Goal: Task Accomplishment & Management: Use online tool/utility

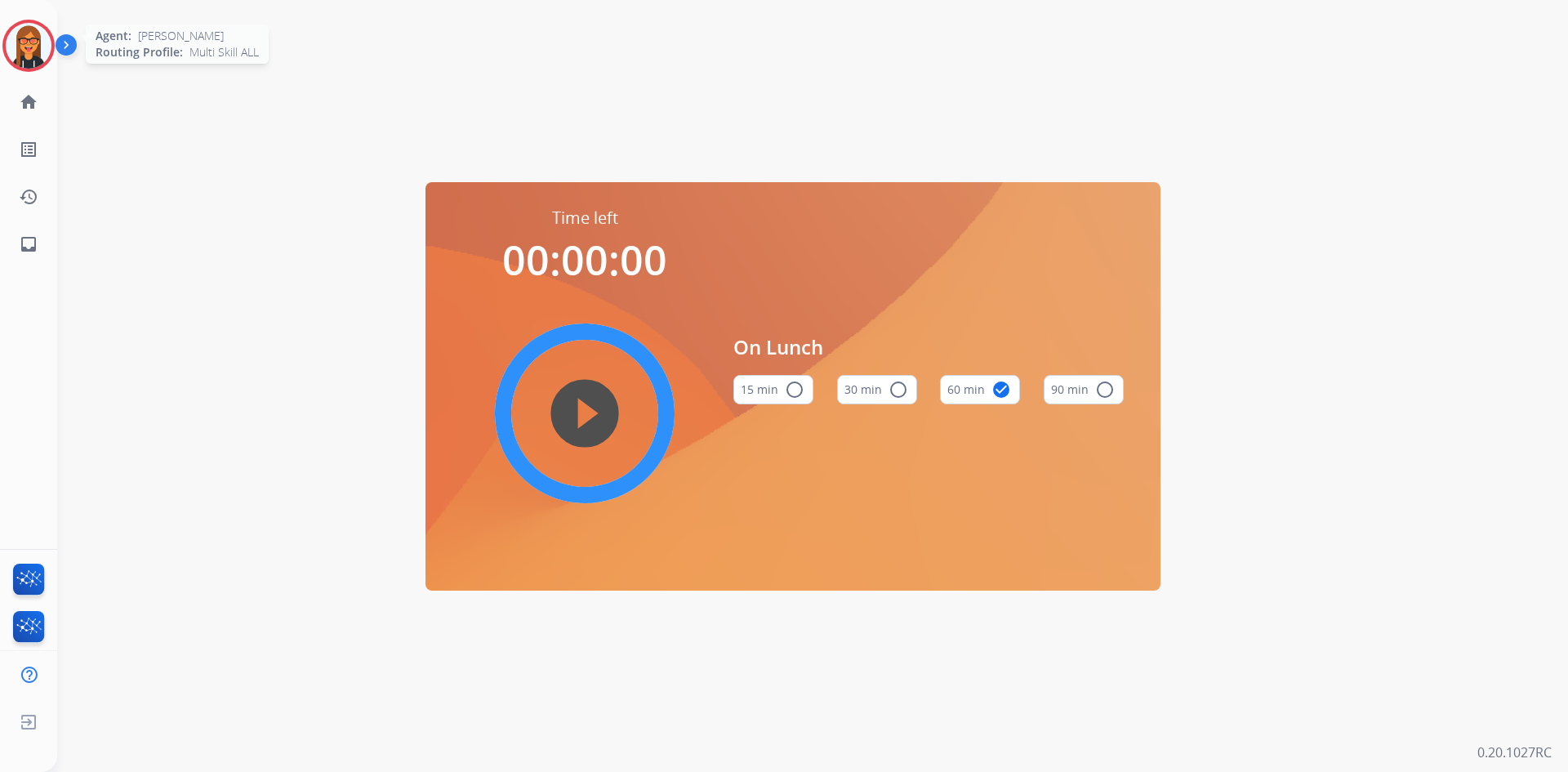
click at [26, 49] on img at bounding box center [29, 46] width 46 height 46
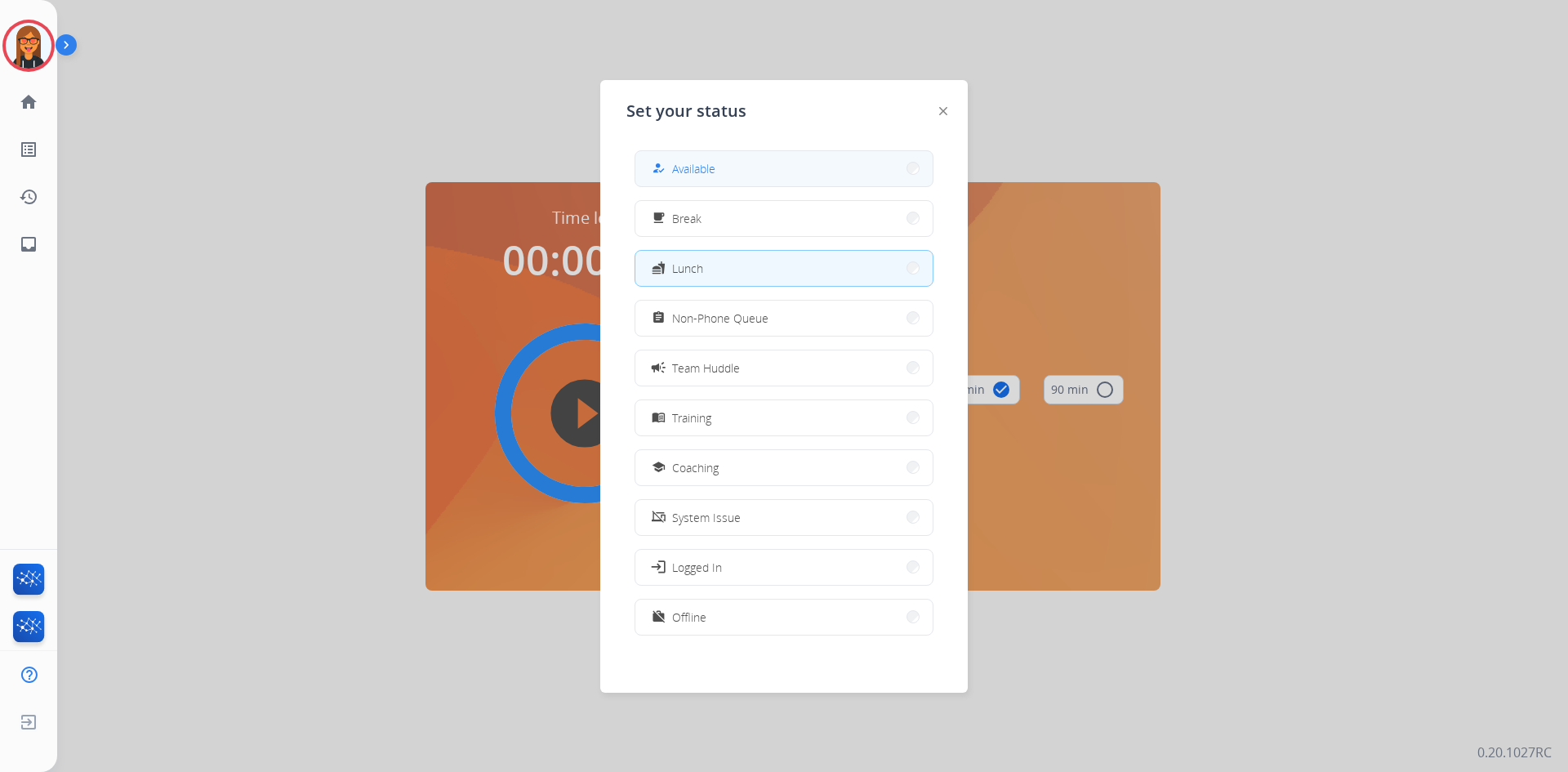
click at [661, 171] on mat-icon "how_to_reg" at bounding box center [658, 168] width 14 height 14
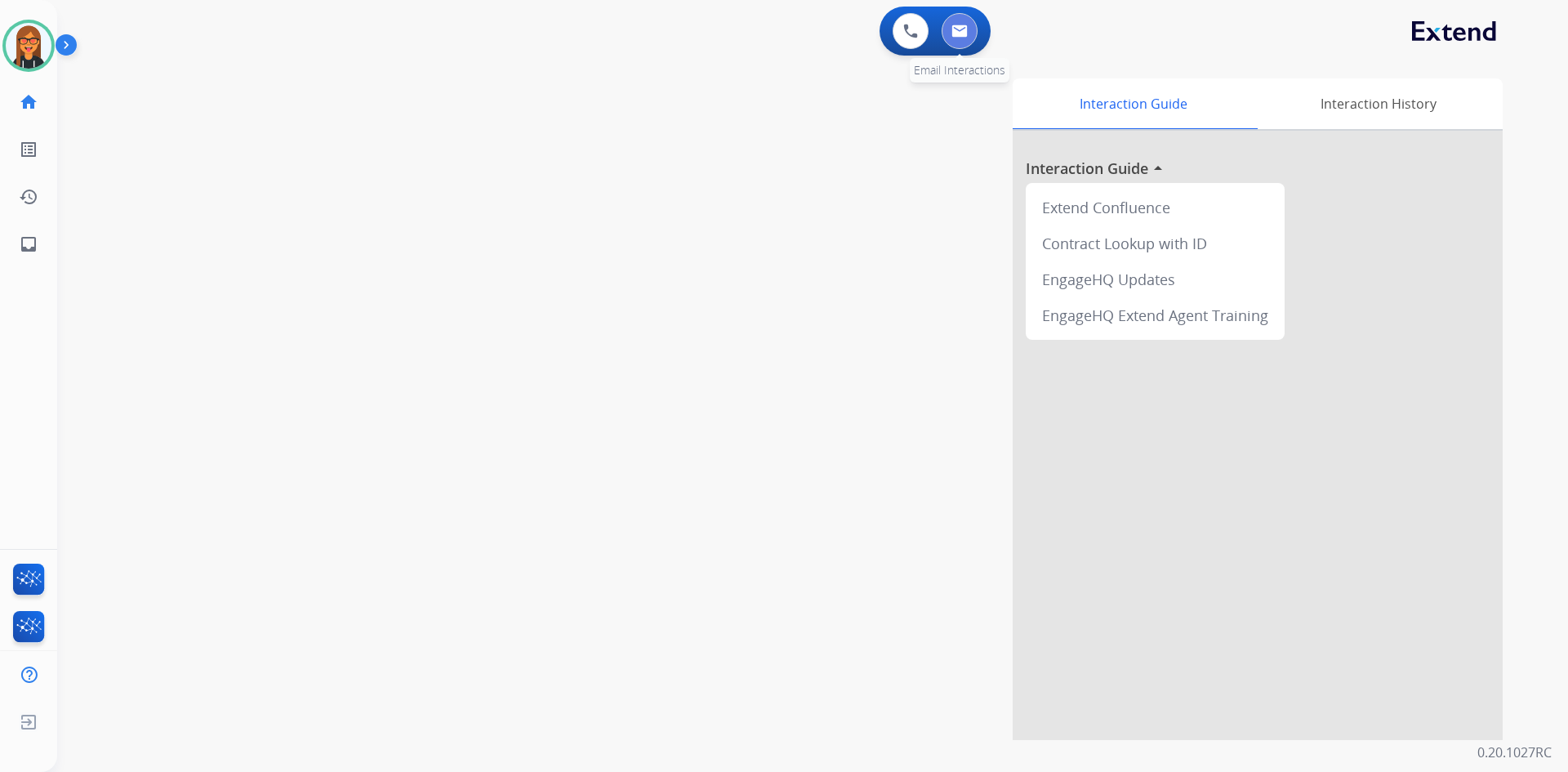
click at [958, 39] on button at bounding box center [959, 31] width 36 height 36
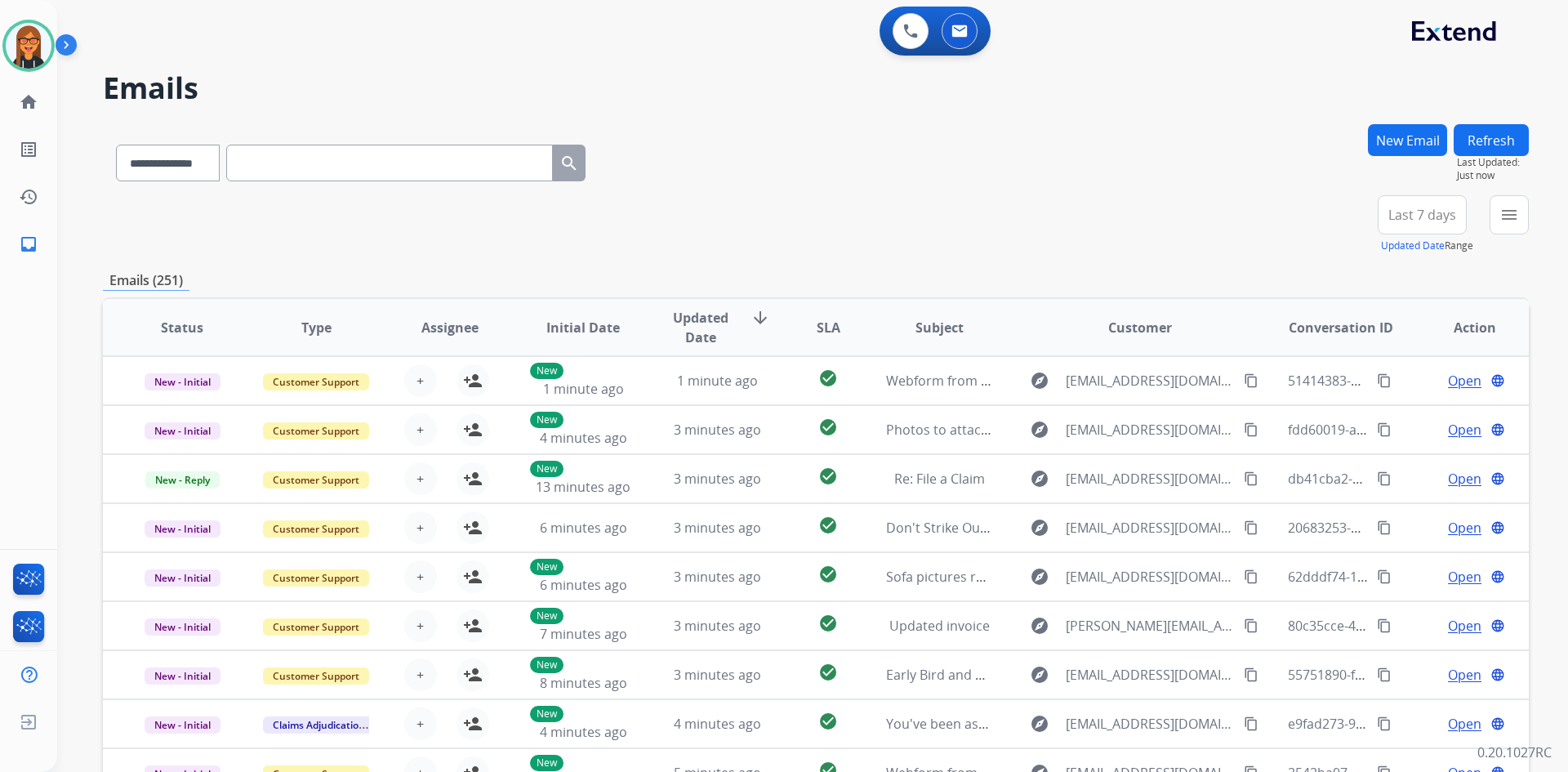
click at [73, 52] on img at bounding box center [69, 49] width 28 height 31
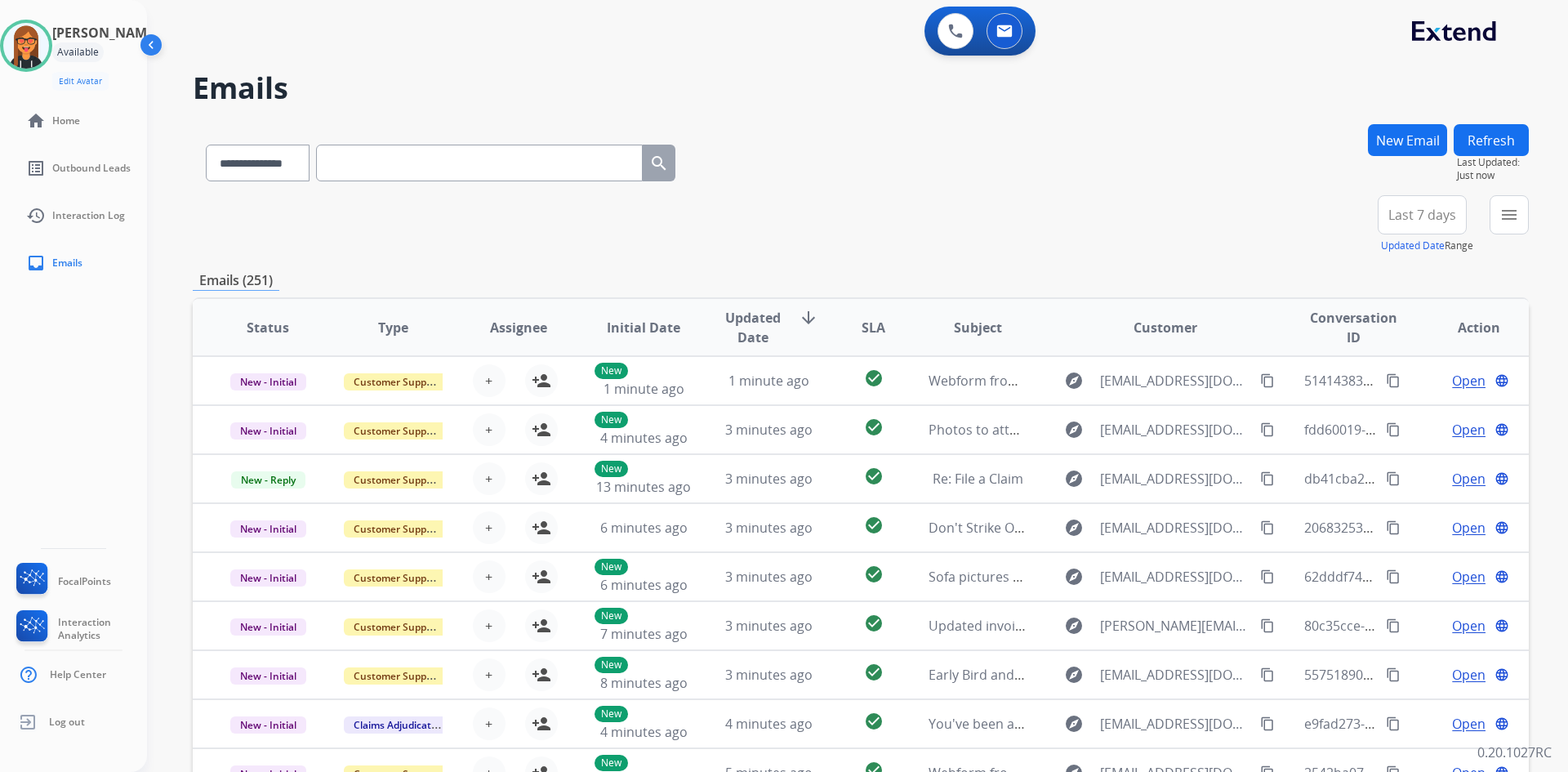
click at [145, 45] on img at bounding box center [153, 49] width 31 height 31
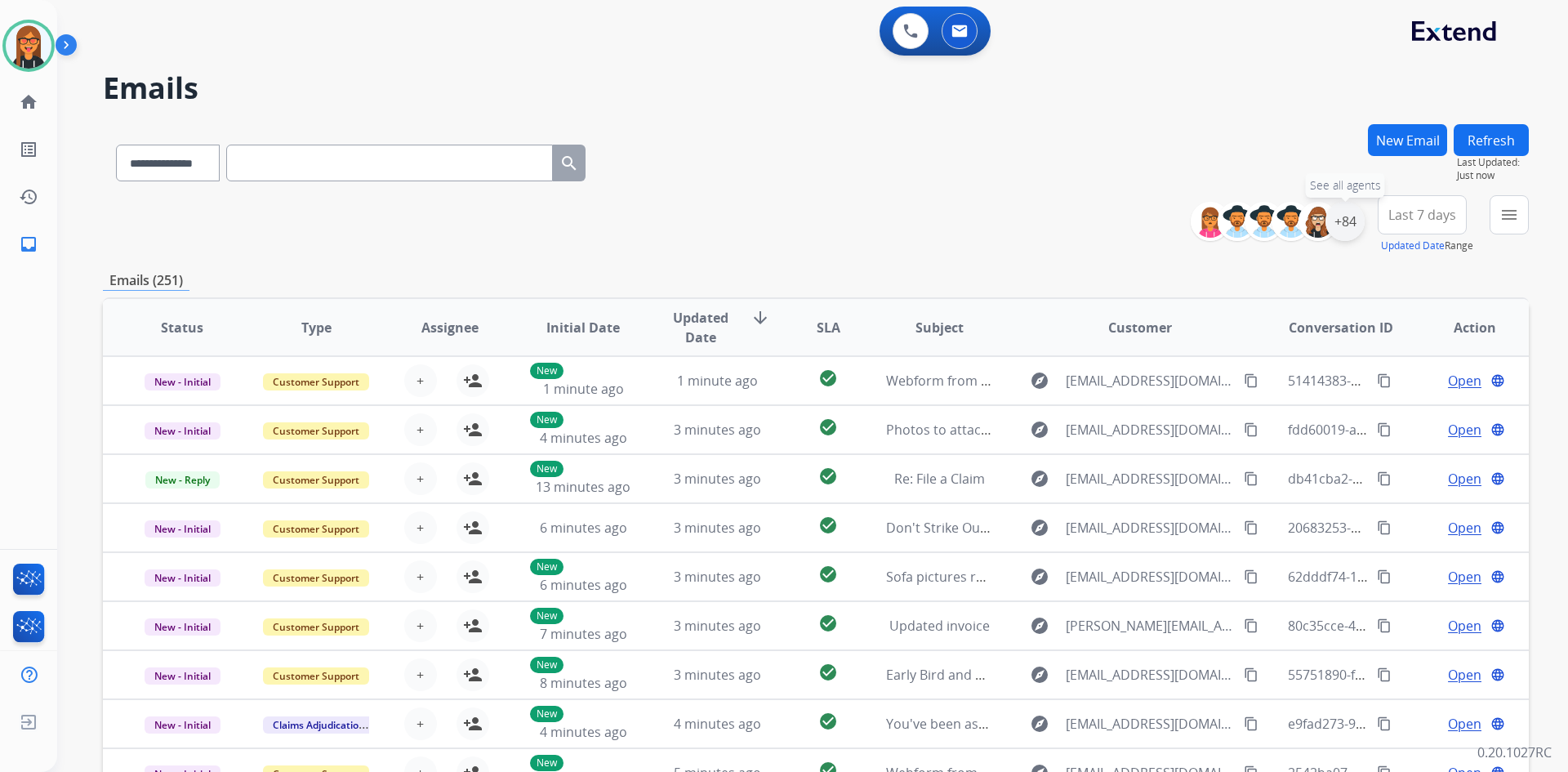
click at [1345, 217] on div "+84" at bounding box center [1345, 222] width 40 height 40
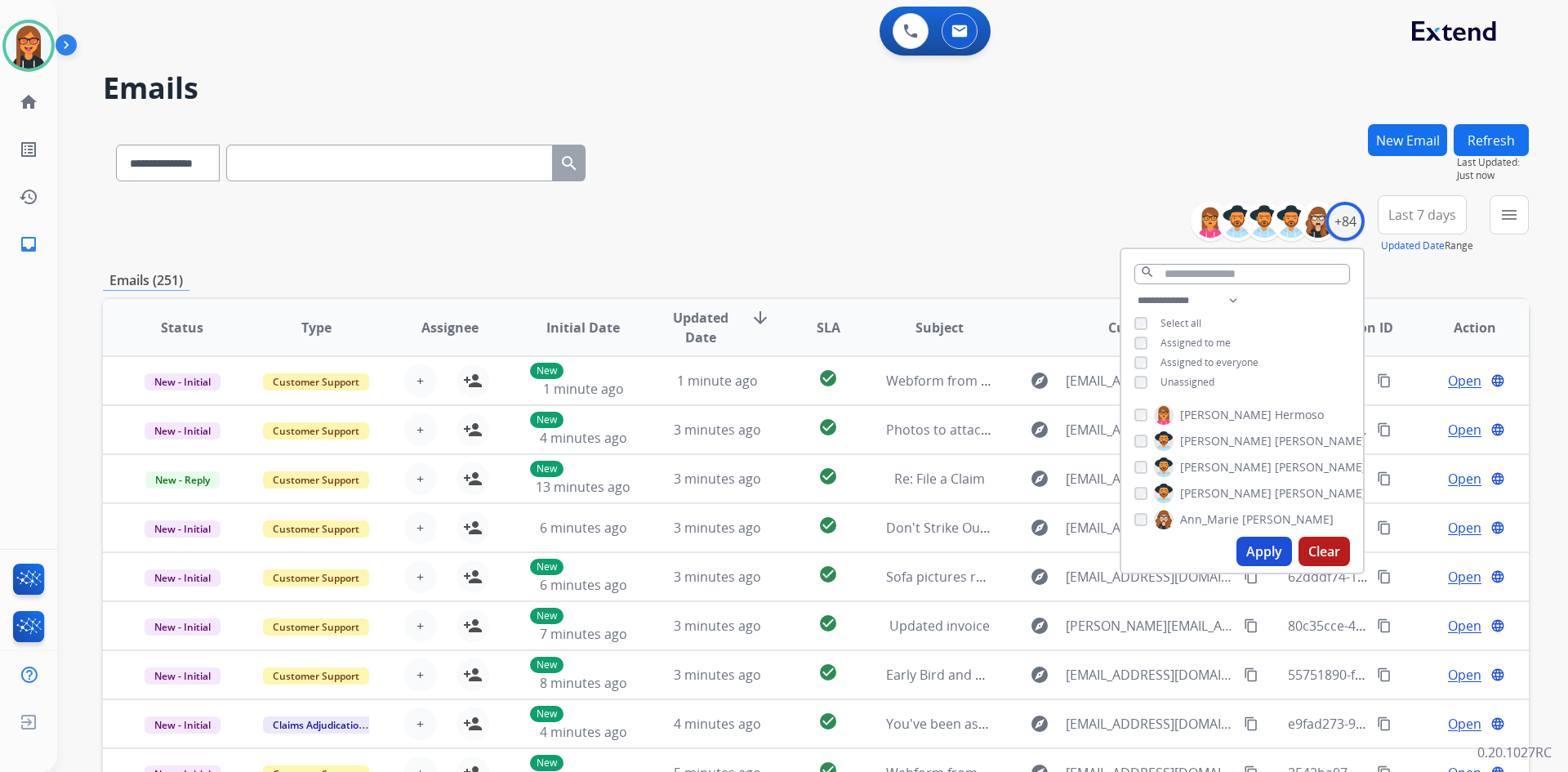
click at [1191, 380] on span "Unassigned" at bounding box center [1187, 381] width 54 height 14
click at [1272, 545] on button "Apply" at bounding box center [1263, 551] width 55 height 30
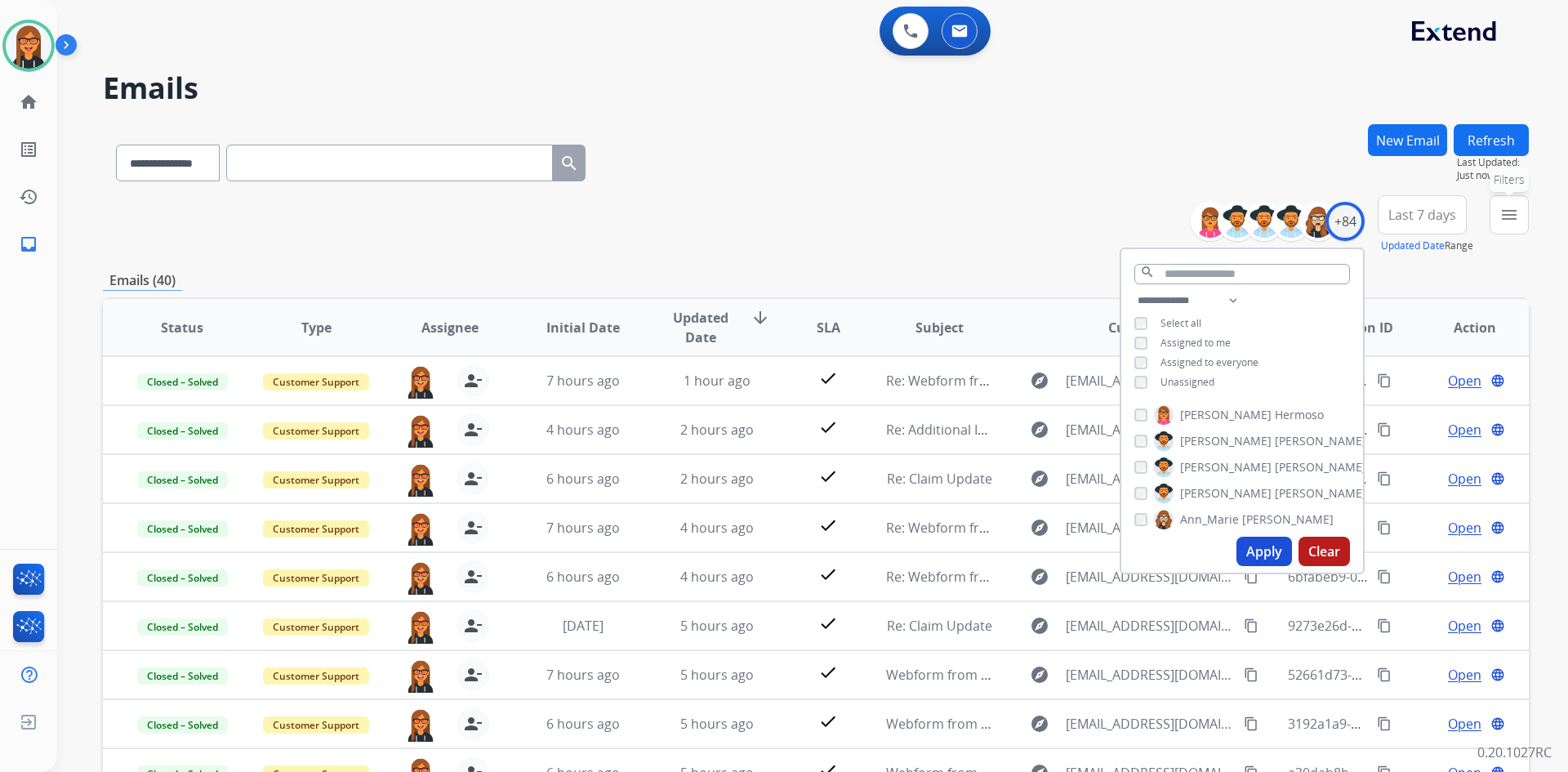
click at [1510, 216] on mat-icon "menu" at bounding box center [1509, 215] width 20 height 20
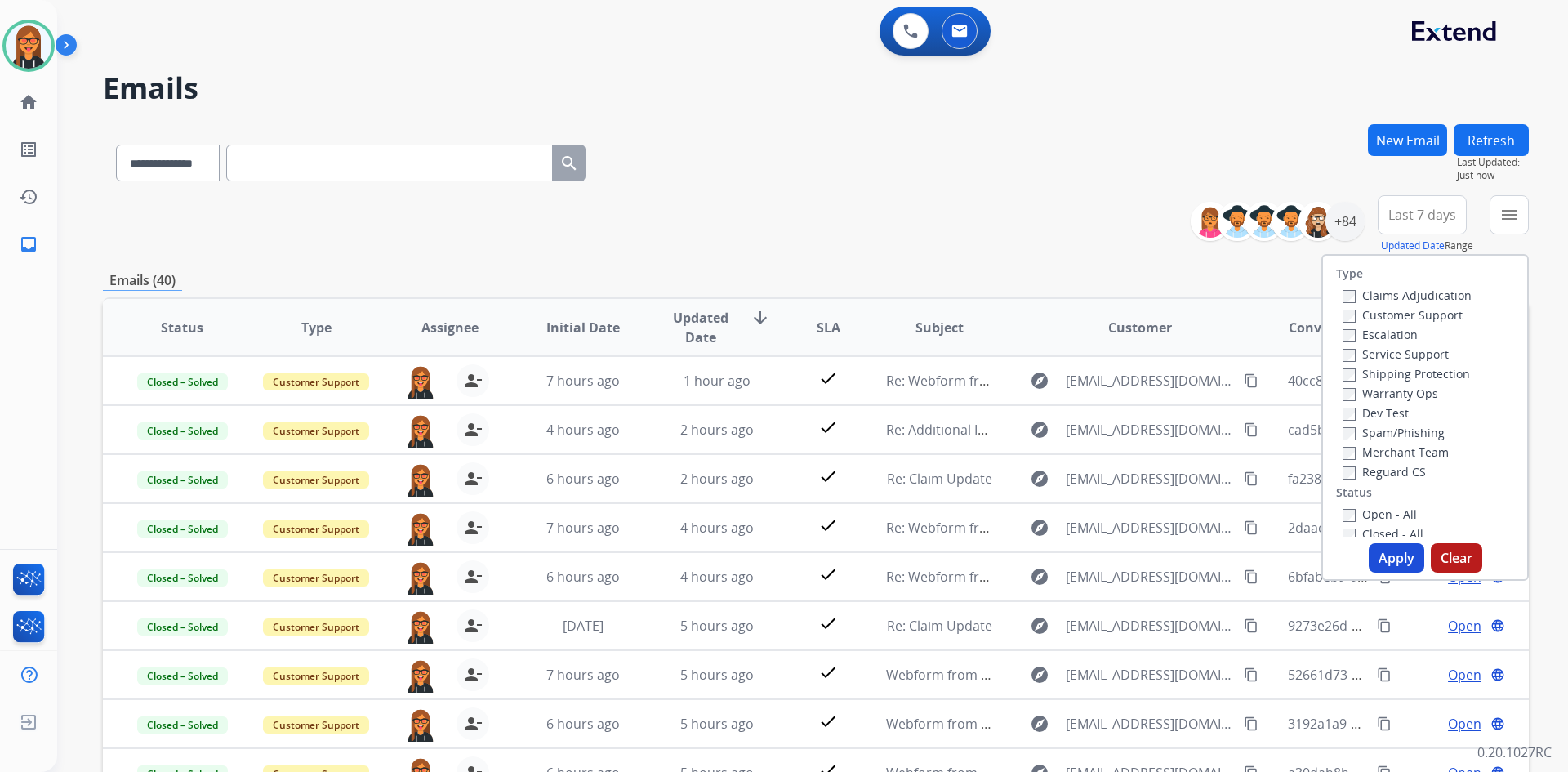
click at [1356, 509] on label "Open - All" at bounding box center [1379, 514] width 74 height 16
click at [1389, 557] on button "Apply" at bounding box center [1396, 558] width 55 height 30
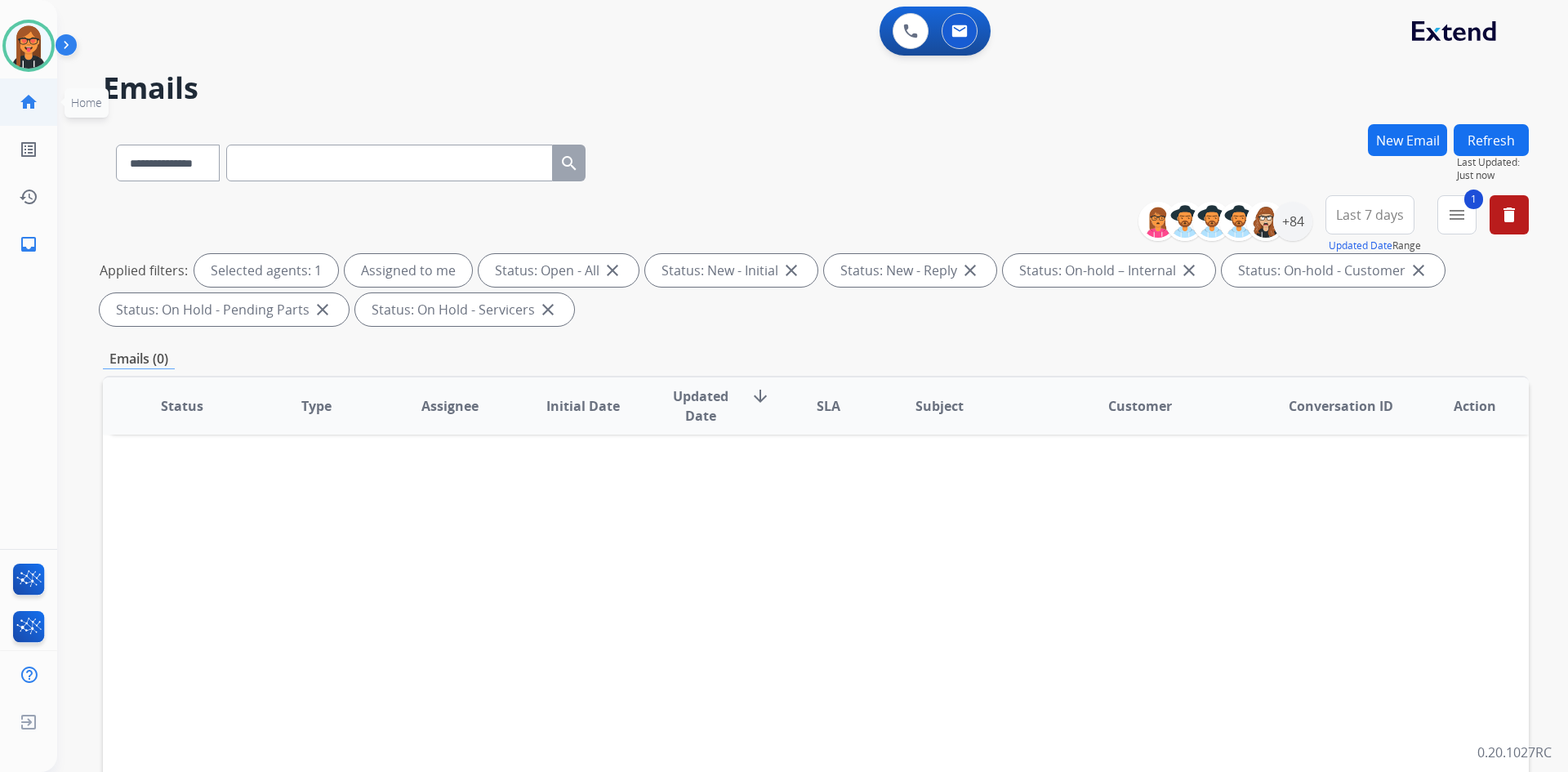
click at [39, 101] on link "home Home" at bounding box center [29, 102] width 46 height 46
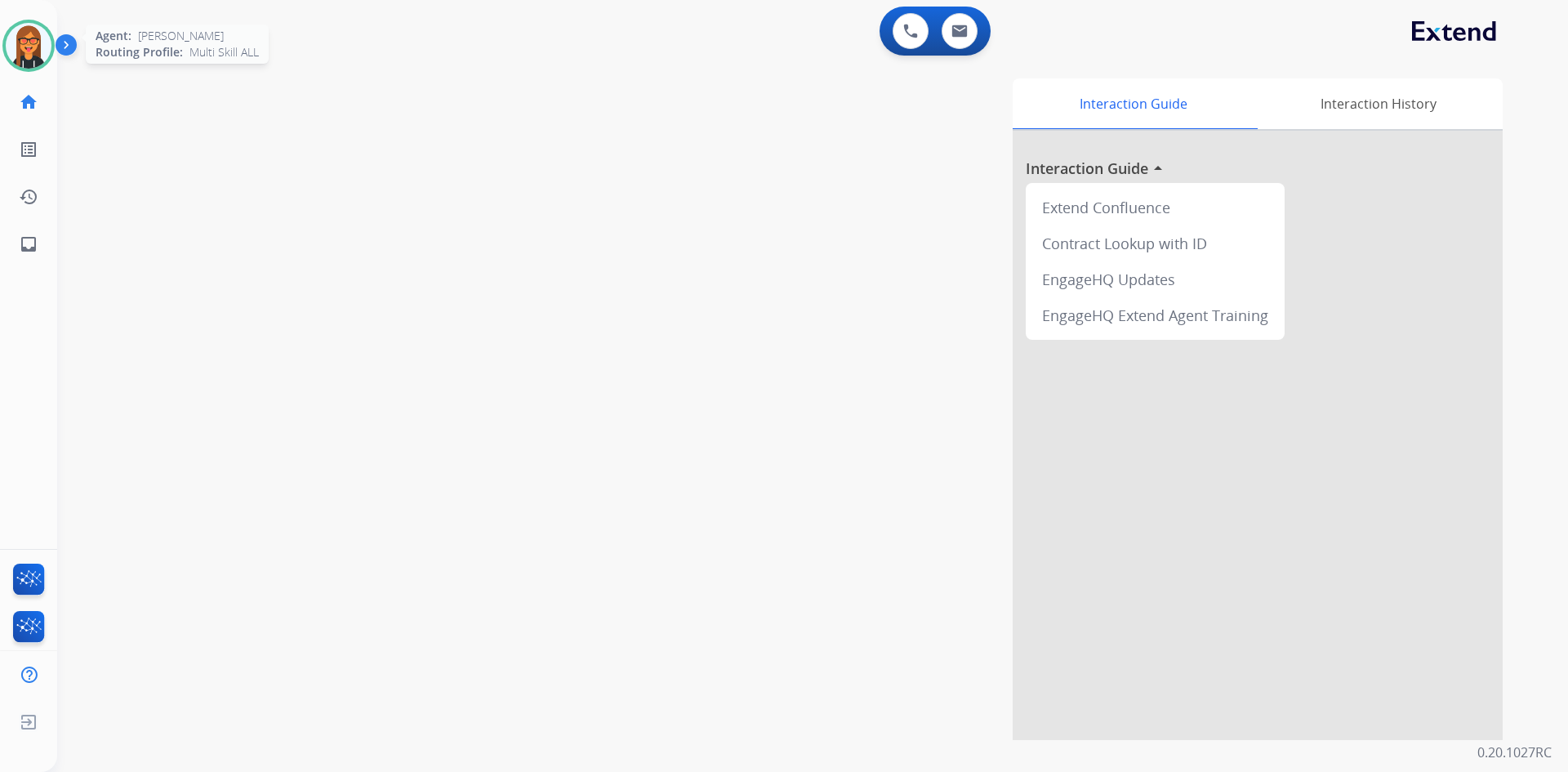
click at [34, 31] on img at bounding box center [29, 46] width 46 height 46
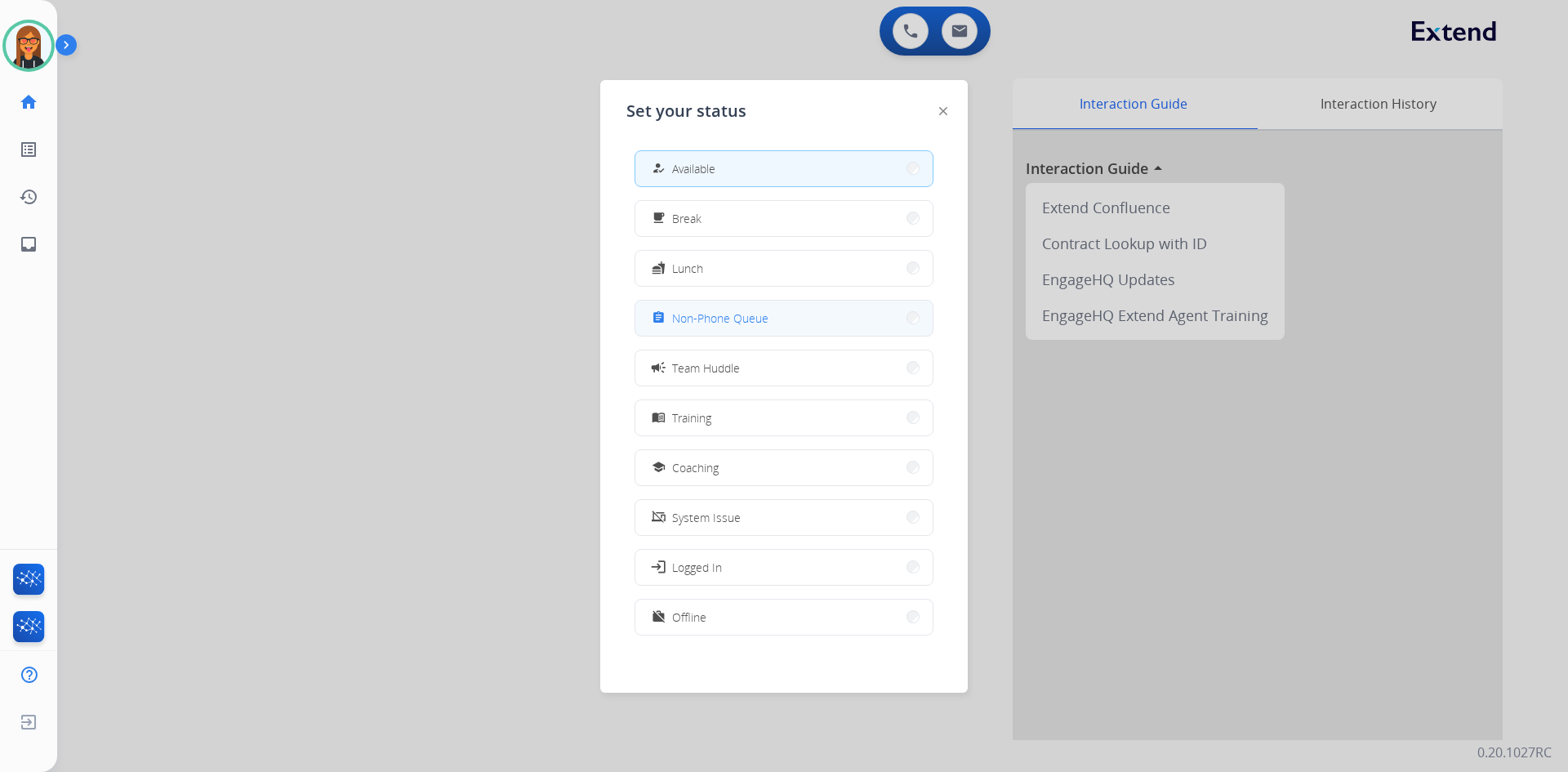
click at [750, 330] on button "assignment Non-Phone Queue" at bounding box center [783, 318] width 297 height 35
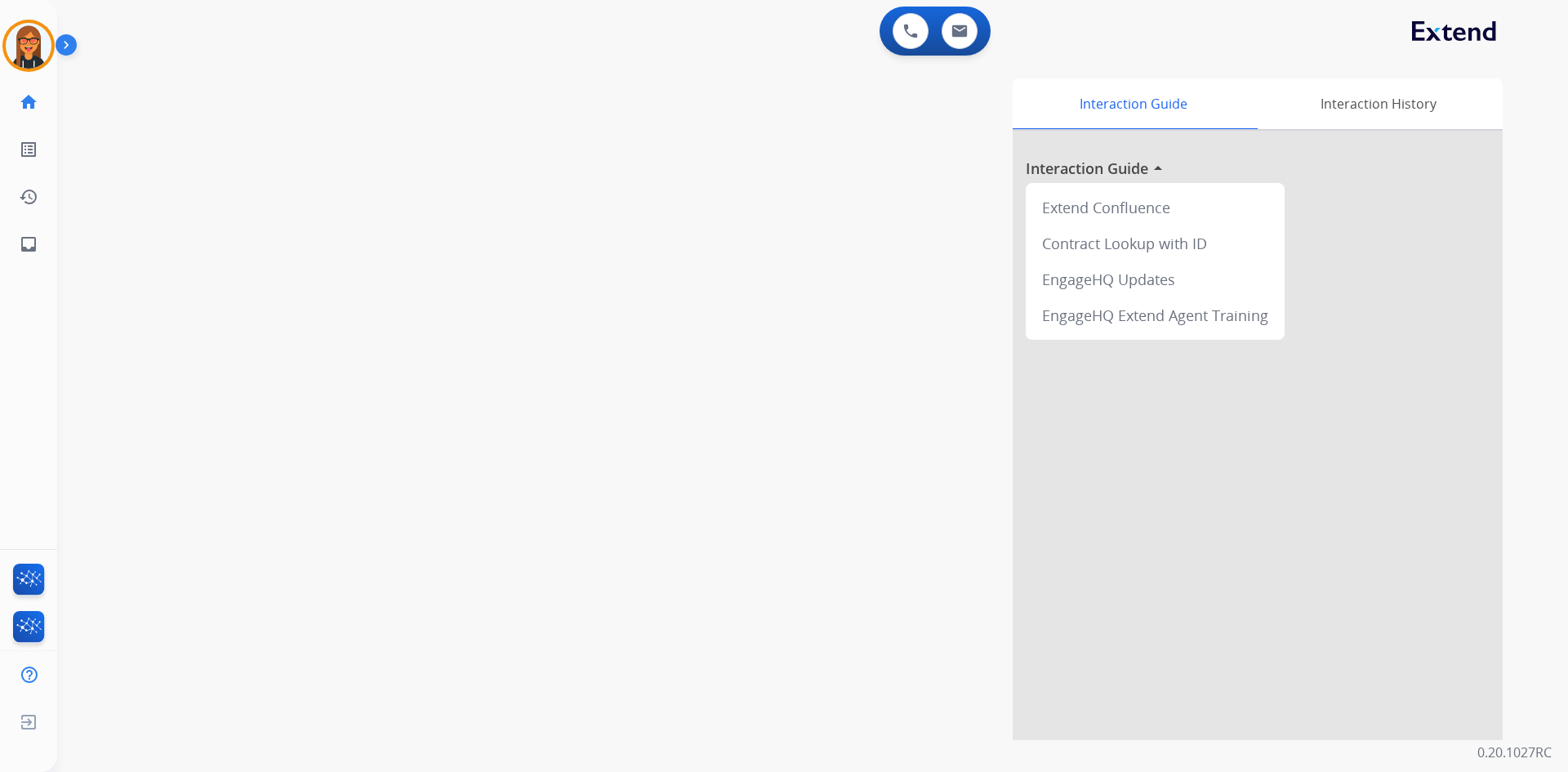
click at [74, 50] on img at bounding box center [69, 49] width 28 height 31
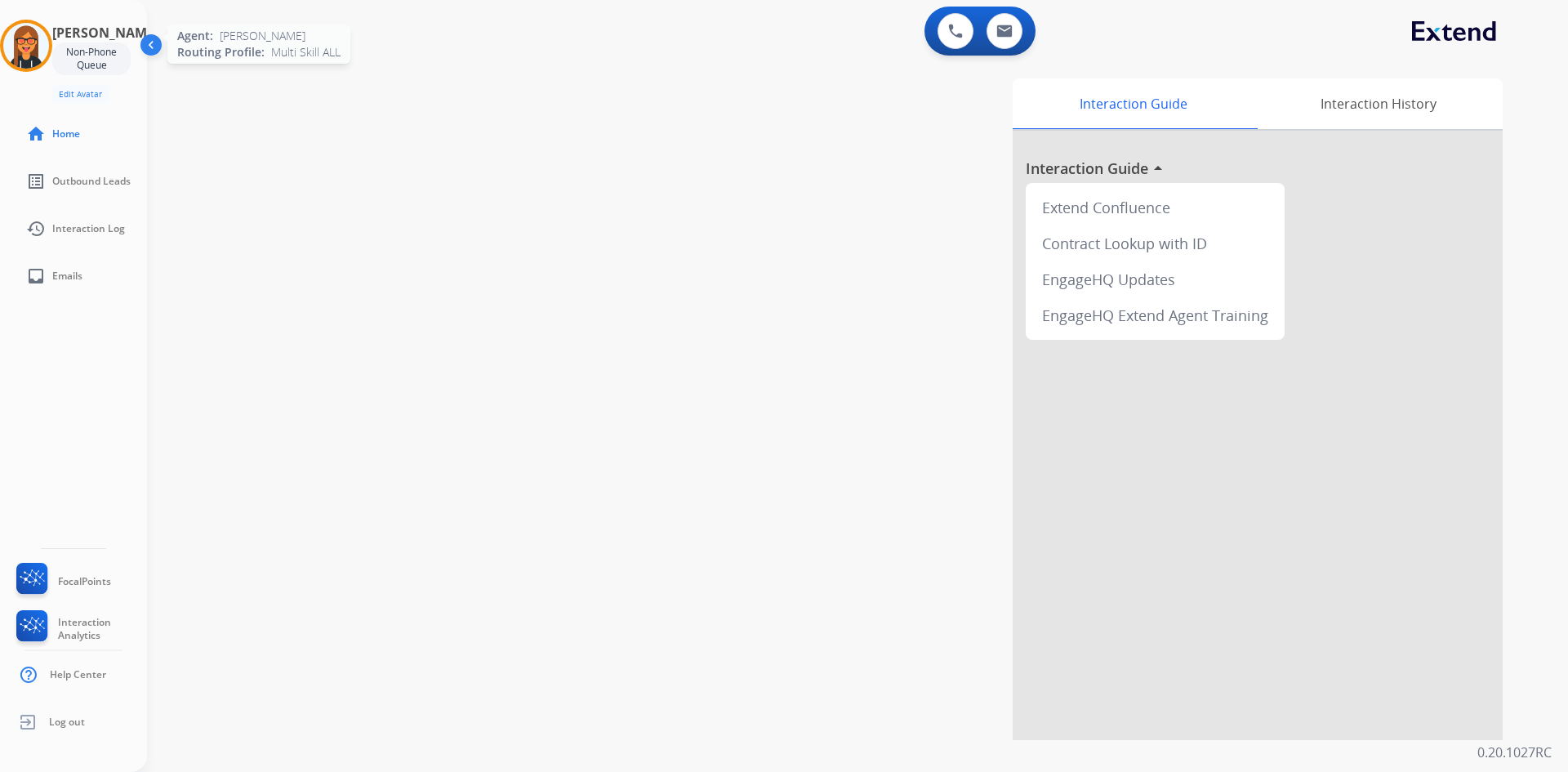
click at [49, 54] on img at bounding box center [26, 46] width 46 height 46
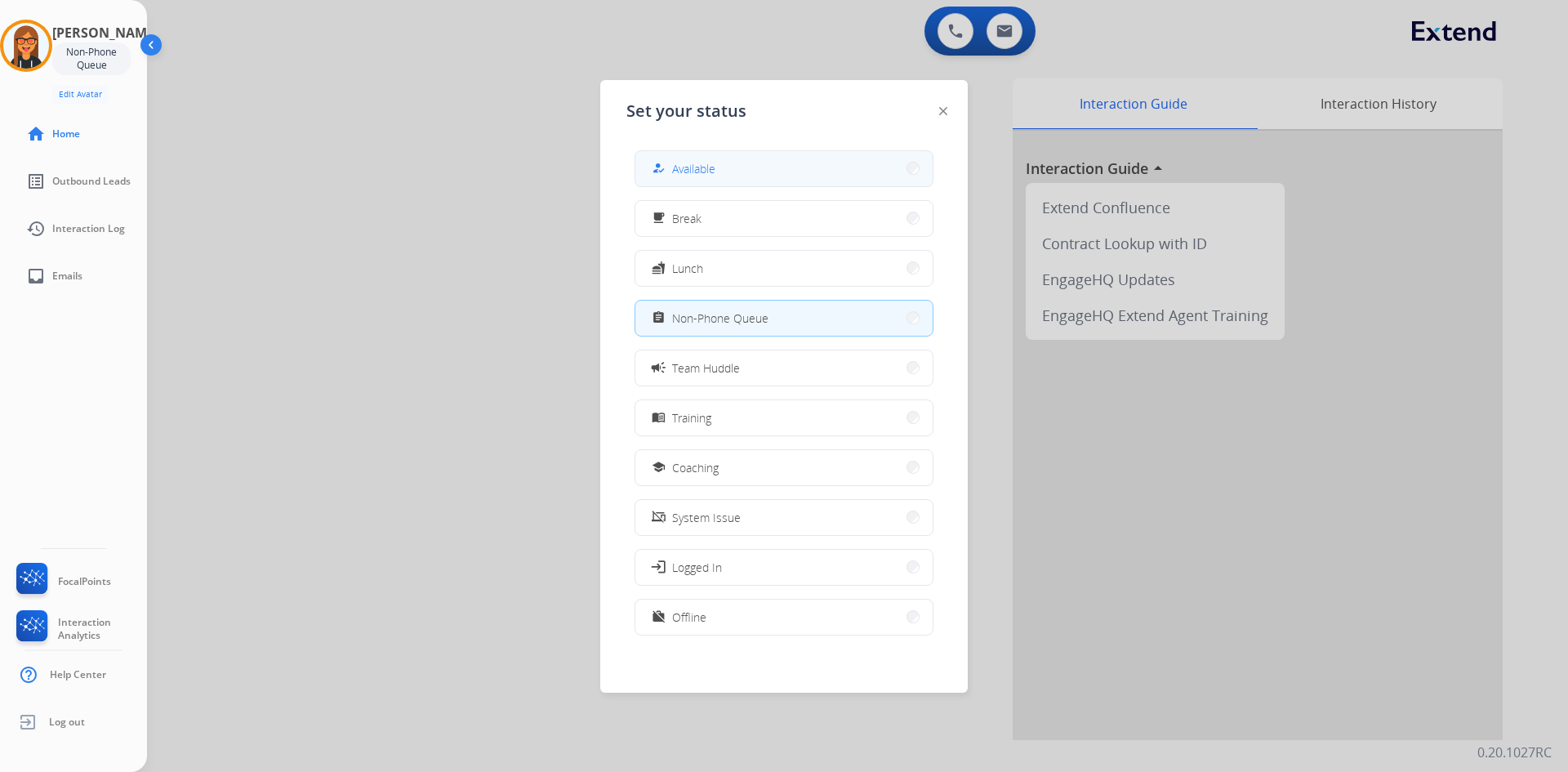
click at [677, 176] on span "Available" at bounding box center [693, 168] width 44 height 17
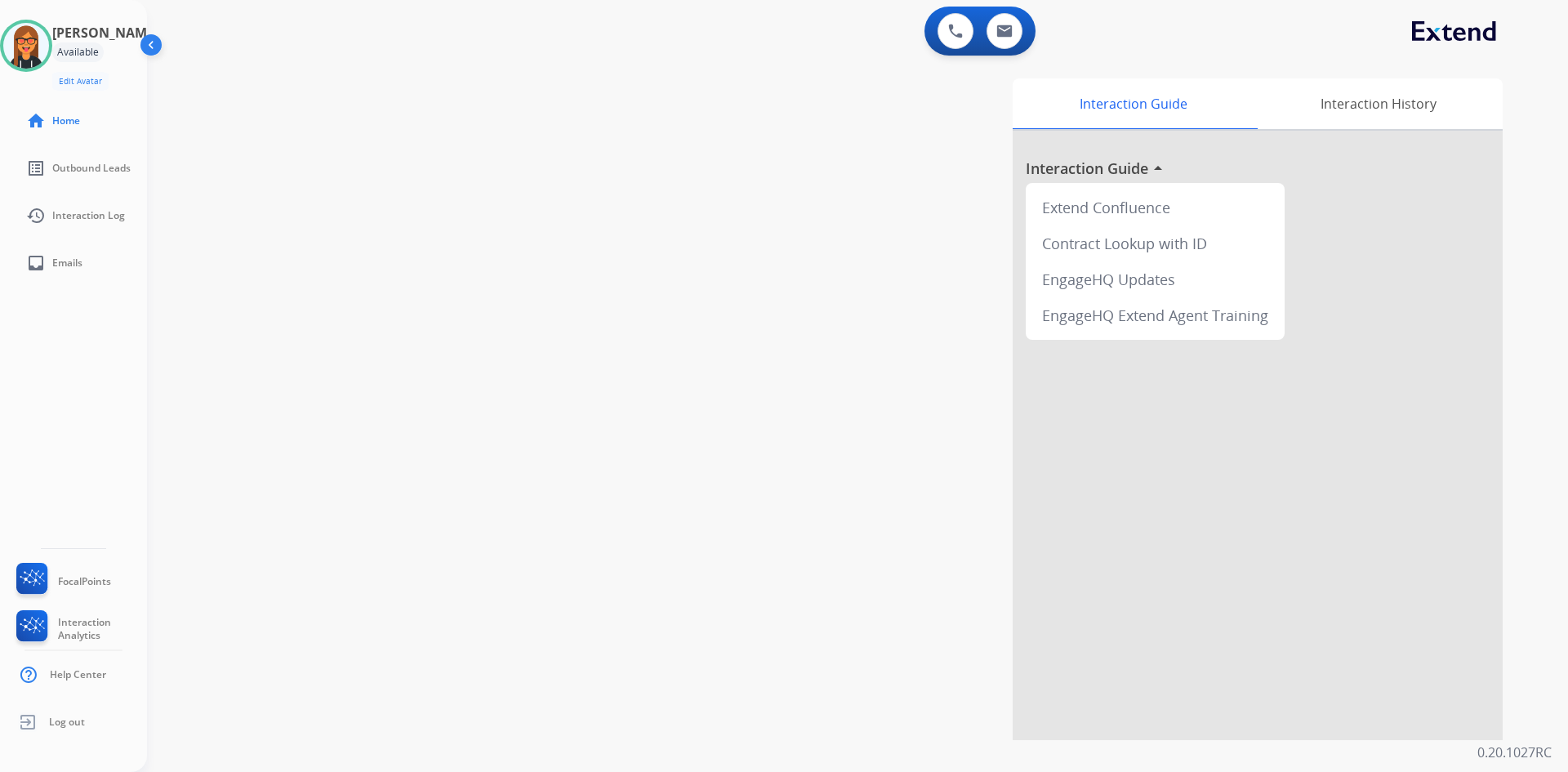
click at [160, 49] on img at bounding box center [153, 49] width 31 height 31
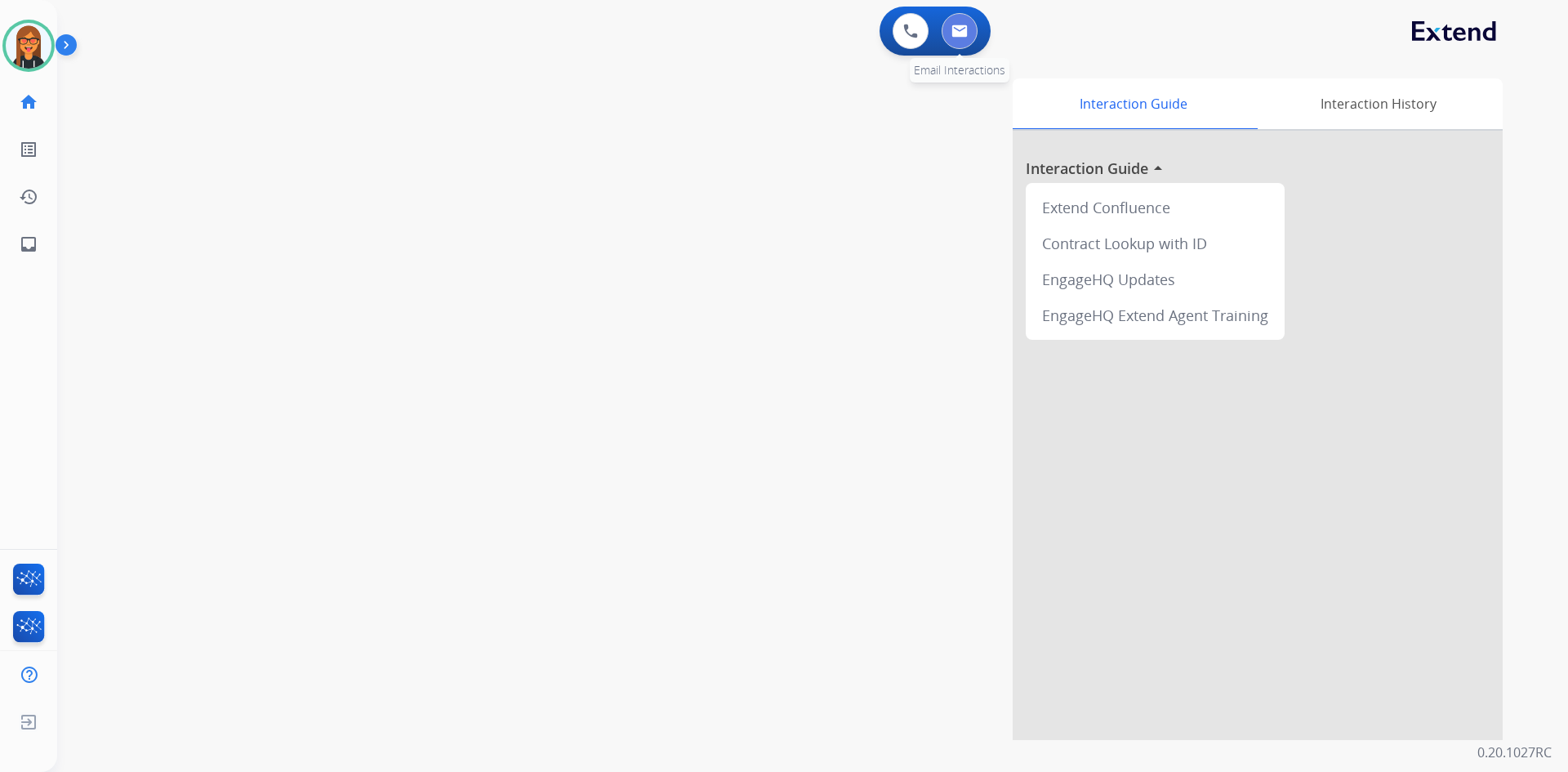
click at [956, 34] on img at bounding box center [959, 31] width 16 height 13
select select "**********"
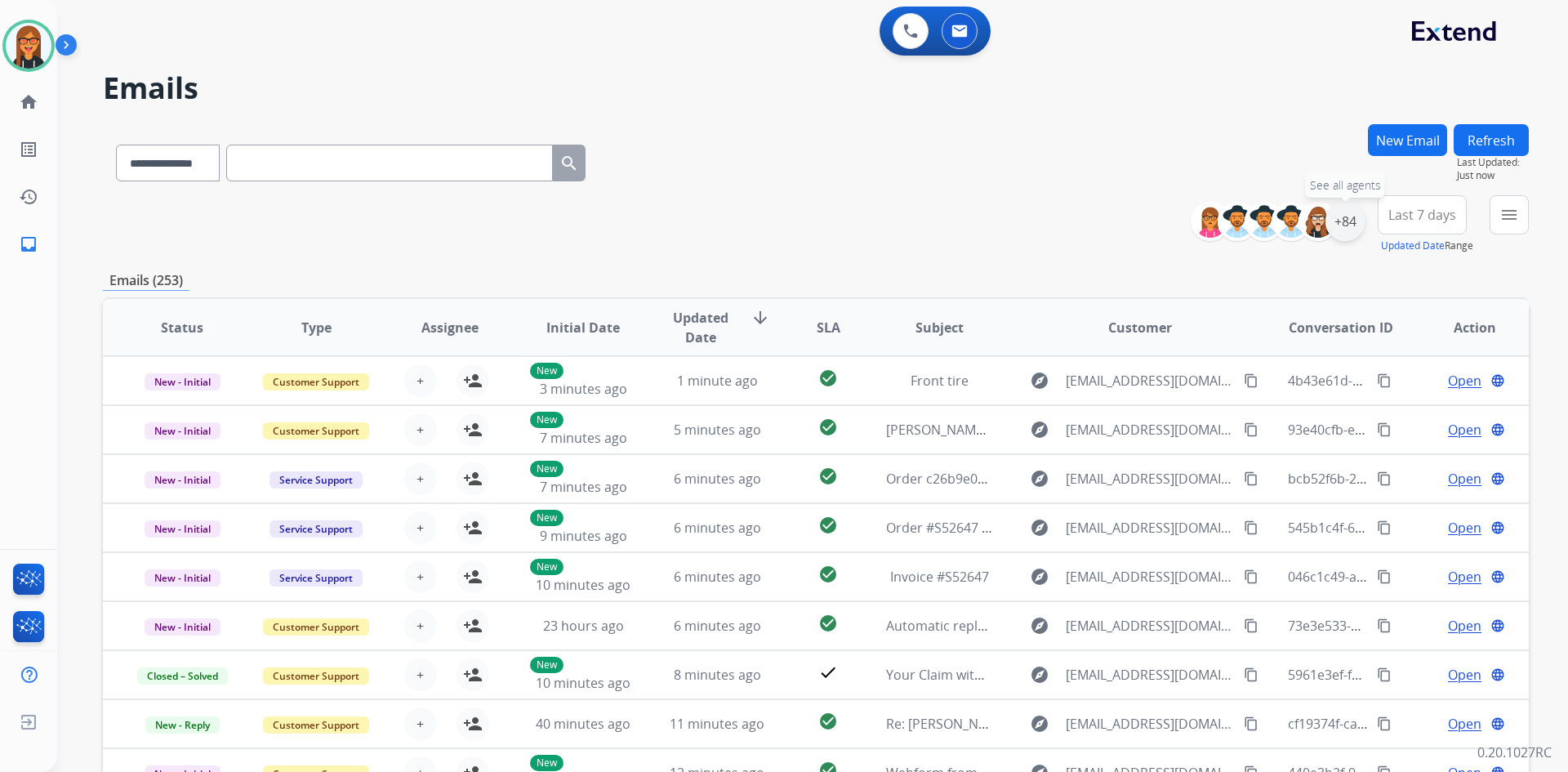
click at [1346, 229] on div "+84" at bounding box center [1345, 222] width 40 height 40
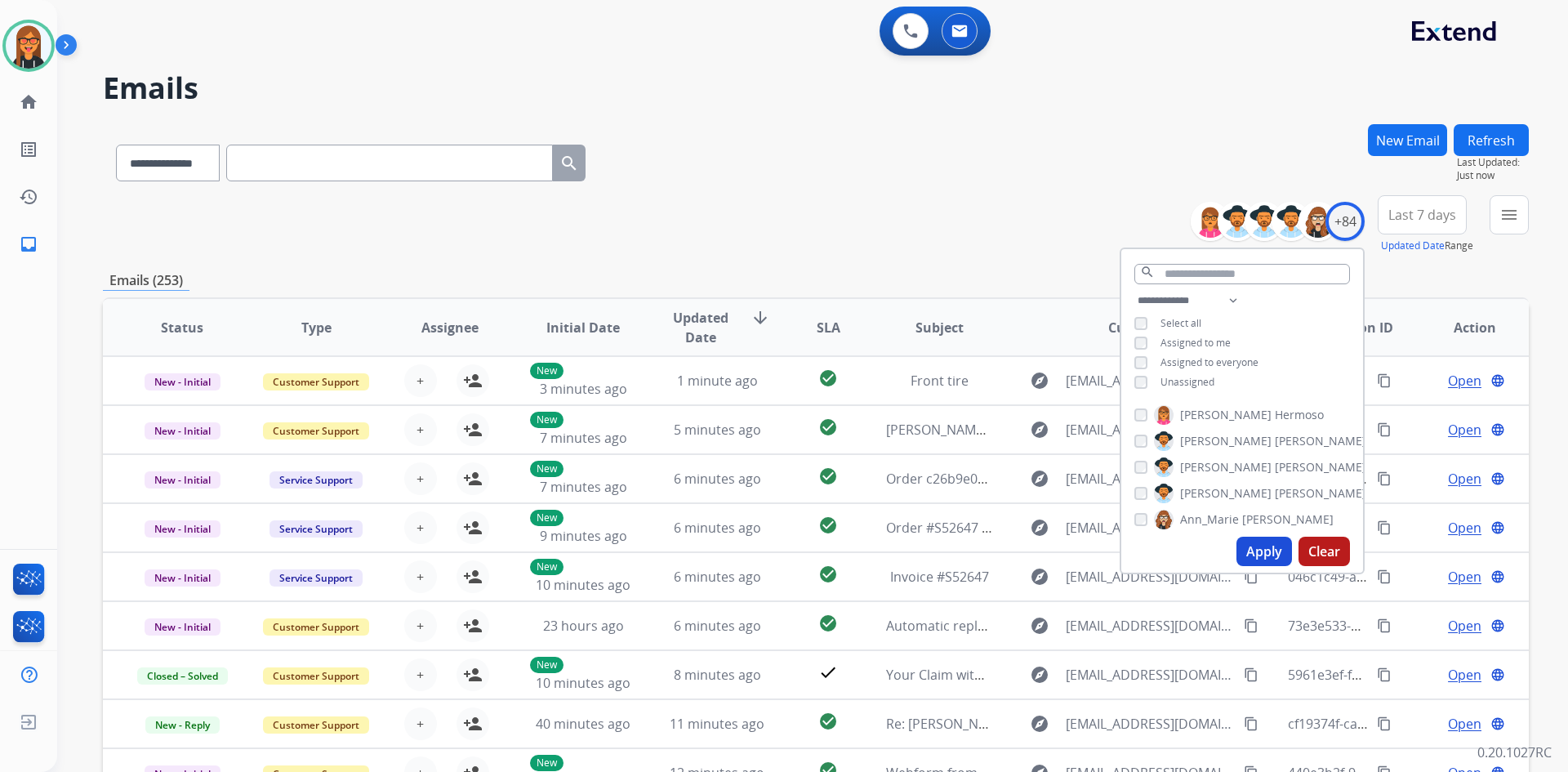
click at [1193, 339] on span "Assigned to me" at bounding box center [1195, 343] width 70 height 14
click at [1254, 546] on button "Apply" at bounding box center [1263, 551] width 55 height 30
click at [1500, 217] on mat-icon "menu" at bounding box center [1509, 215] width 20 height 20
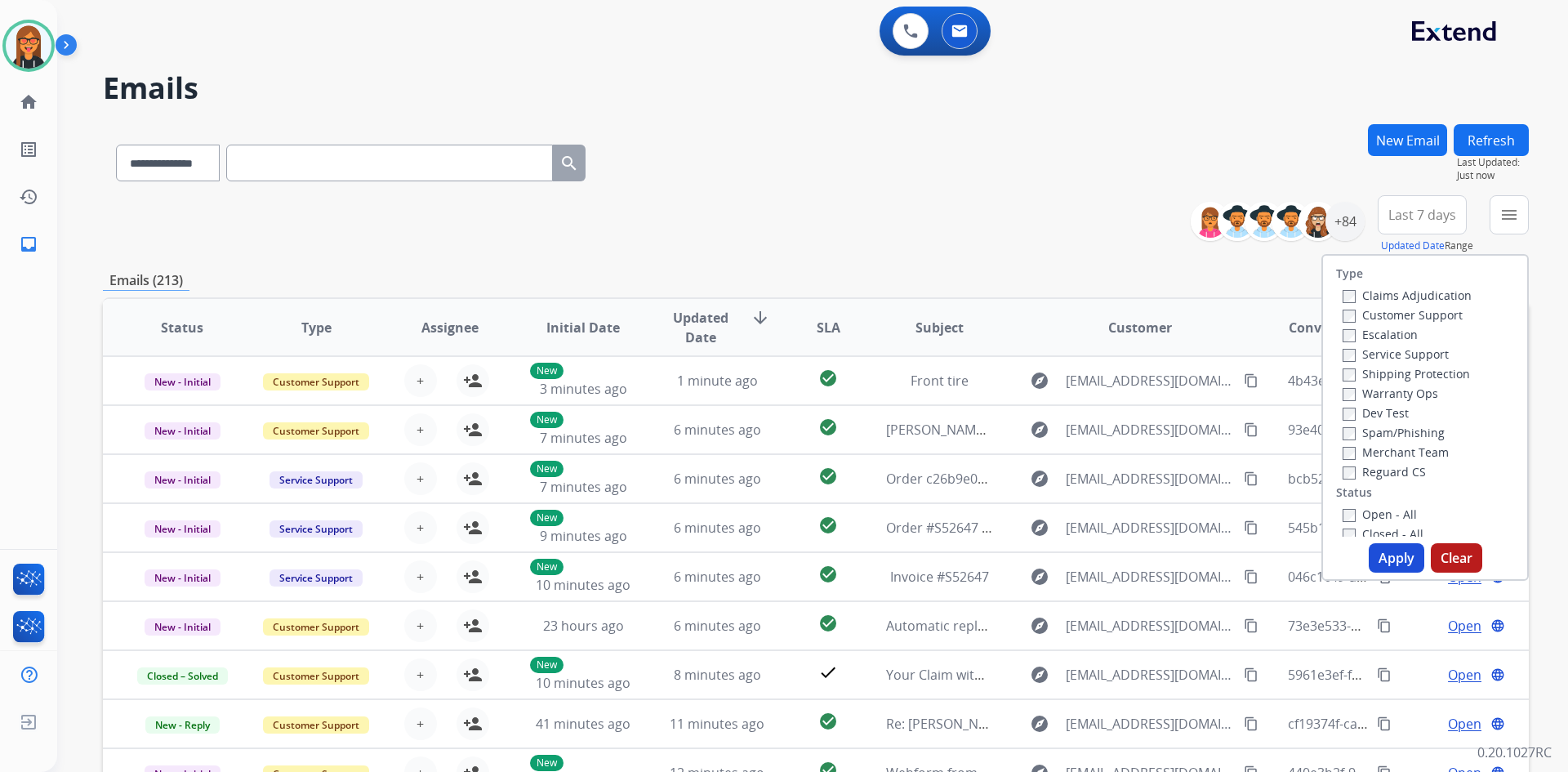
click at [1352, 320] on label "Customer Support" at bounding box center [1402, 315] width 120 height 16
click at [1360, 371] on label "Shipping Protection" at bounding box center [1406, 373] width 128 height 16
click at [1372, 470] on label "Reguard CS" at bounding box center [1384, 471] width 83 height 16
click at [1390, 548] on button "Apply" at bounding box center [1396, 558] width 55 height 30
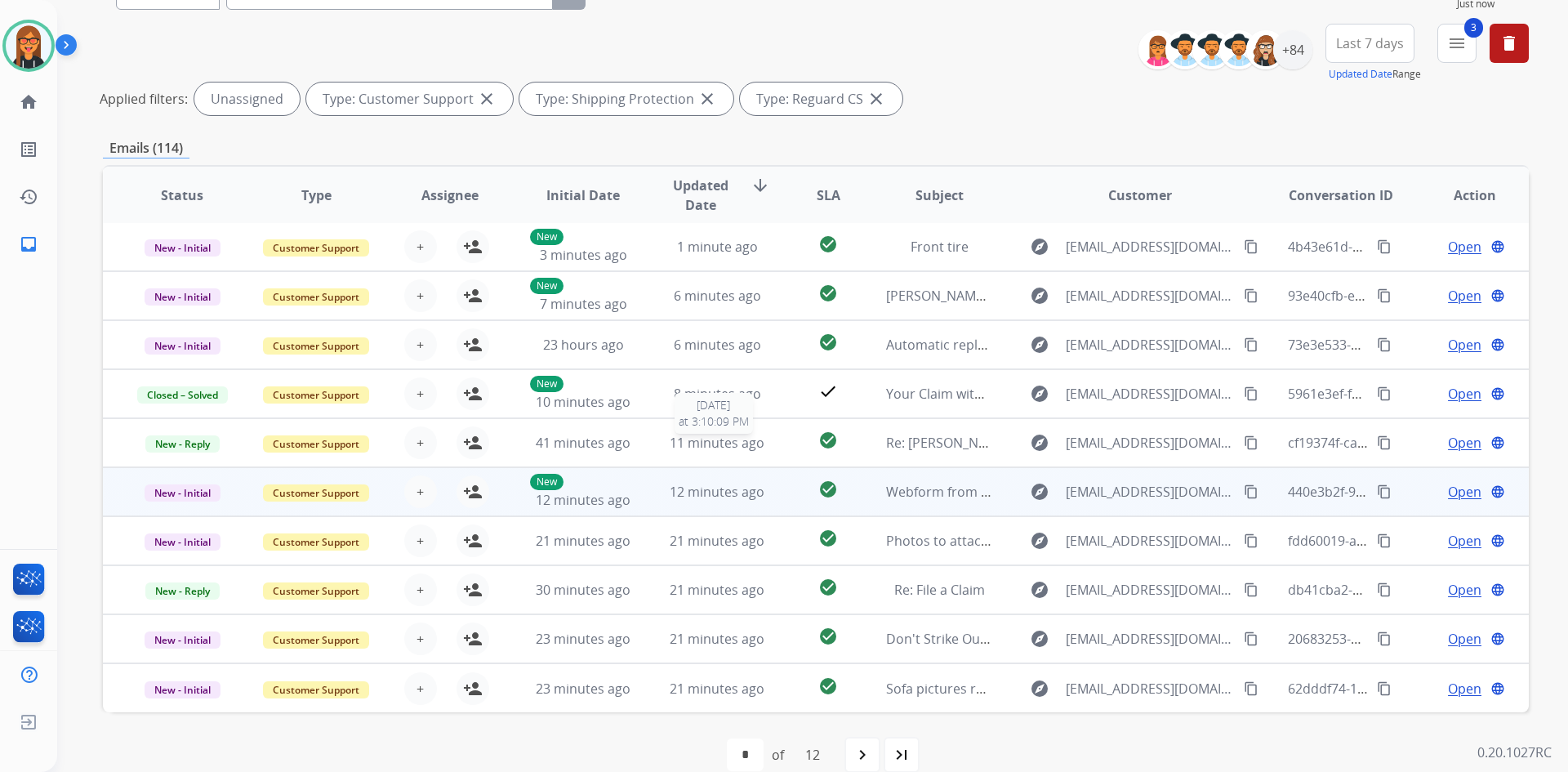
scroll to position [197, 0]
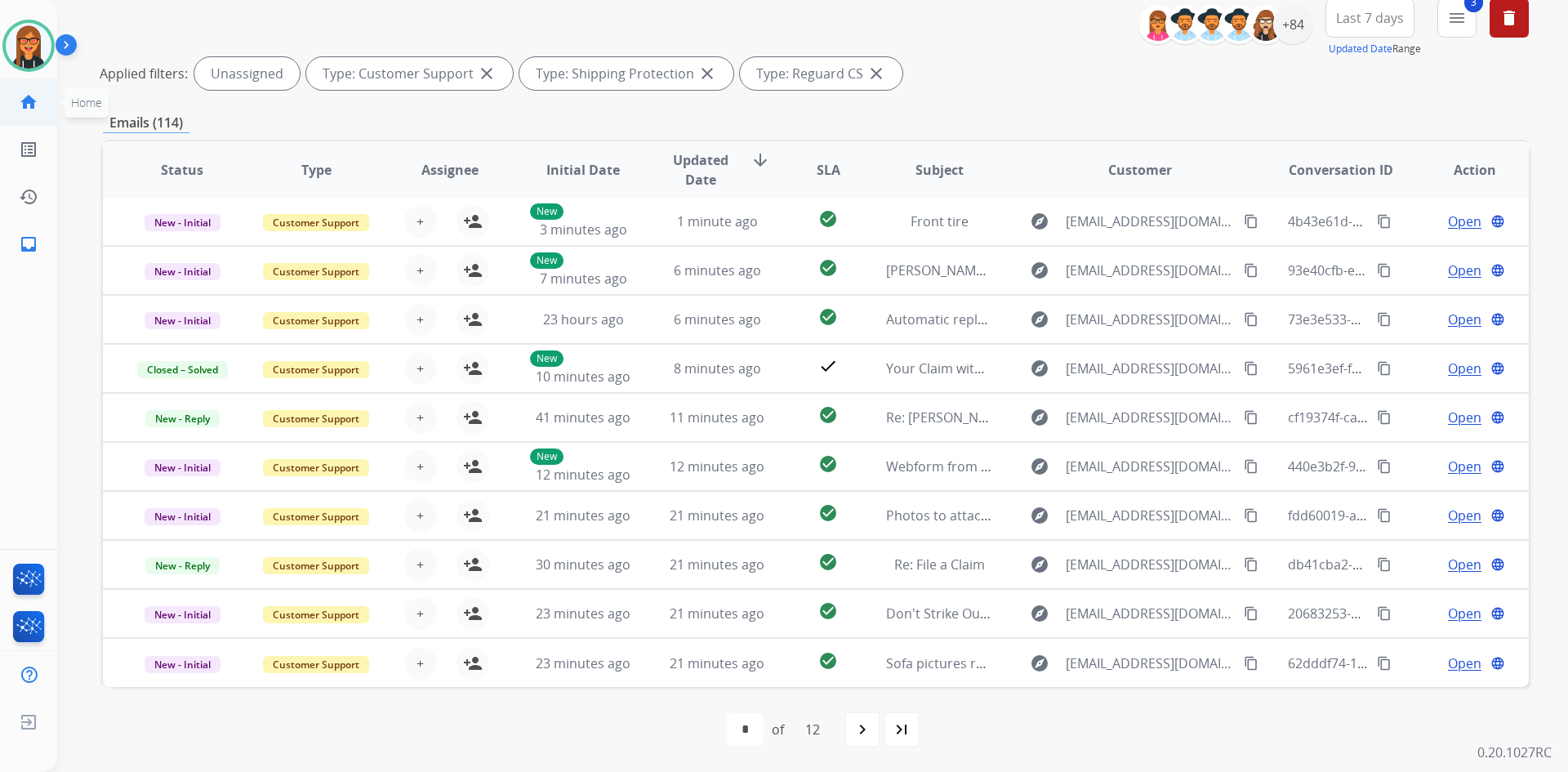
click at [37, 111] on mat-icon "home" at bounding box center [29, 102] width 20 height 20
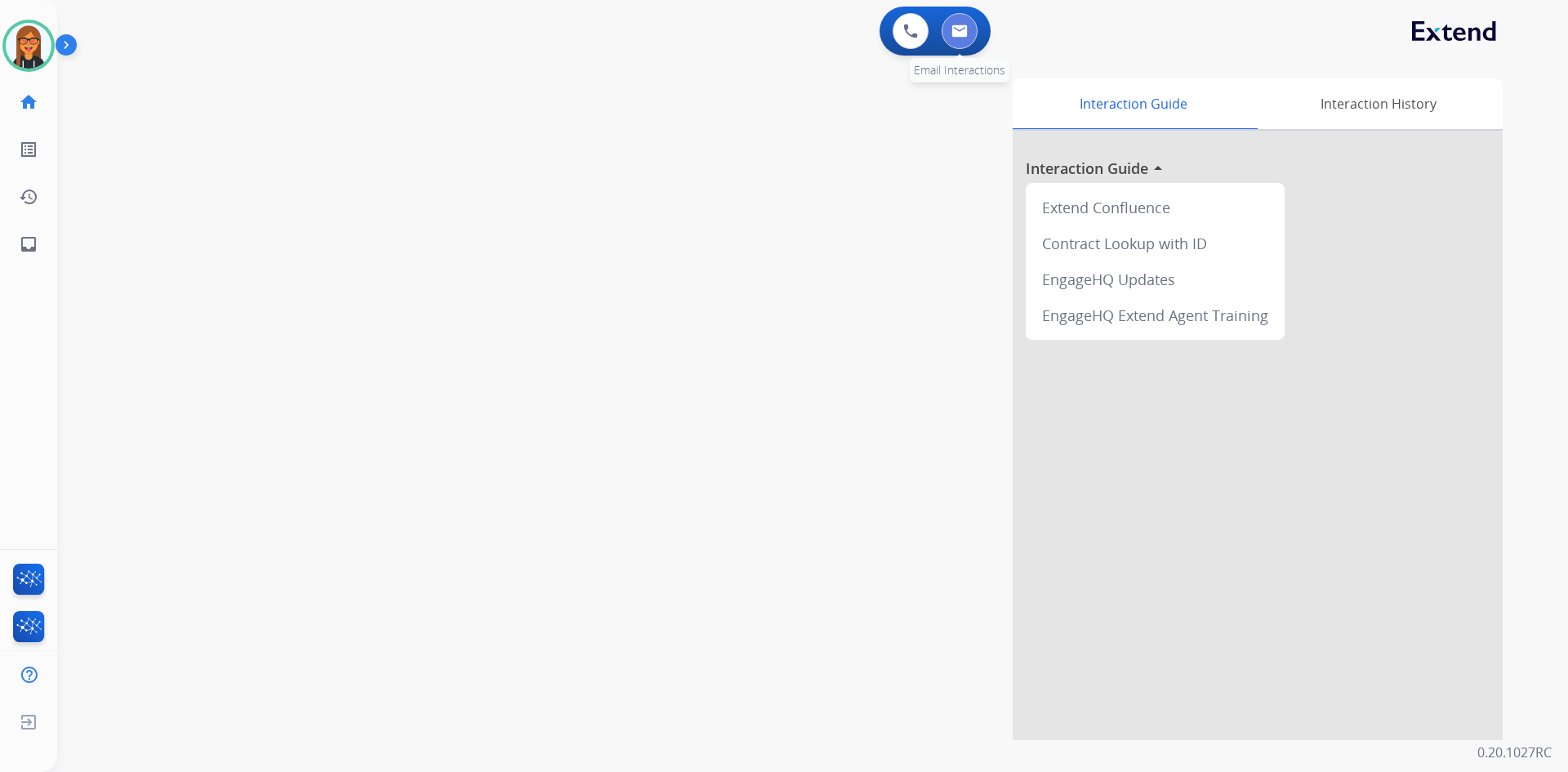
click at [965, 39] on button at bounding box center [959, 31] width 36 height 36
select select "**********"
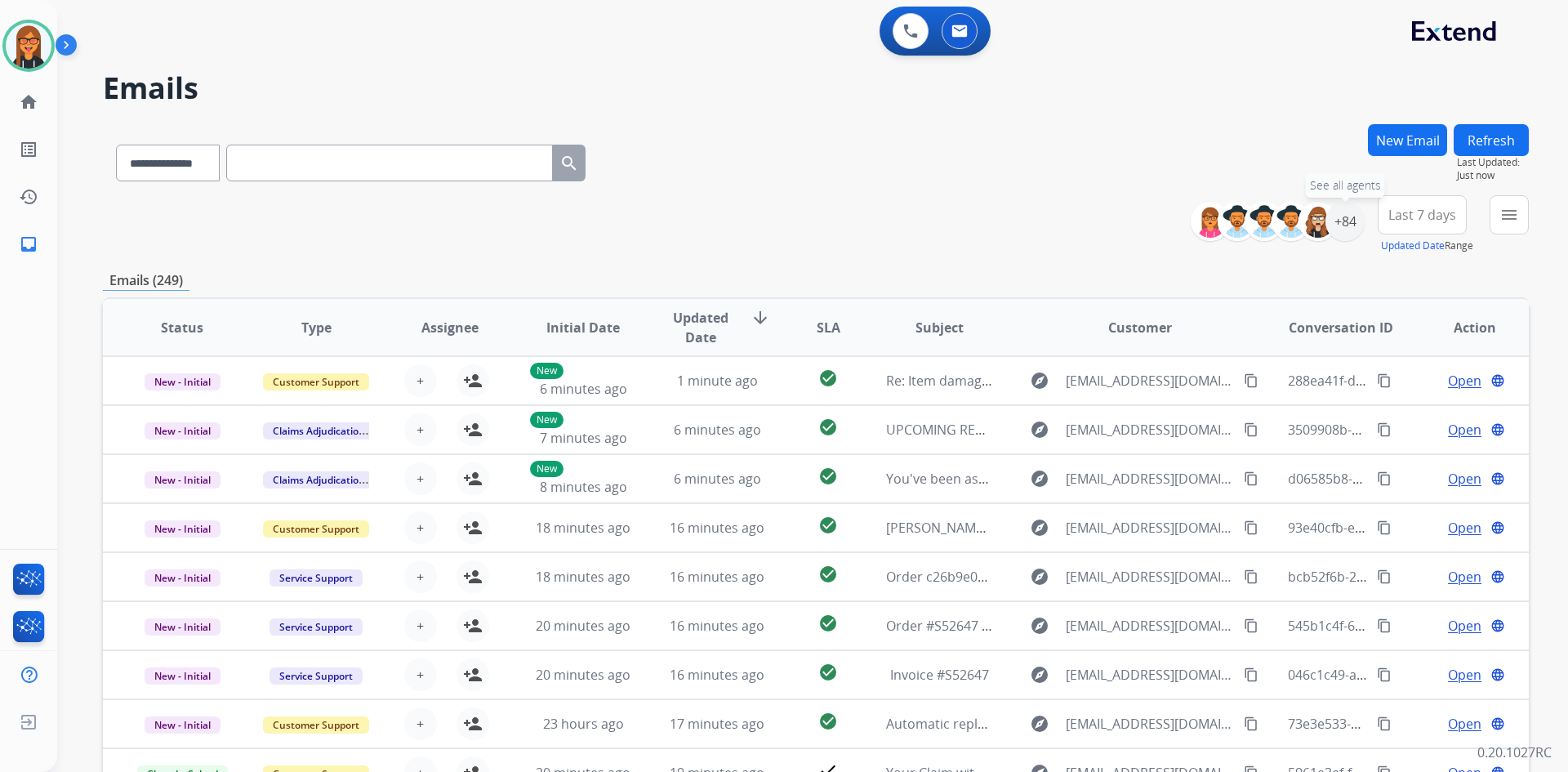
click at [1356, 227] on div "+84" at bounding box center [1345, 222] width 40 height 40
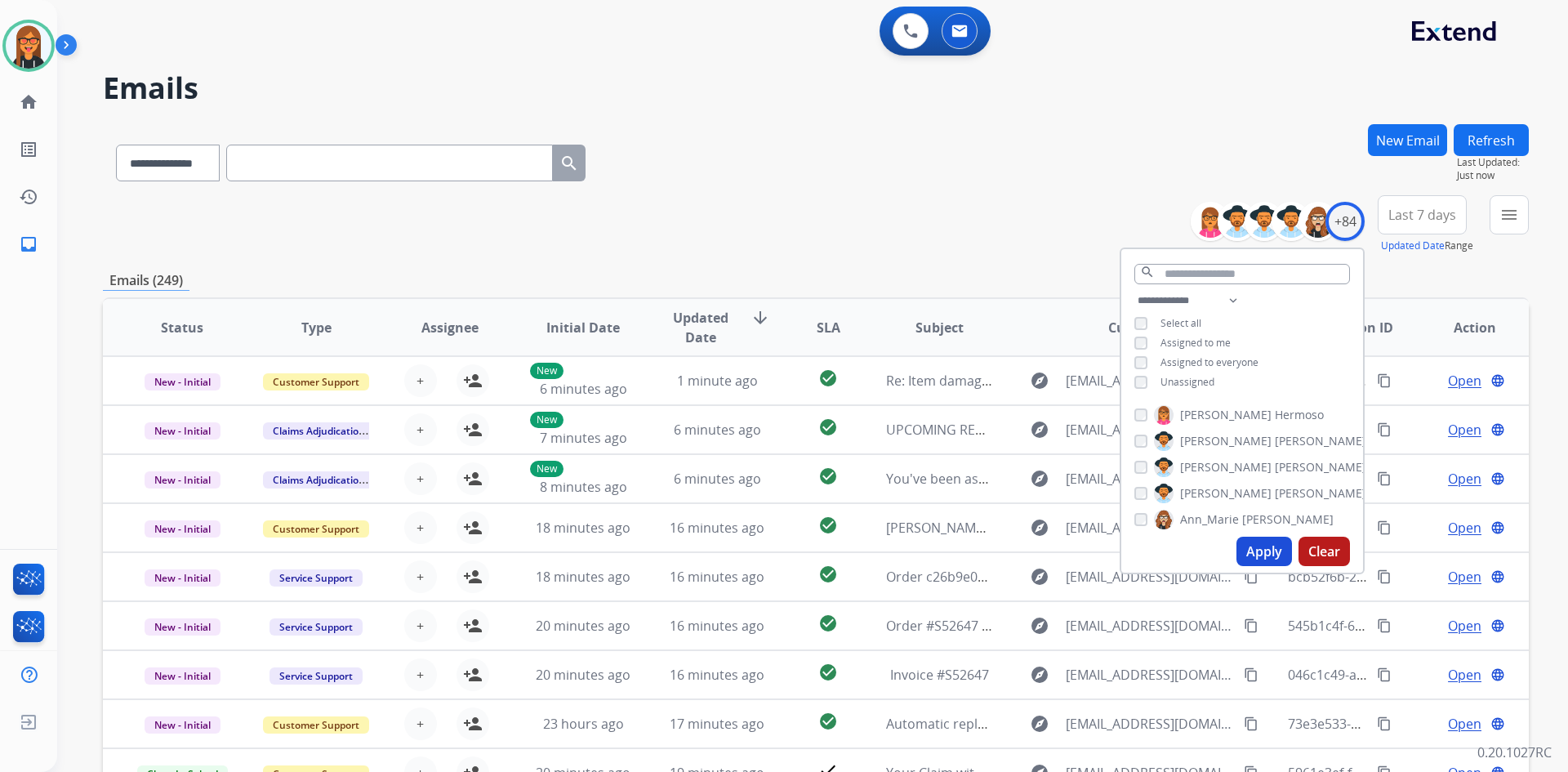
click at [1160, 386] on span "Unassigned" at bounding box center [1187, 381] width 54 height 14
click at [1258, 554] on button "Apply" at bounding box center [1263, 551] width 55 height 30
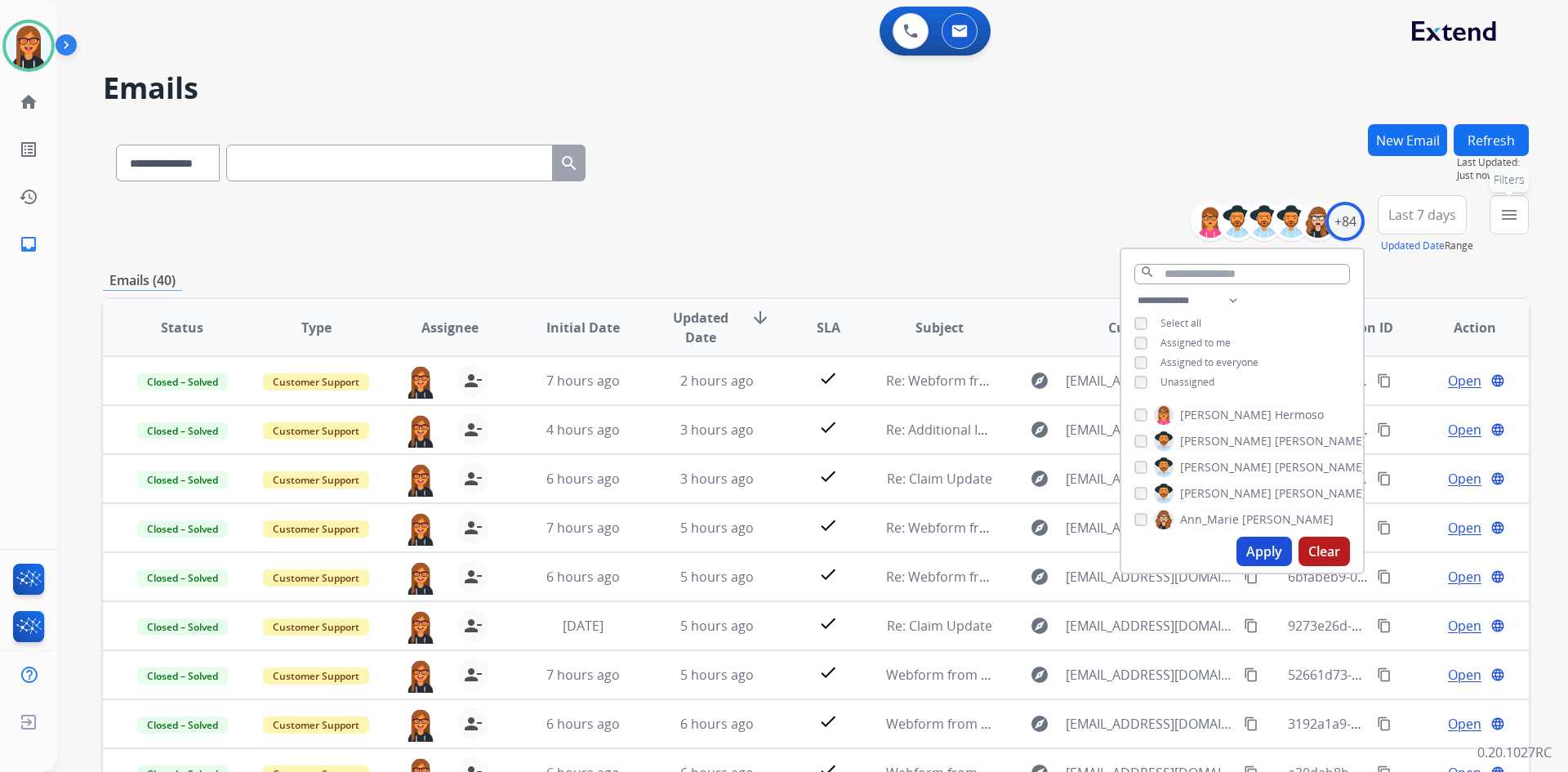
click at [1505, 213] on mat-icon "menu" at bounding box center [1509, 215] width 20 height 20
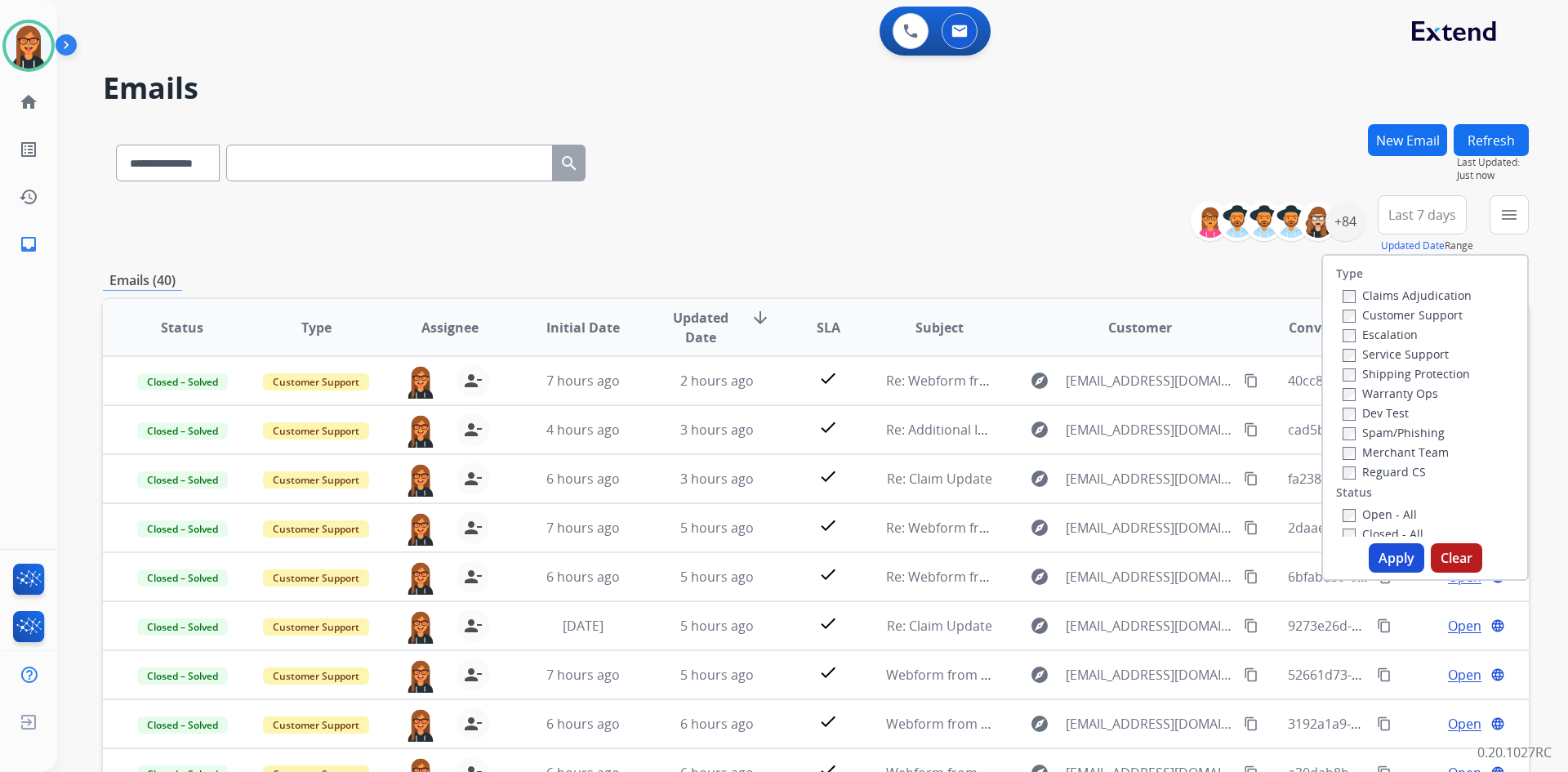
click at [1349, 521] on label "Open - All" at bounding box center [1379, 514] width 74 height 16
click at [1385, 560] on button "Apply" at bounding box center [1396, 558] width 55 height 30
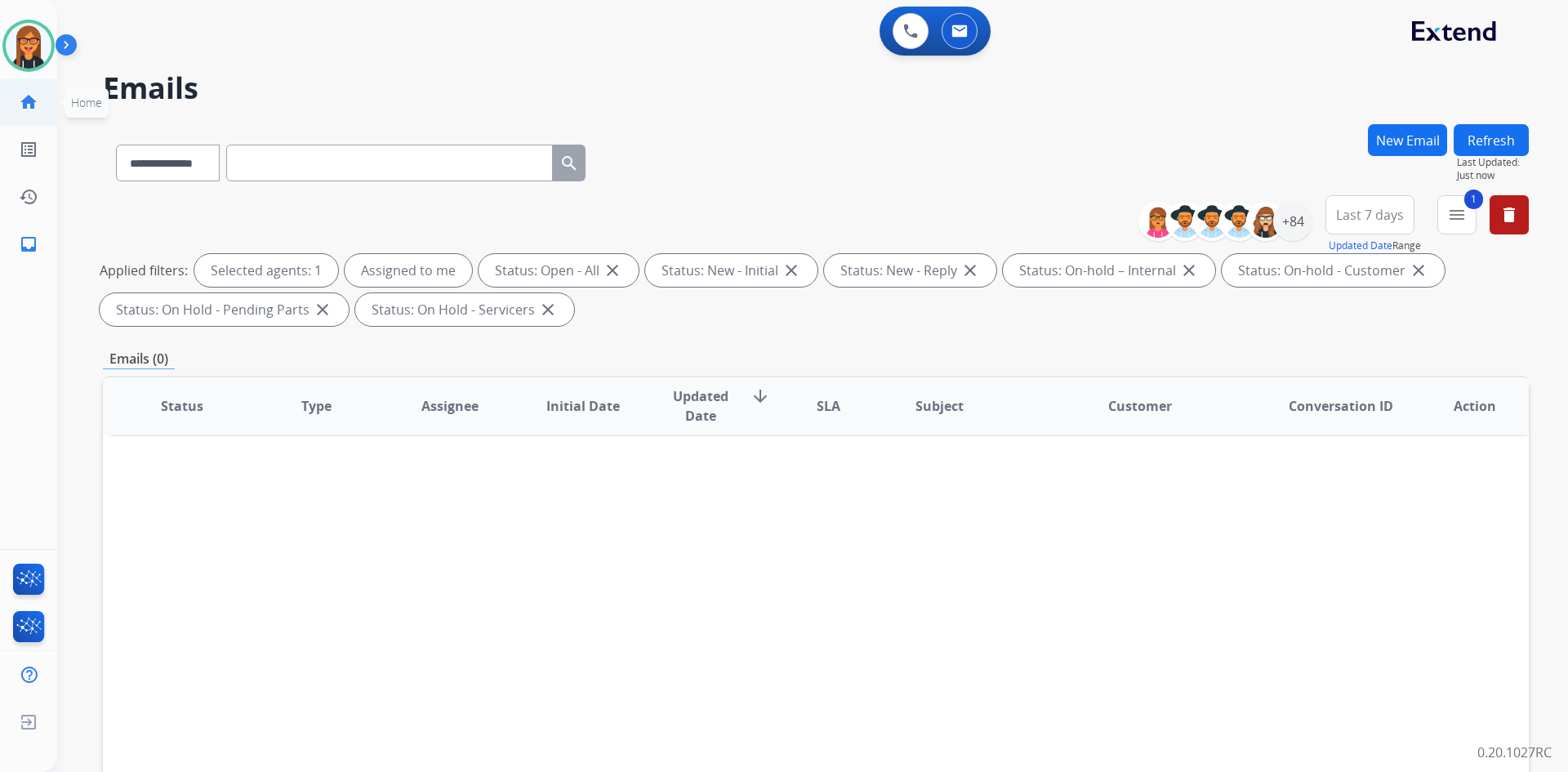
click at [23, 105] on mat-icon "home" at bounding box center [29, 102] width 20 height 20
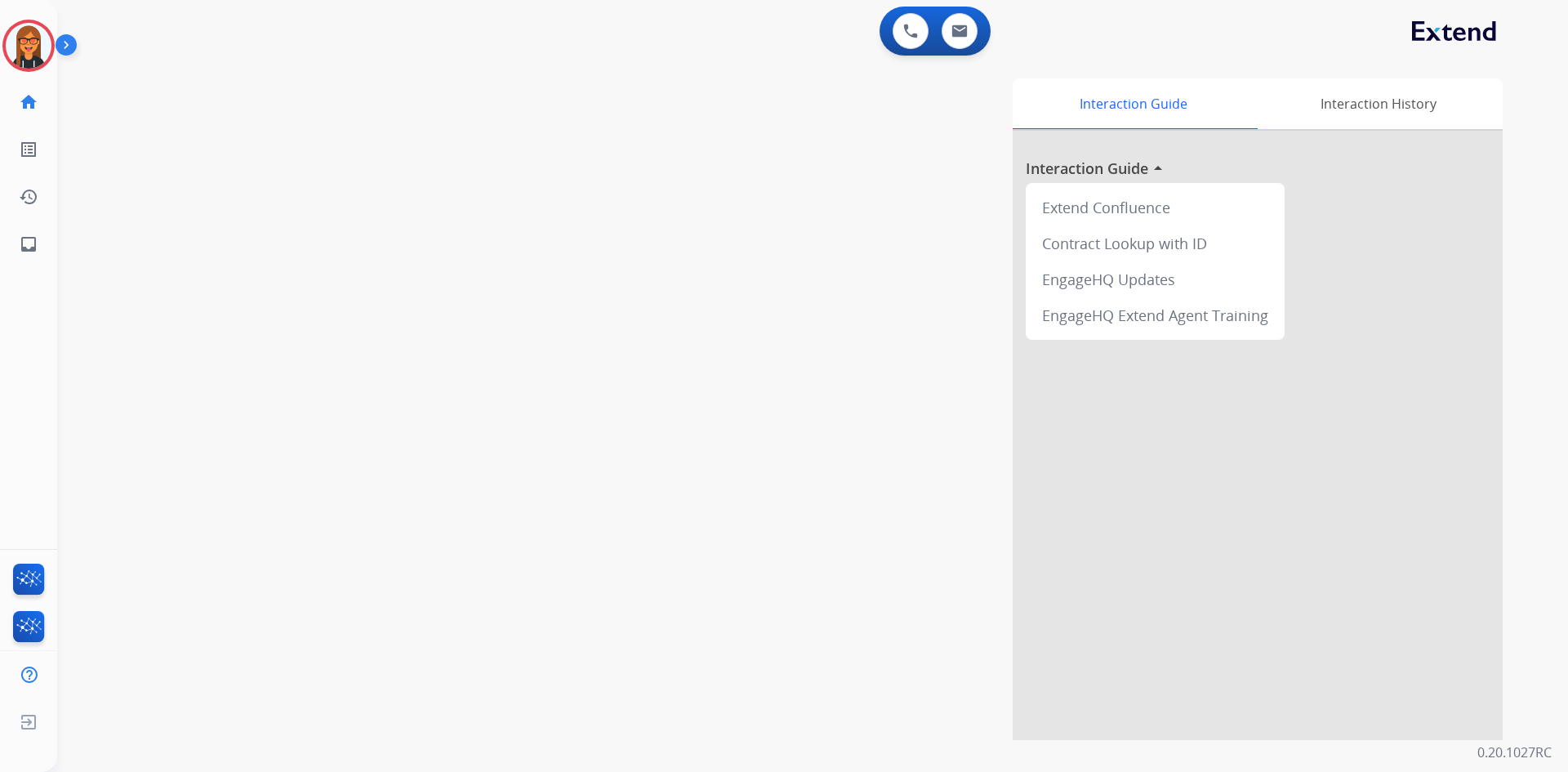
click at [37, 40] on img at bounding box center [29, 46] width 46 height 46
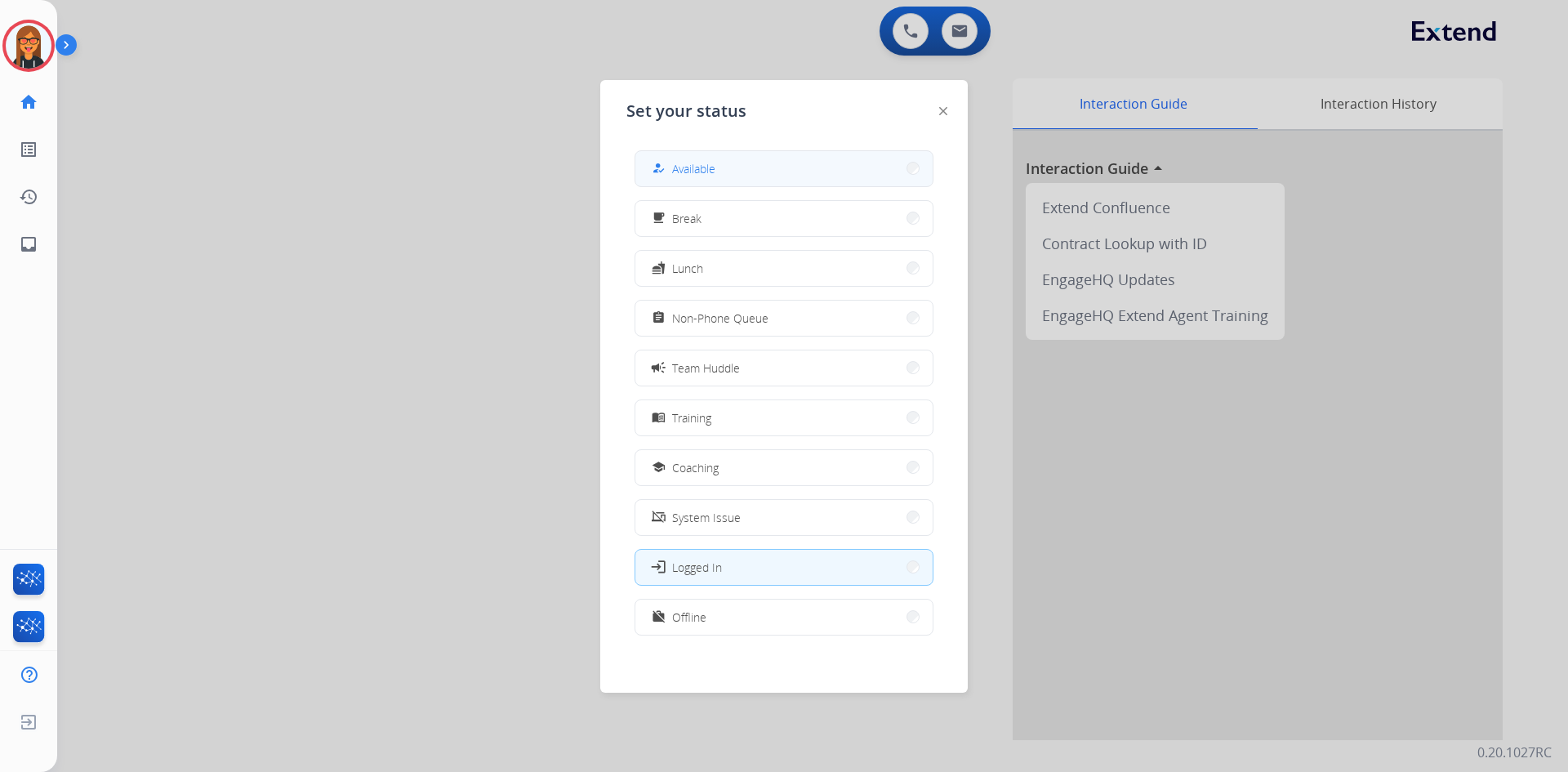
click at [672, 186] on div "how_to_reg Available" at bounding box center [783, 168] width 299 height 37
click at [698, 179] on button "how_to_reg Available" at bounding box center [783, 168] width 297 height 35
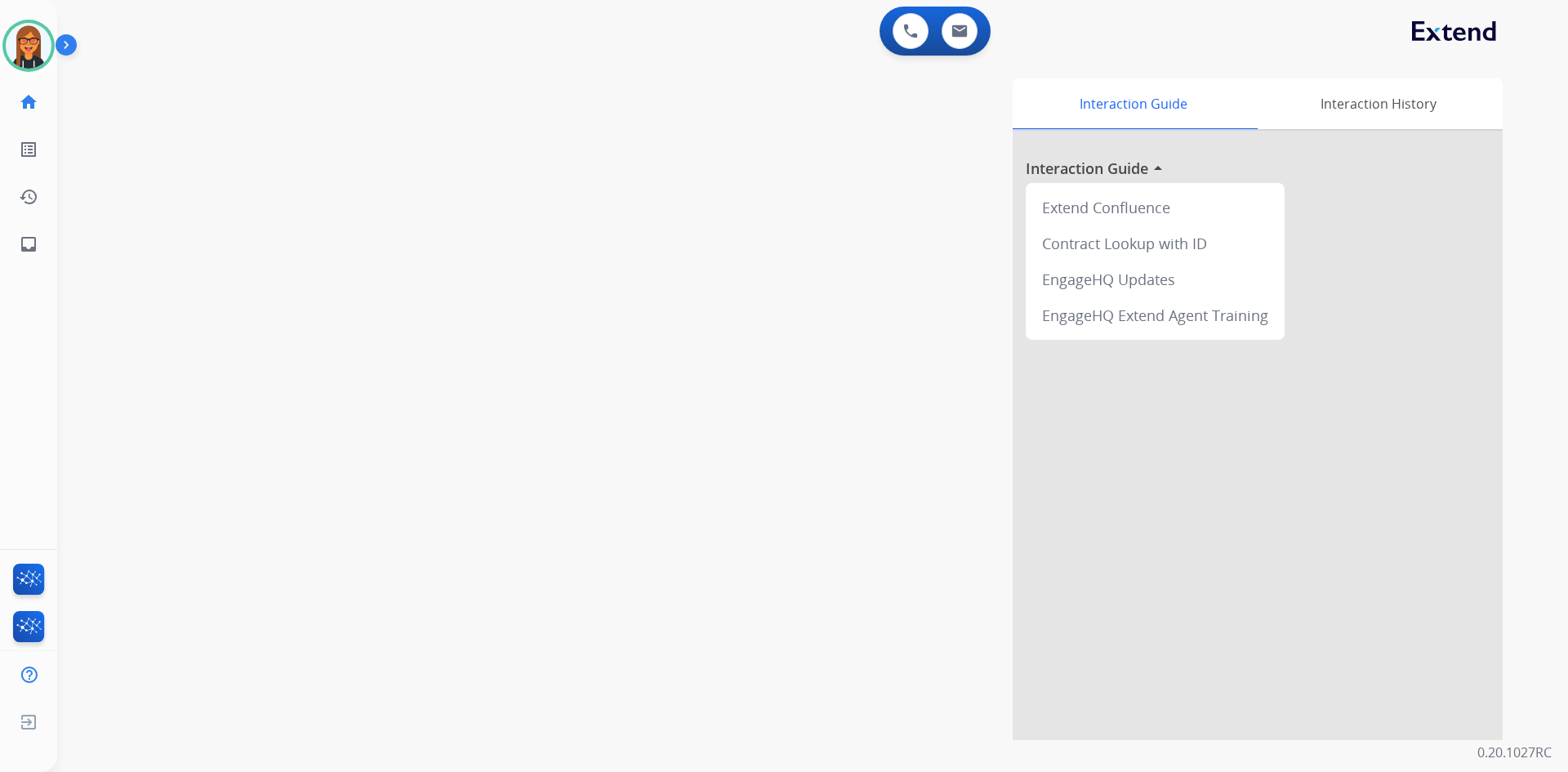
click at [77, 44] on img at bounding box center [69, 49] width 28 height 31
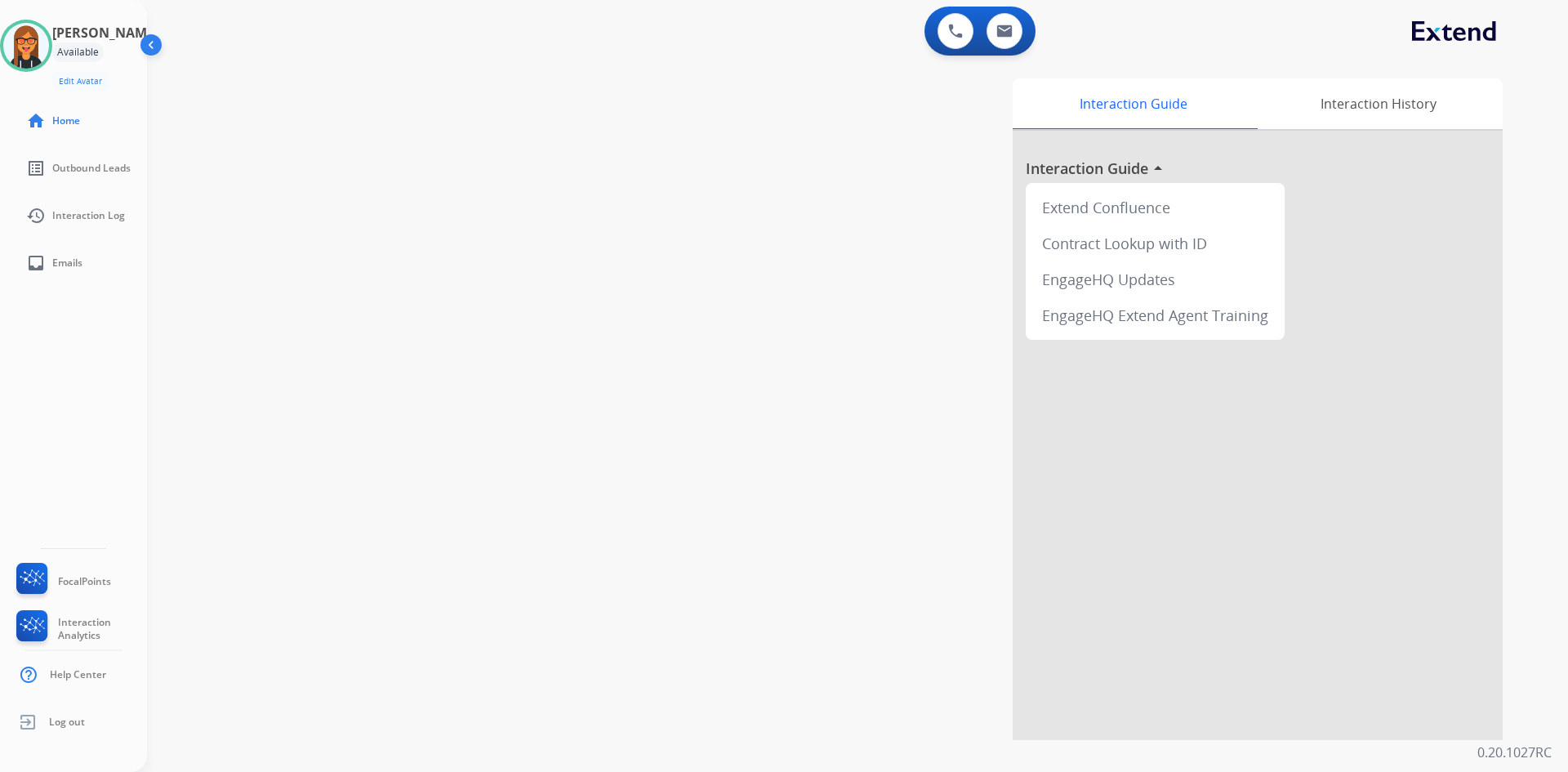
click at [154, 59] on img at bounding box center [153, 49] width 31 height 31
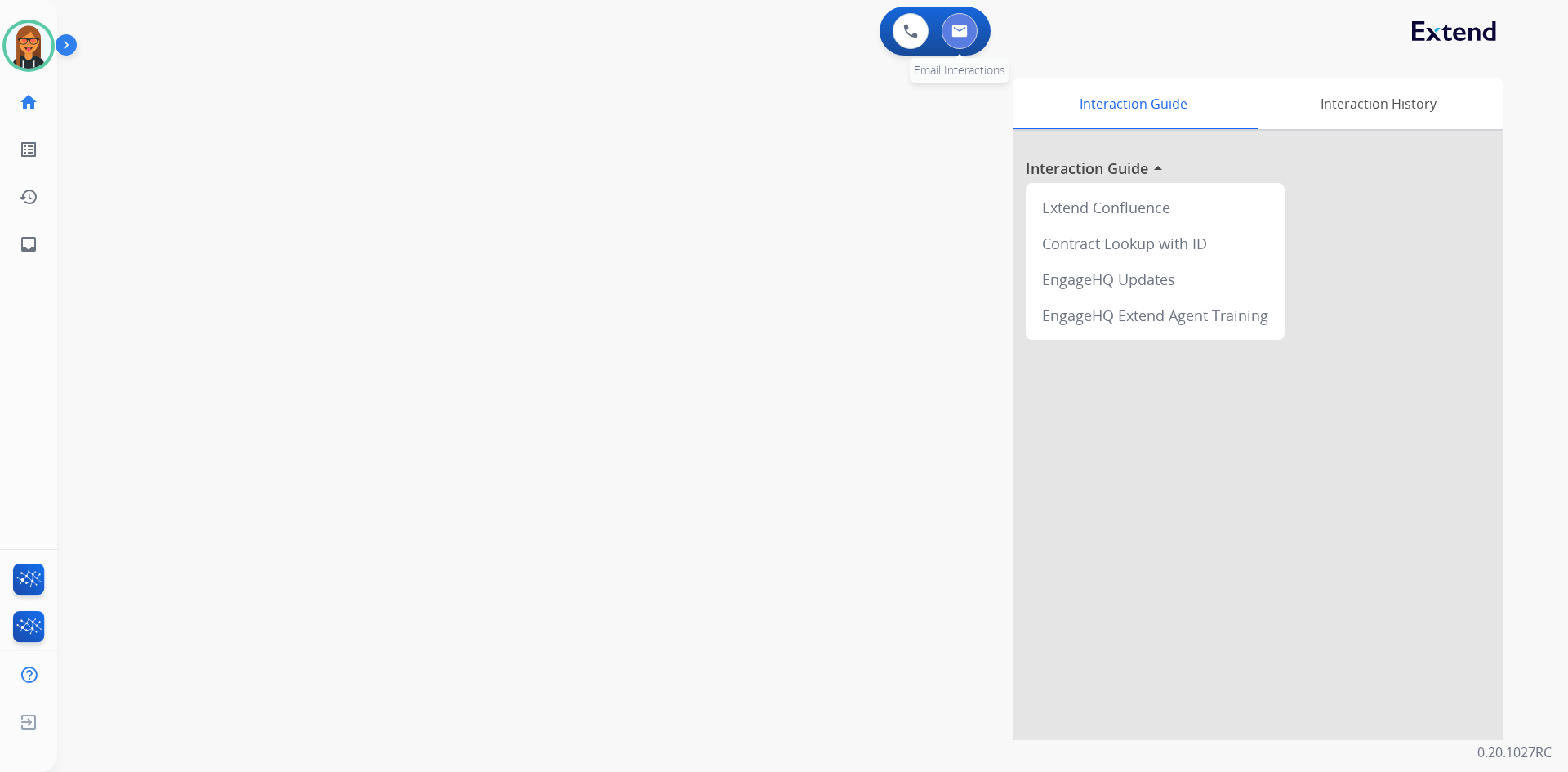
click at [955, 37] on img at bounding box center [959, 31] width 16 height 13
select select "**********"
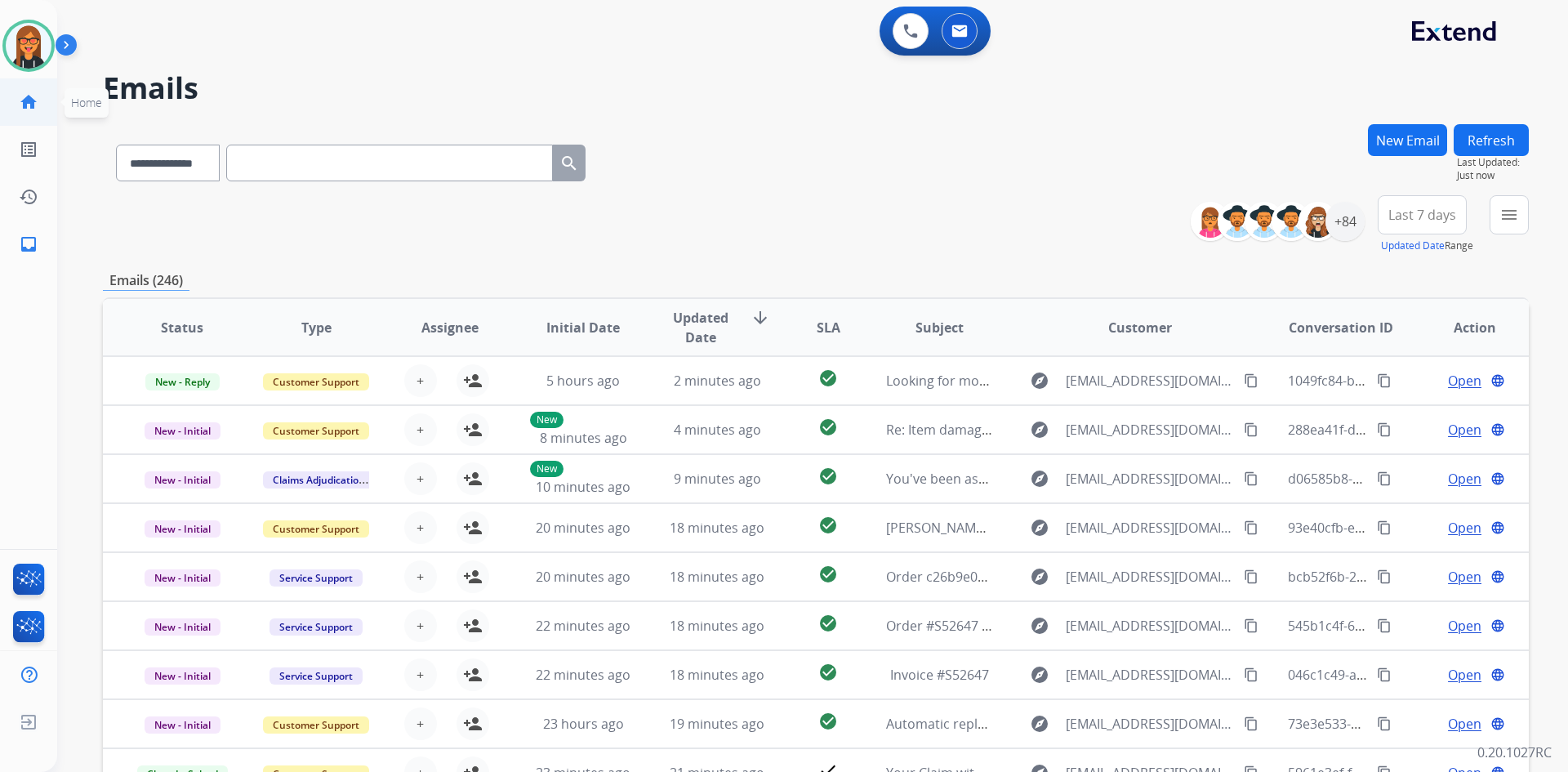
click at [38, 110] on mat-icon "home" at bounding box center [29, 102] width 20 height 20
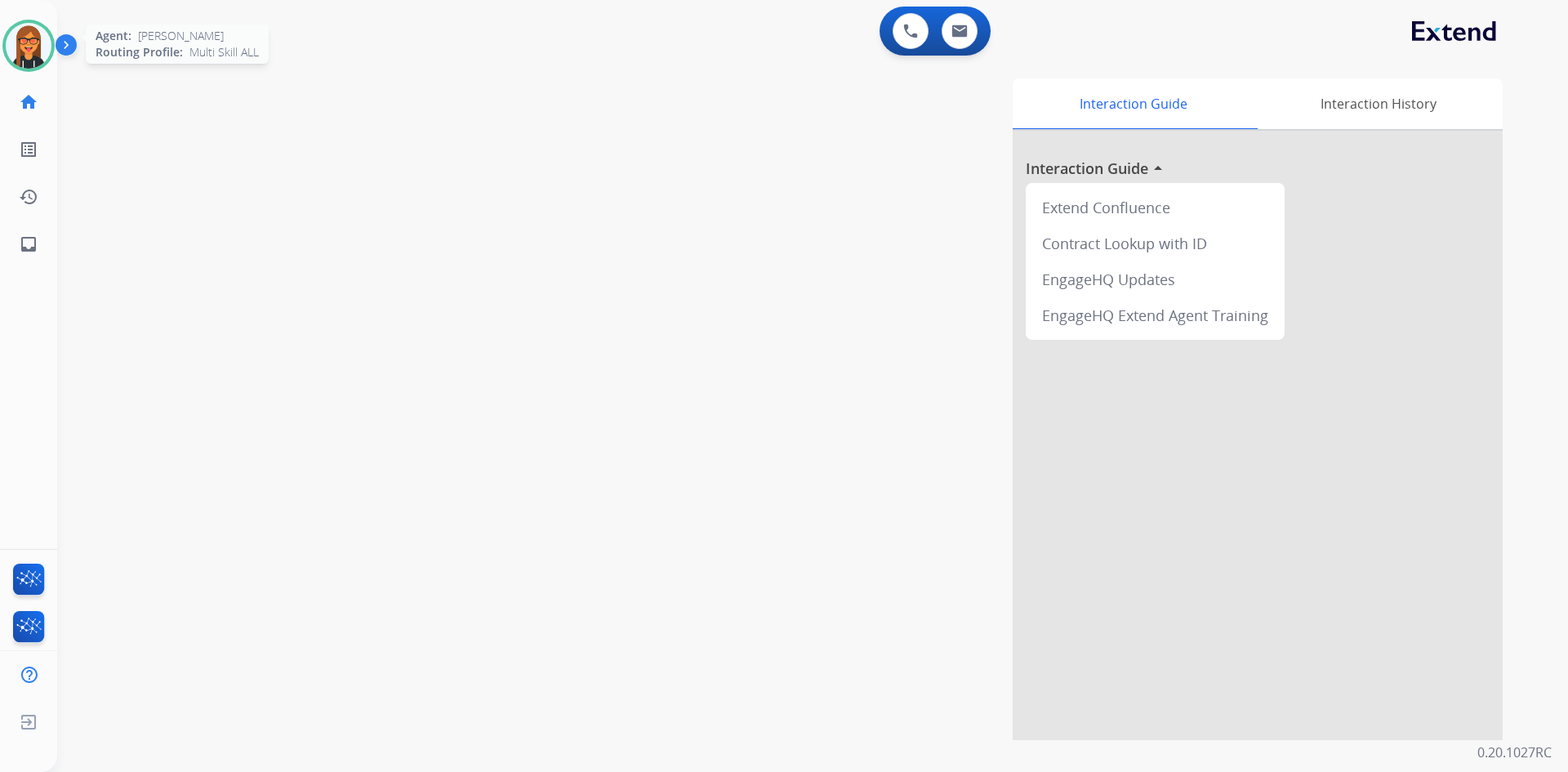
click at [24, 48] on img at bounding box center [29, 46] width 46 height 46
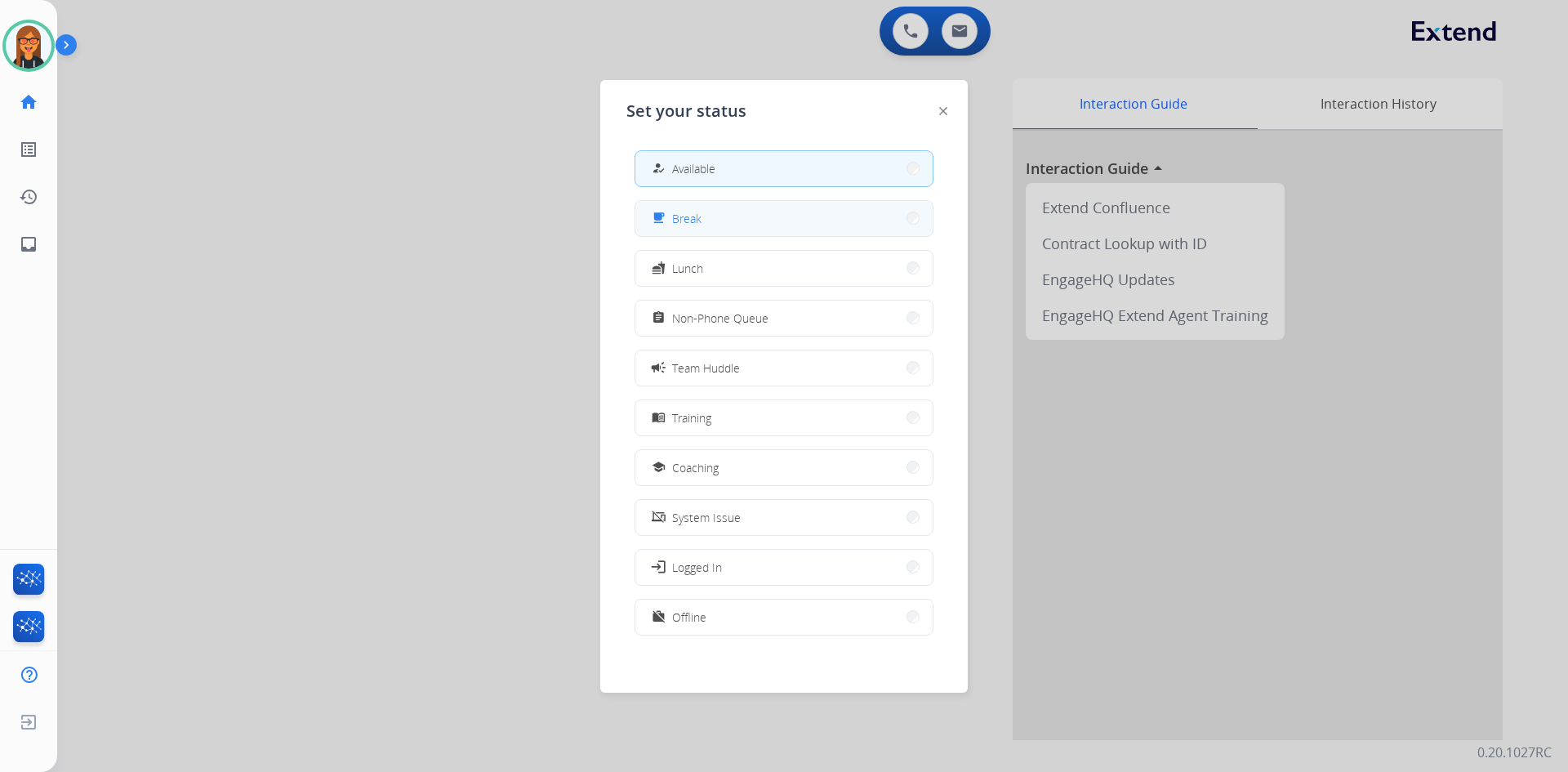
click at [749, 226] on button "free_breakfast Break" at bounding box center [783, 218] width 297 height 35
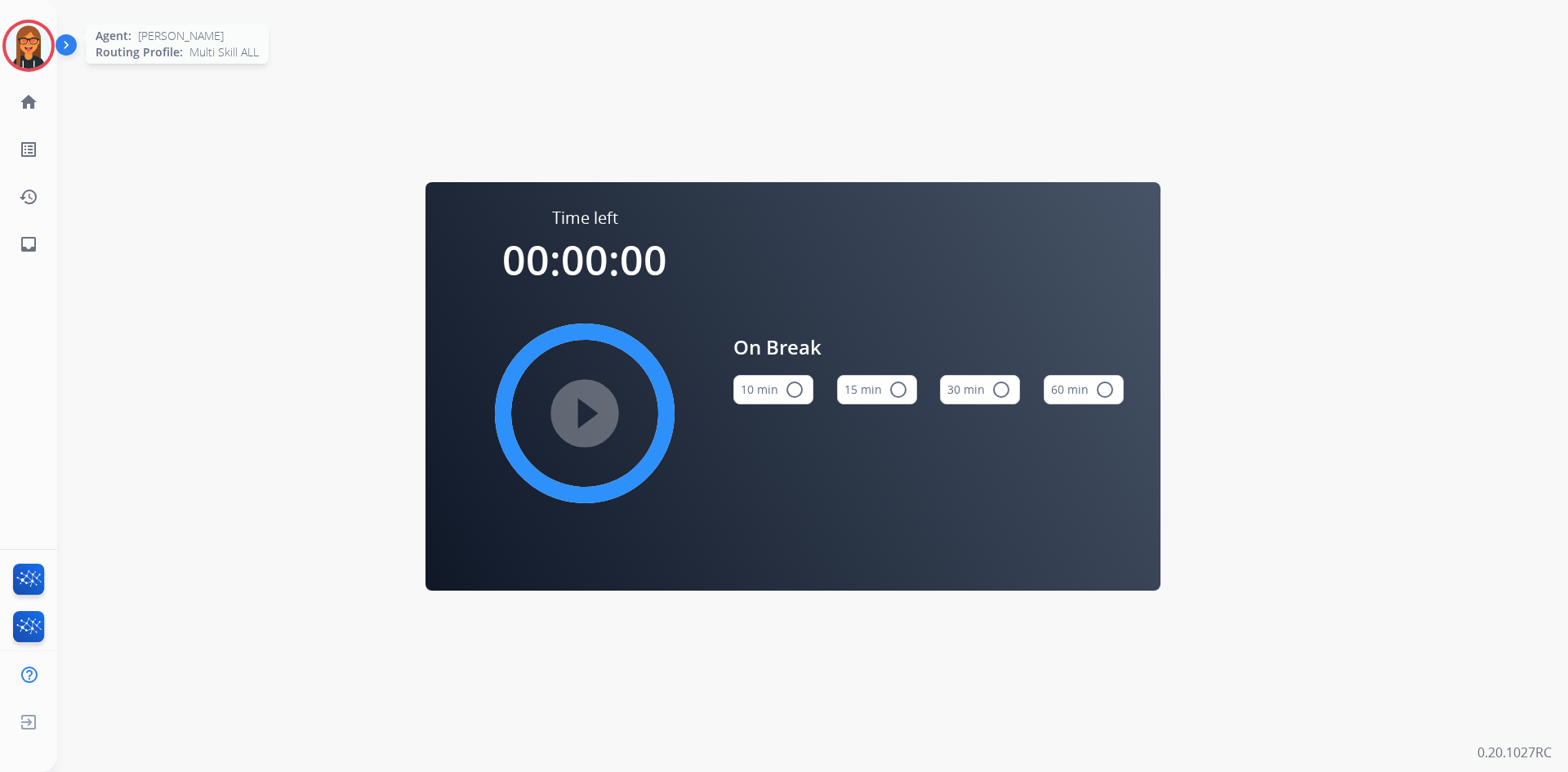
click at [37, 29] on img at bounding box center [29, 46] width 46 height 46
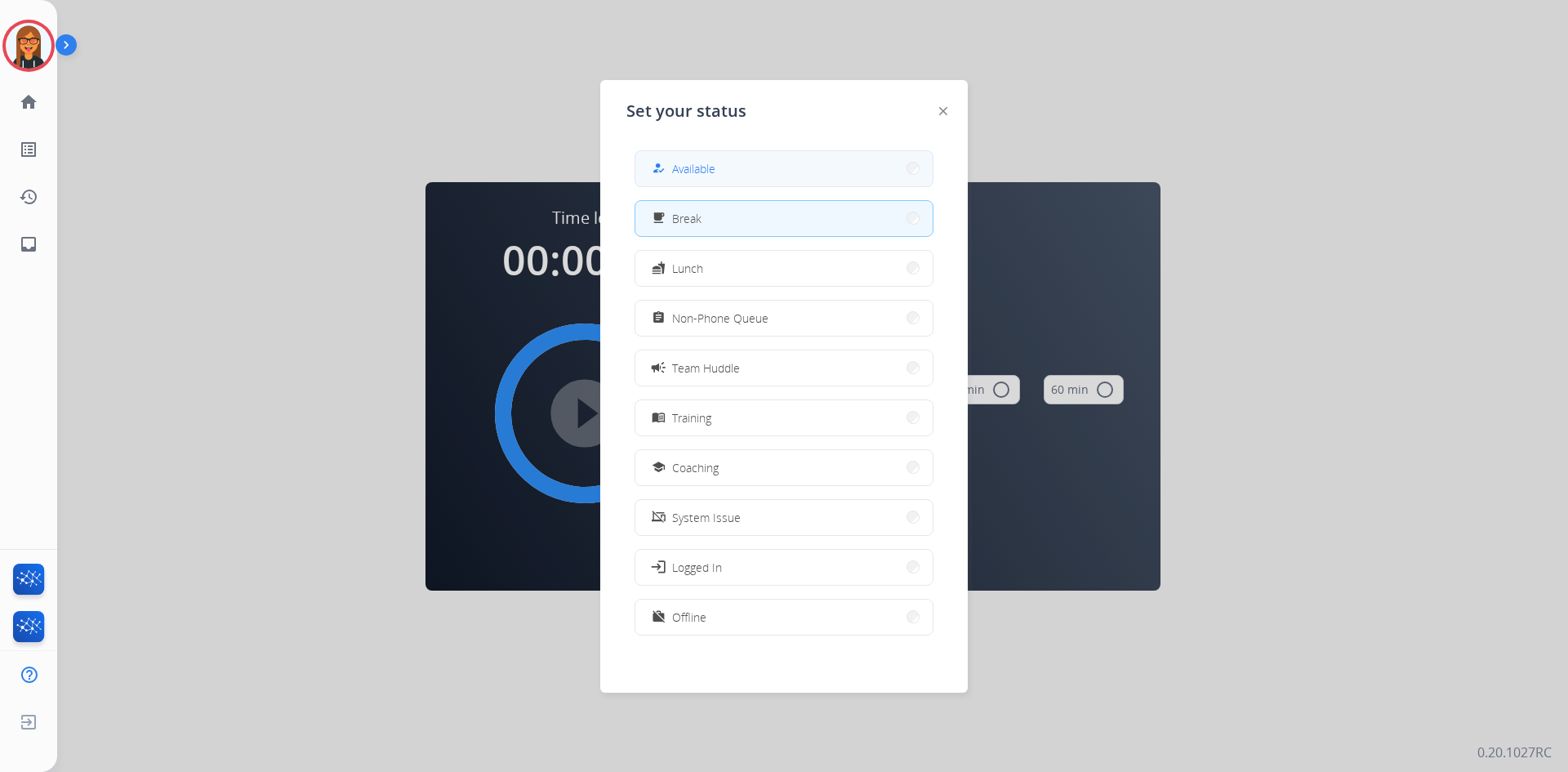
click at [798, 166] on button "how_to_reg Available" at bounding box center [783, 168] width 297 height 35
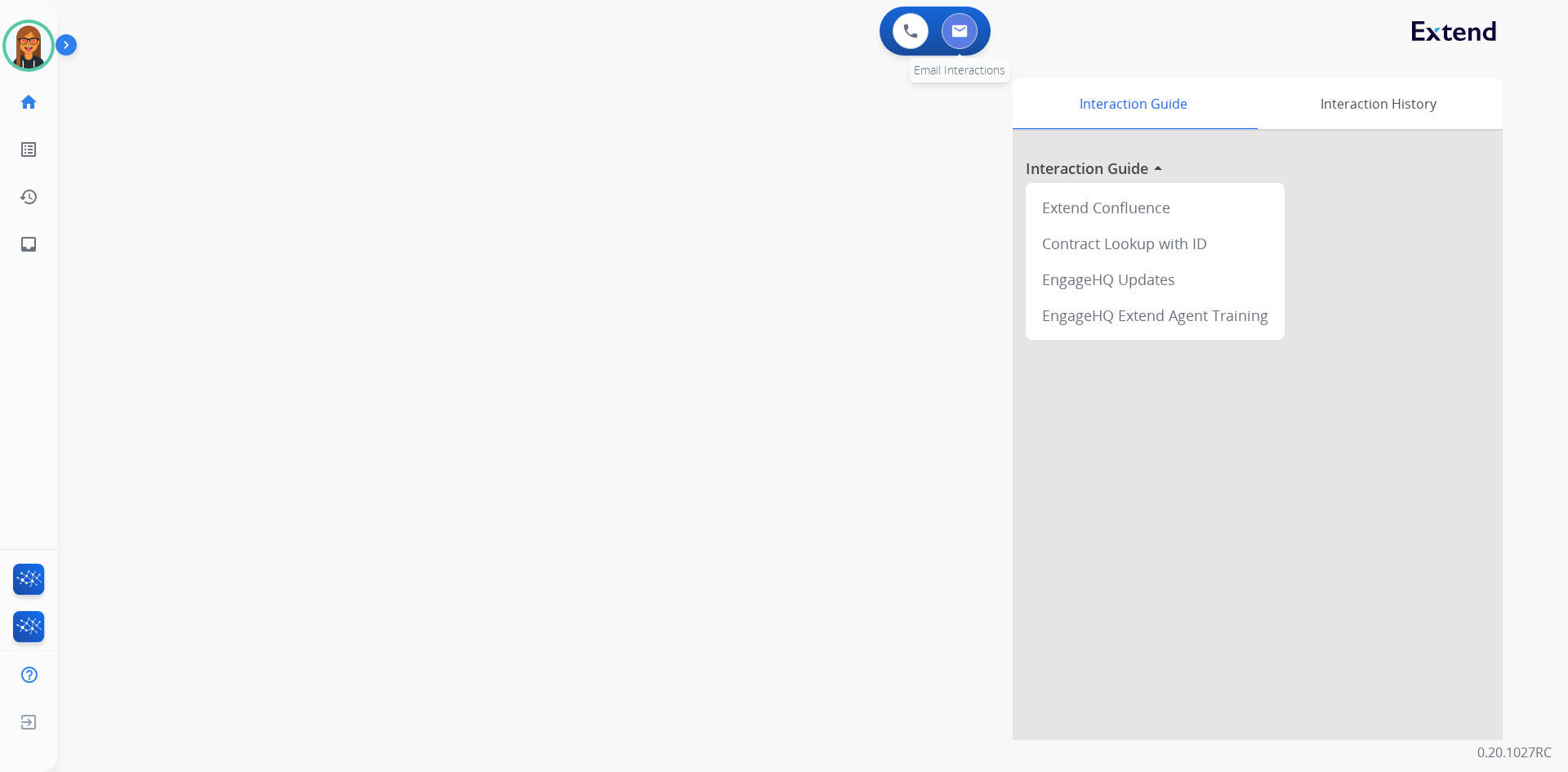
click at [961, 30] on img at bounding box center [959, 31] width 16 height 13
select select "**********"
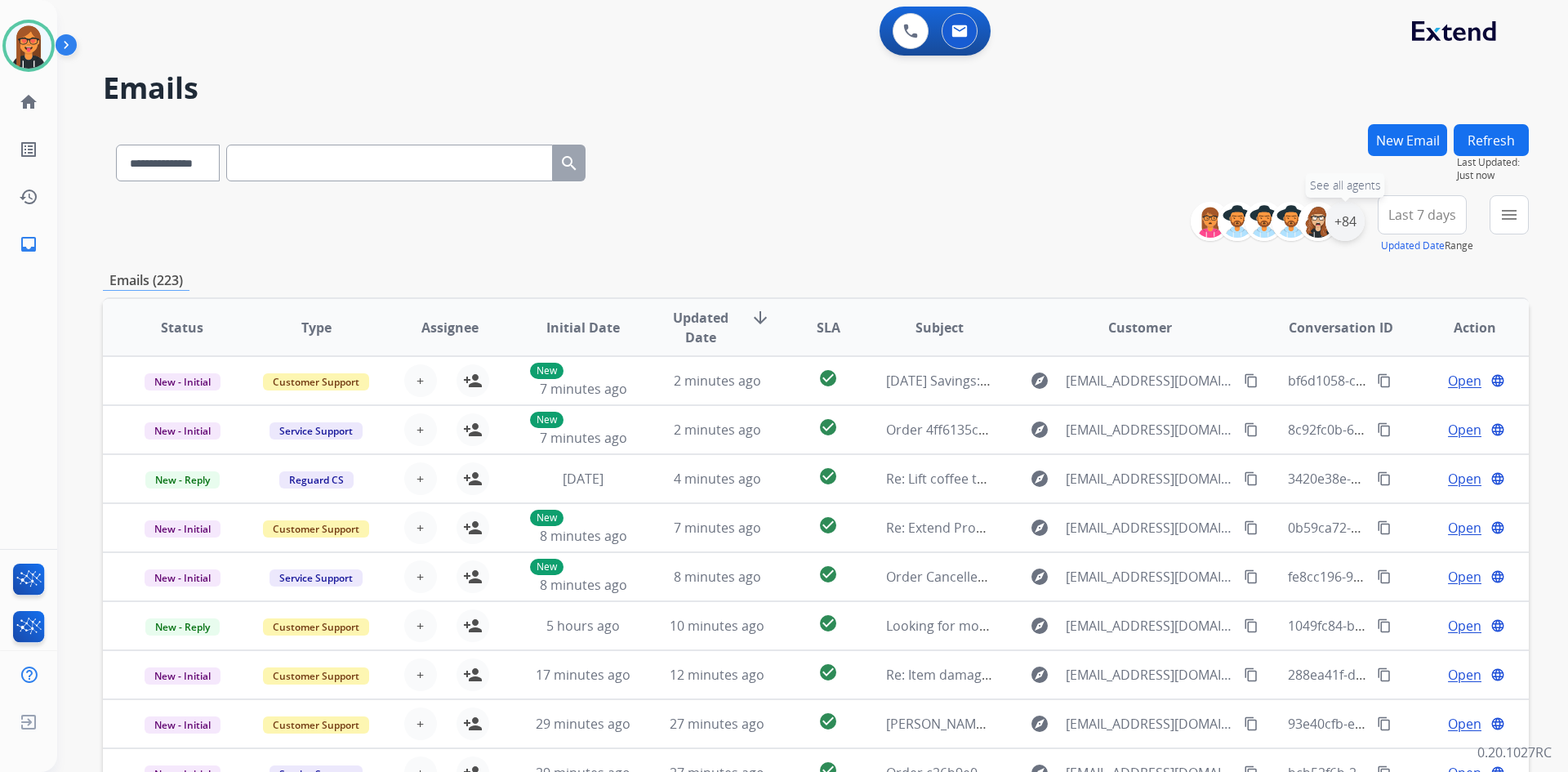
click at [1342, 232] on div "+84" at bounding box center [1345, 222] width 40 height 40
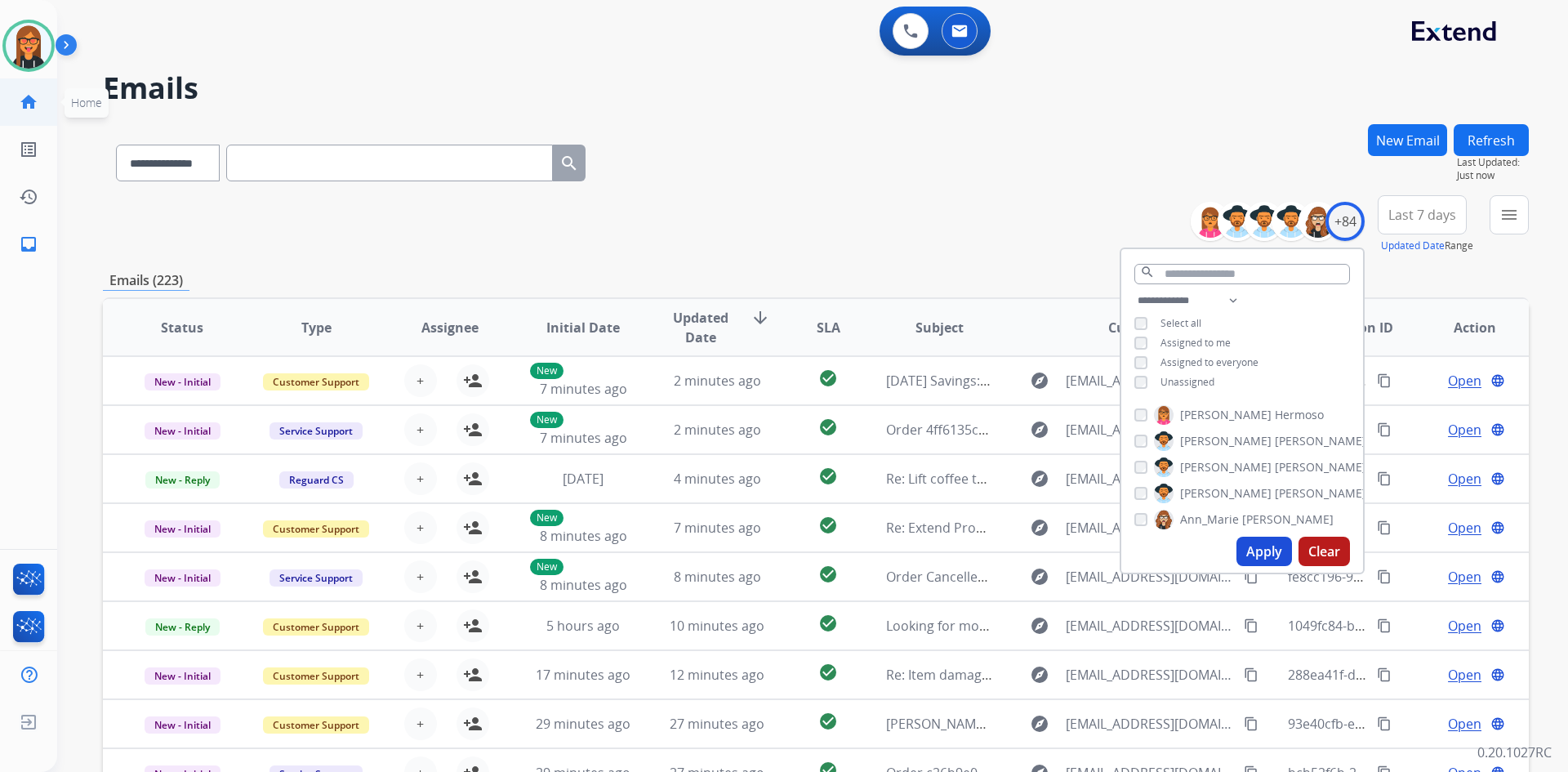
click at [42, 102] on link "home Home" at bounding box center [29, 102] width 46 height 46
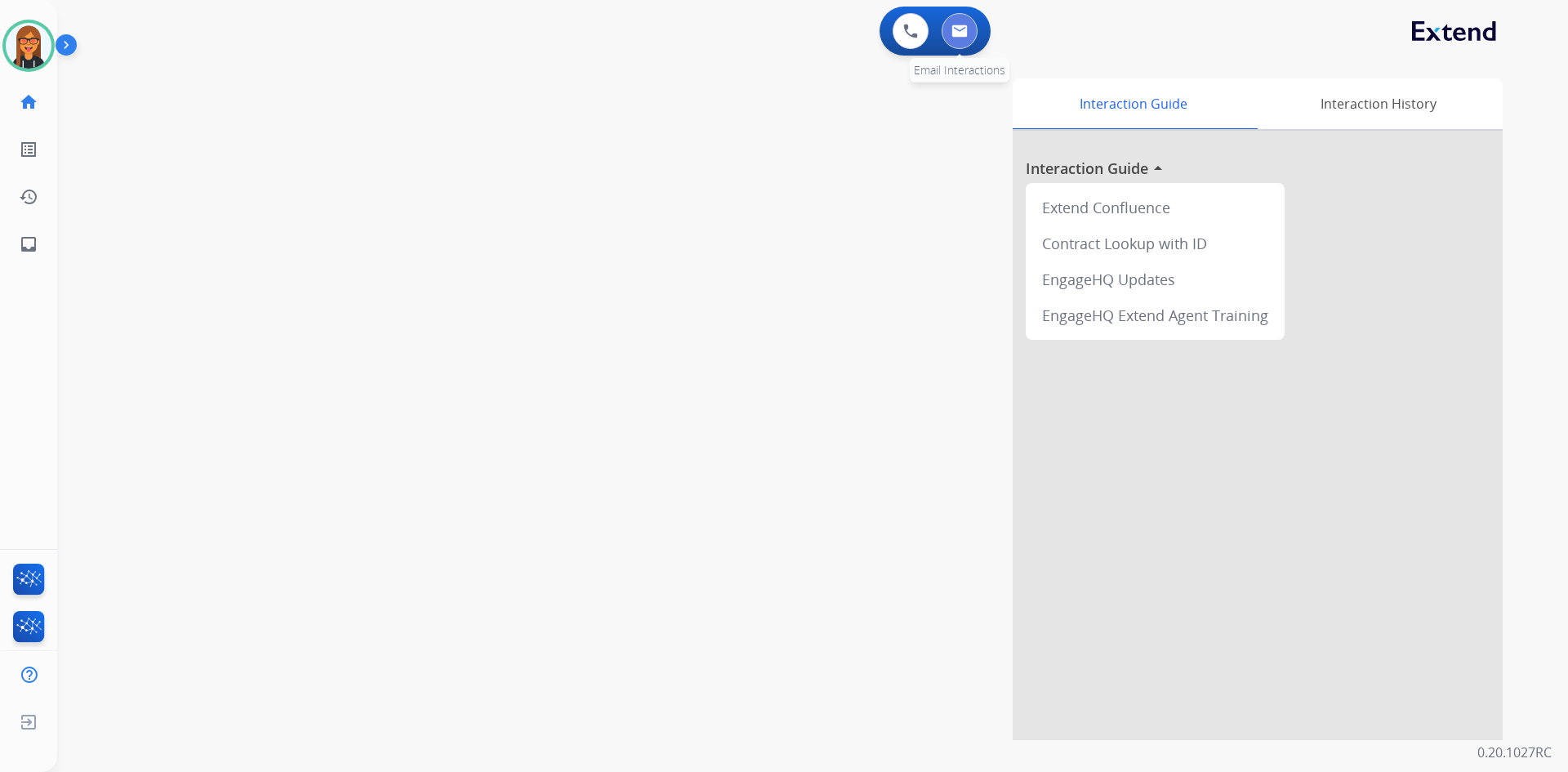
click at [946, 34] on button at bounding box center [959, 31] width 36 height 36
select select "**********"
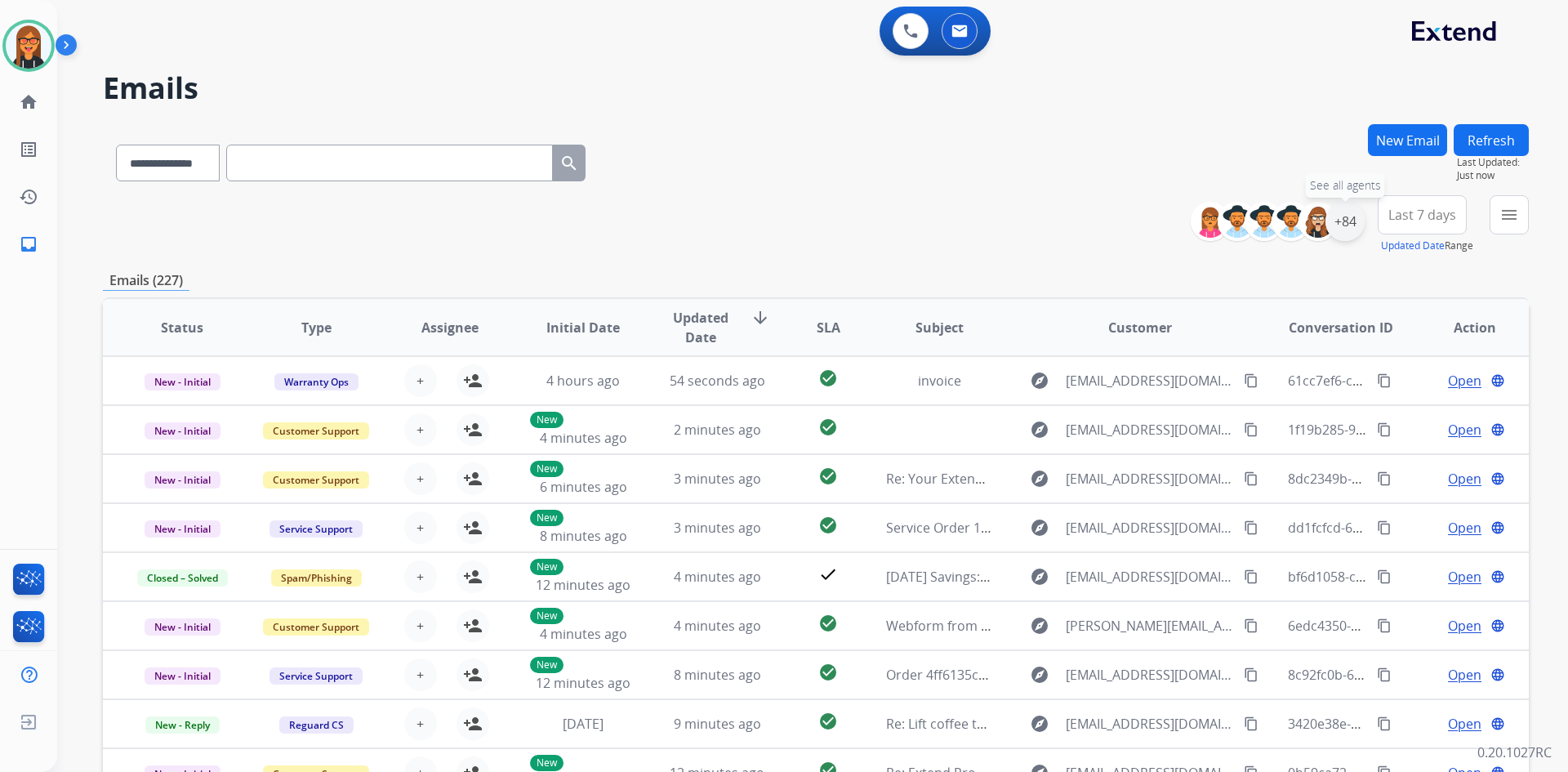
click at [1333, 236] on div "+84" at bounding box center [1345, 222] width 40 height 40
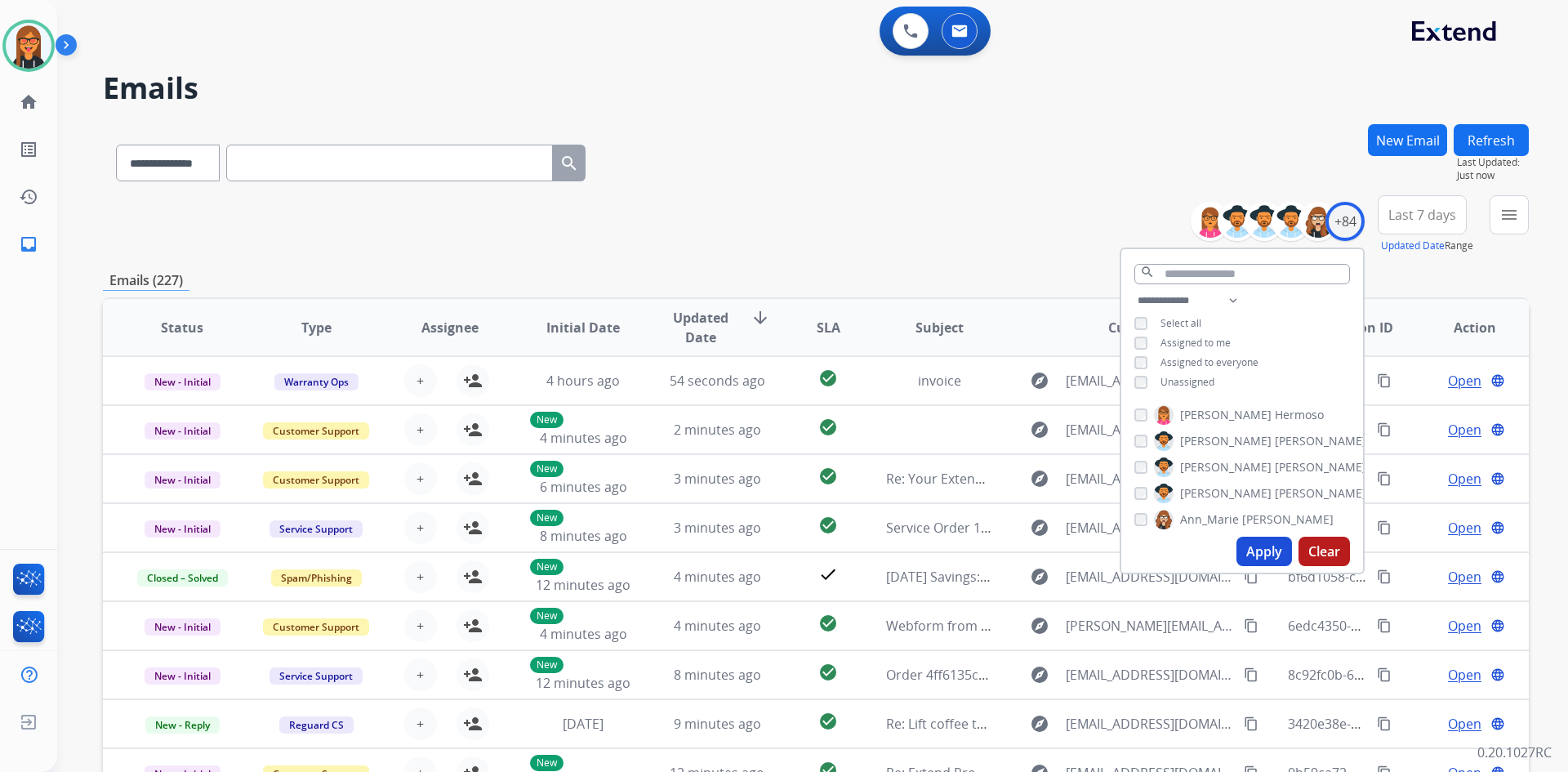
click at [1171, 382] on span "Unassigned" at bounding box center [1187, 381] width 54 height 14
click at [1285, 552] on button "Apply" at bounding box center [1263, 551] width 55 height 30
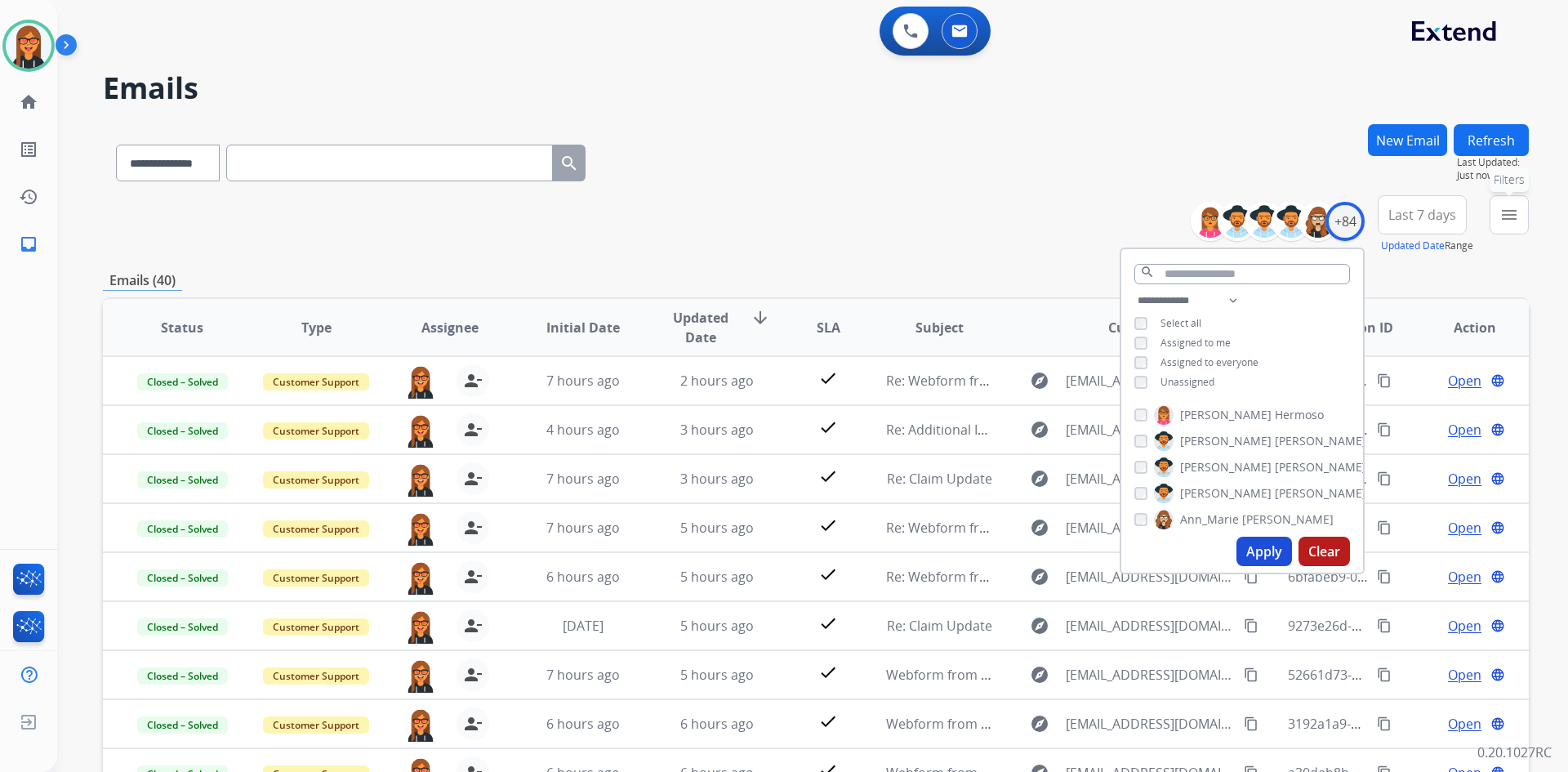
click at [1494, 226] on button "menu Filters" at bounding box center [1510, 215] width 40 height 40
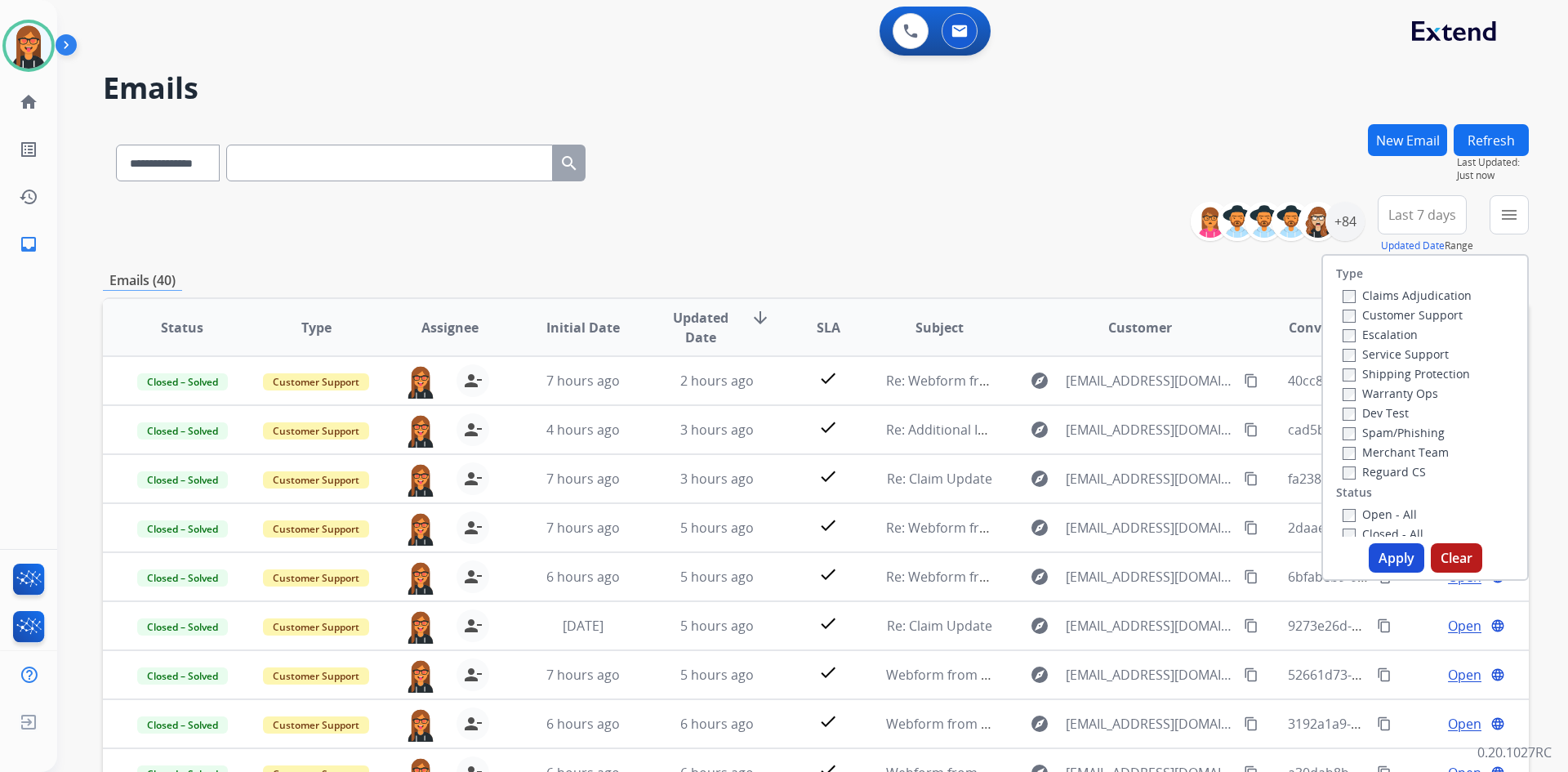
click at [1373, 508] on label "Open - All" at bounding box center [1379, 514] width 74 height 16
click at [1386, 559] on button "Apply" at bounding box center [1396, 558] width 55 height 30
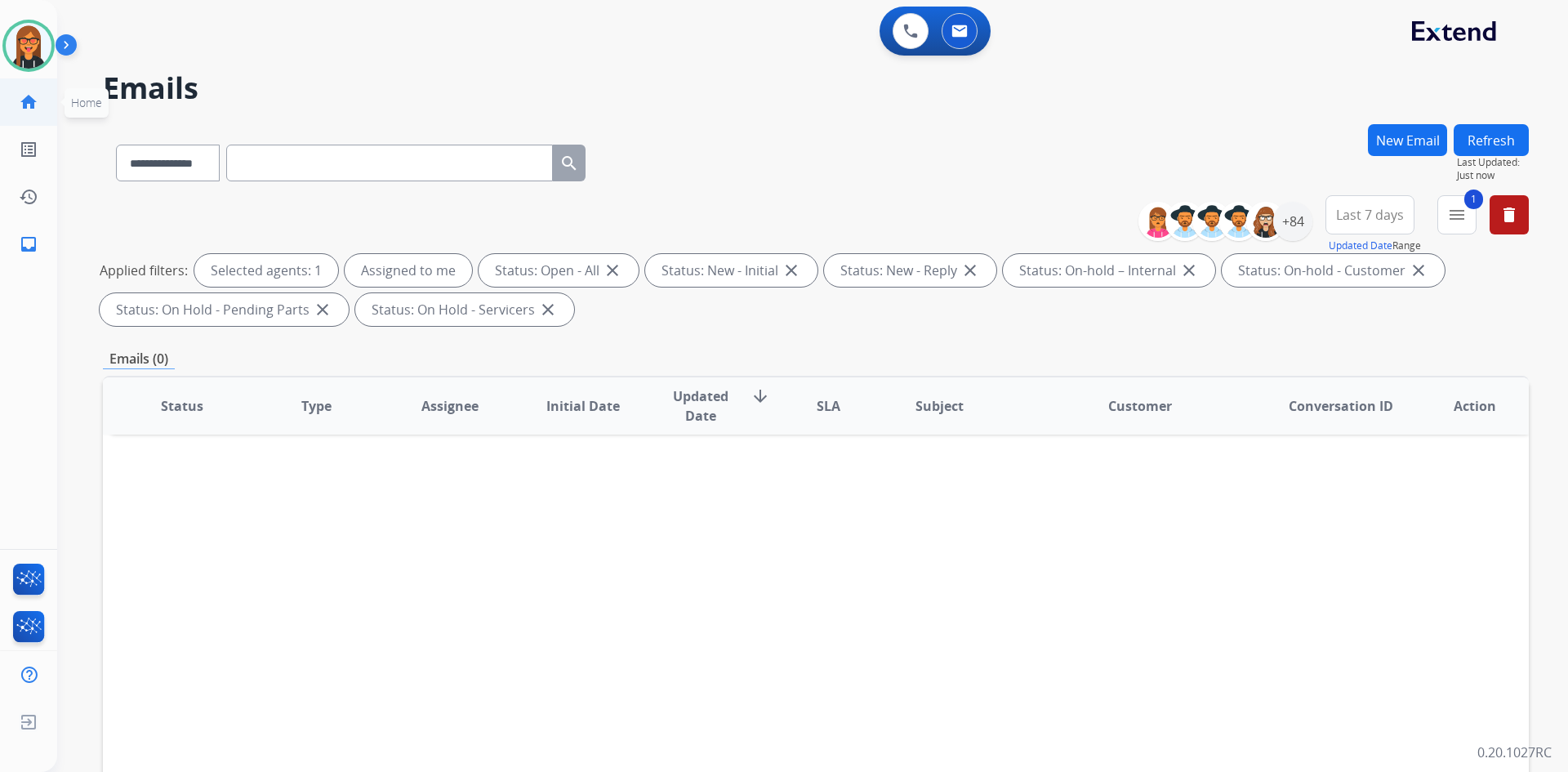
click at [35, 111] on mat-icon "home" at bounding box center [29, 102] width 20 height 20
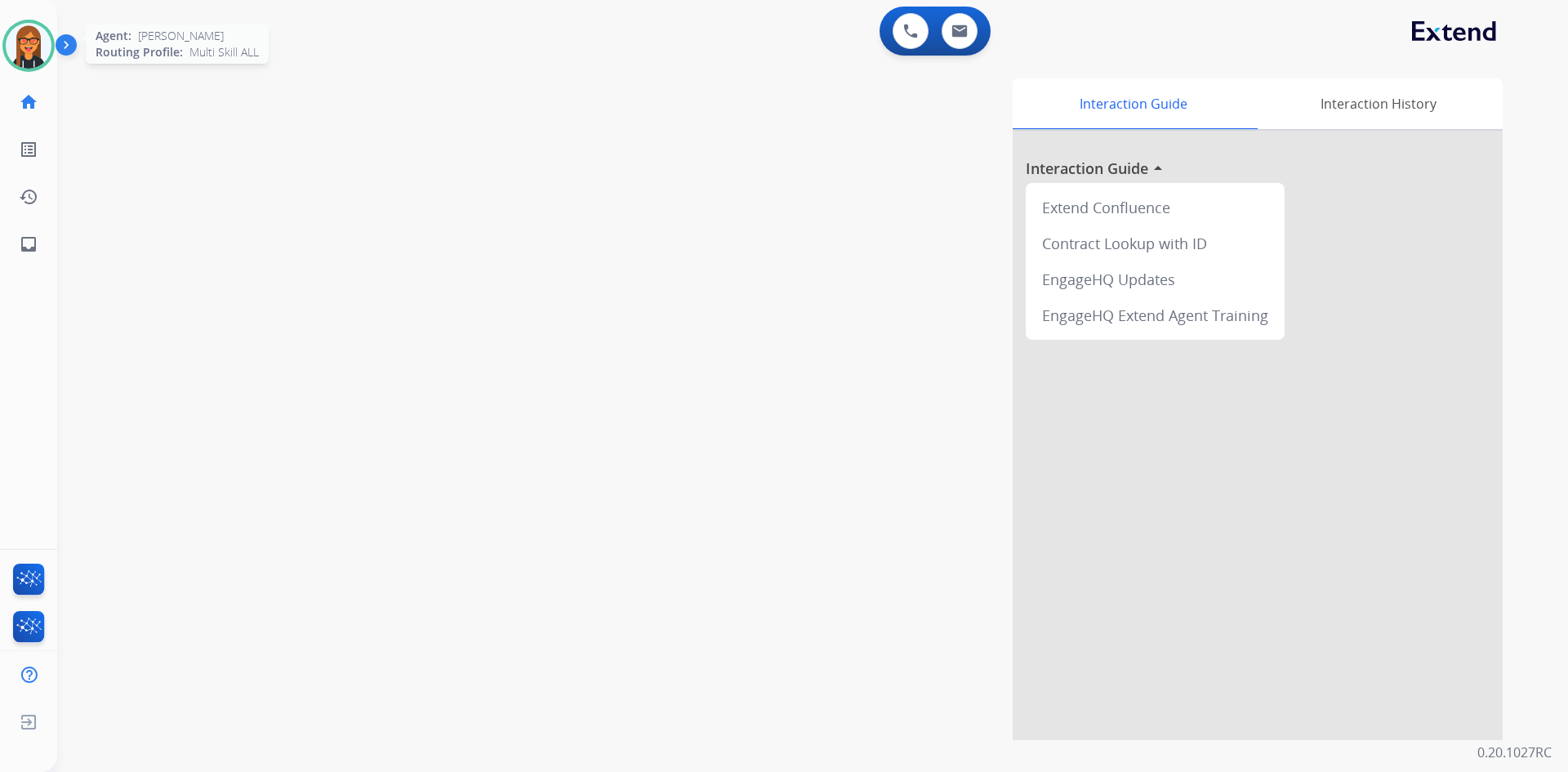
click at [23, 50] on img at bounding box center [29, 46] width 46 height 46
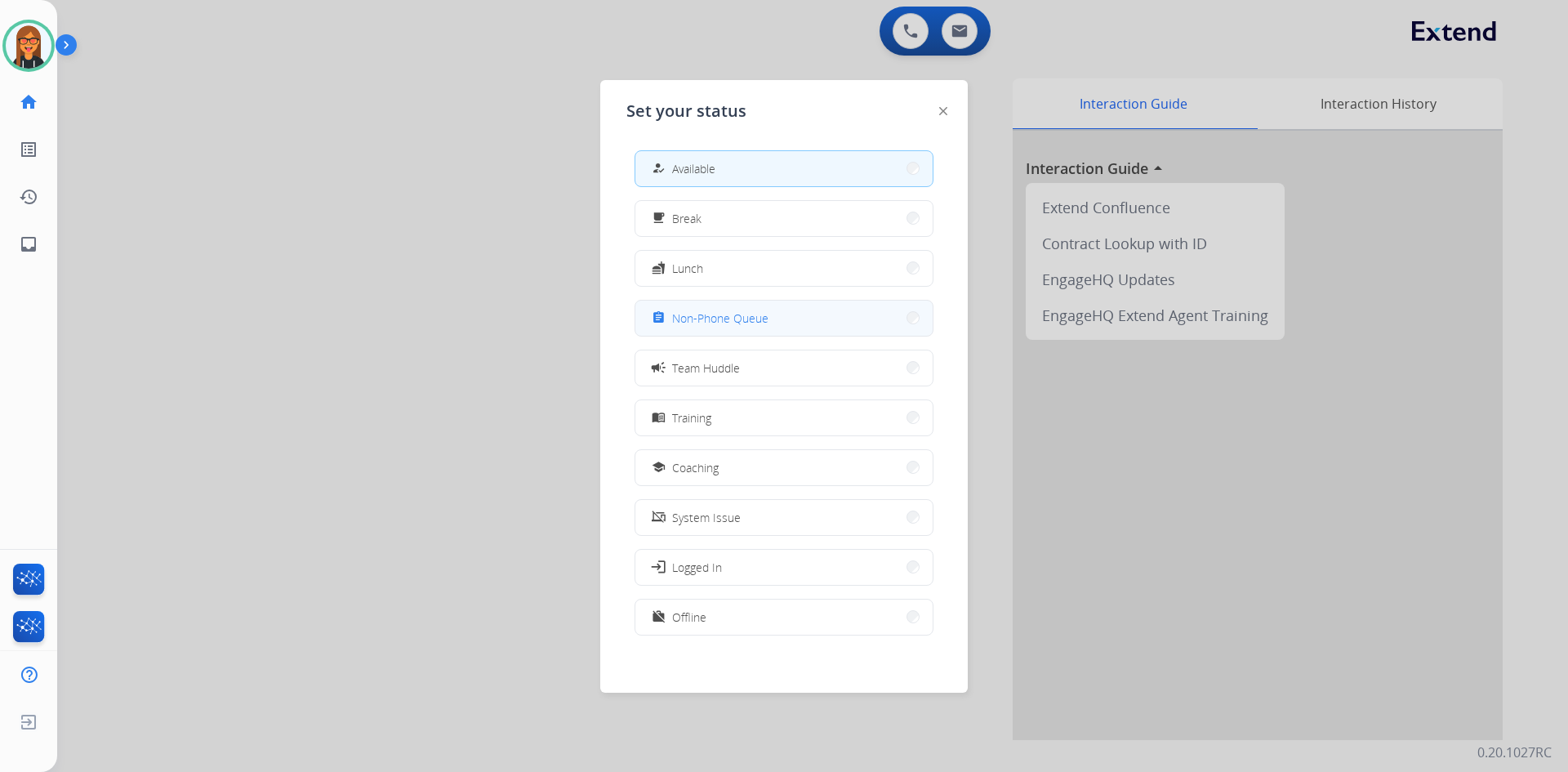
click at [721, 316] on span "Non-Phone Queue" at bounding box center [720, 318] width 96 height 17
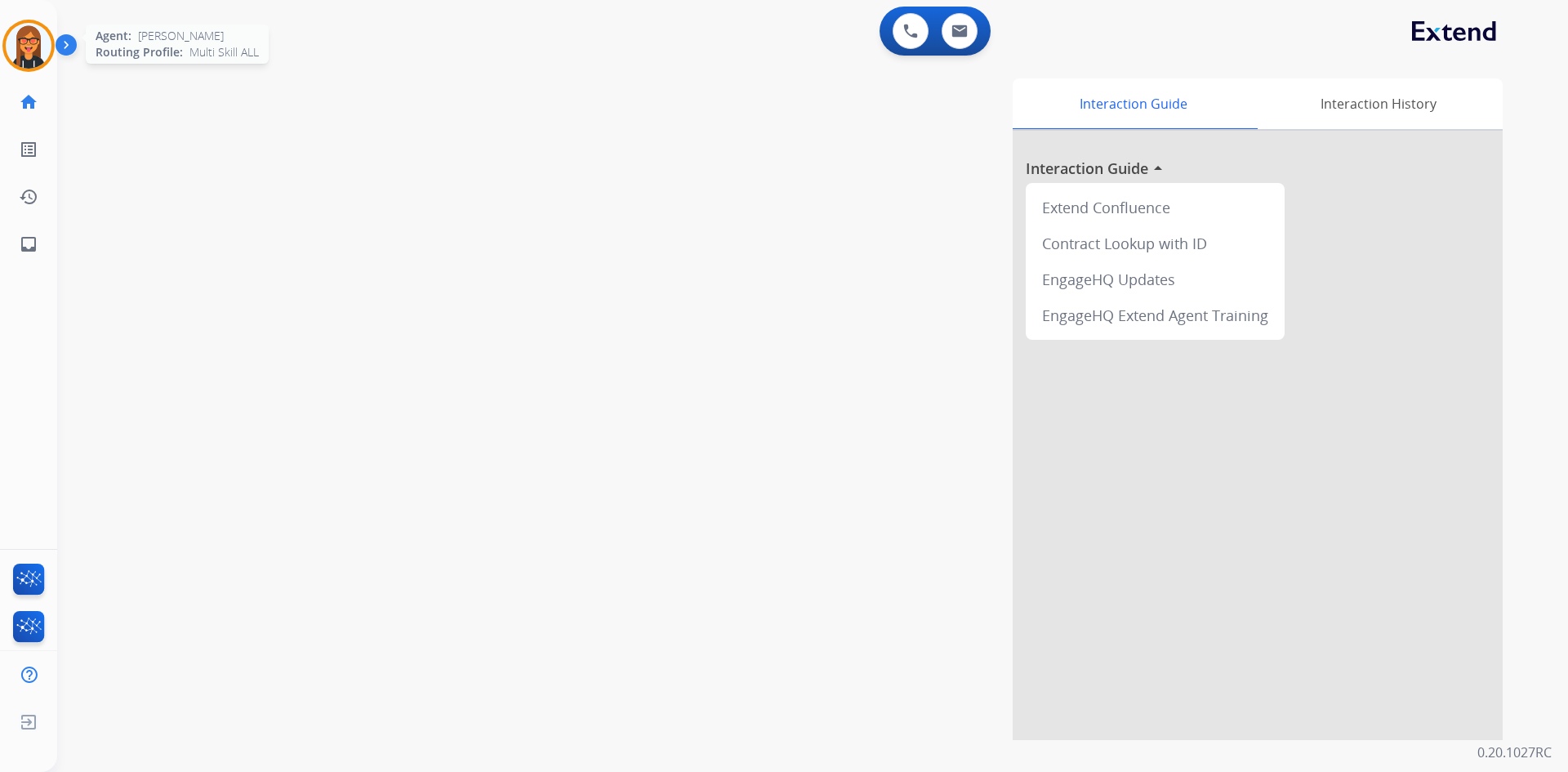
click at [13, 62] on img at bounding box center [29, 46] width 46 height 46
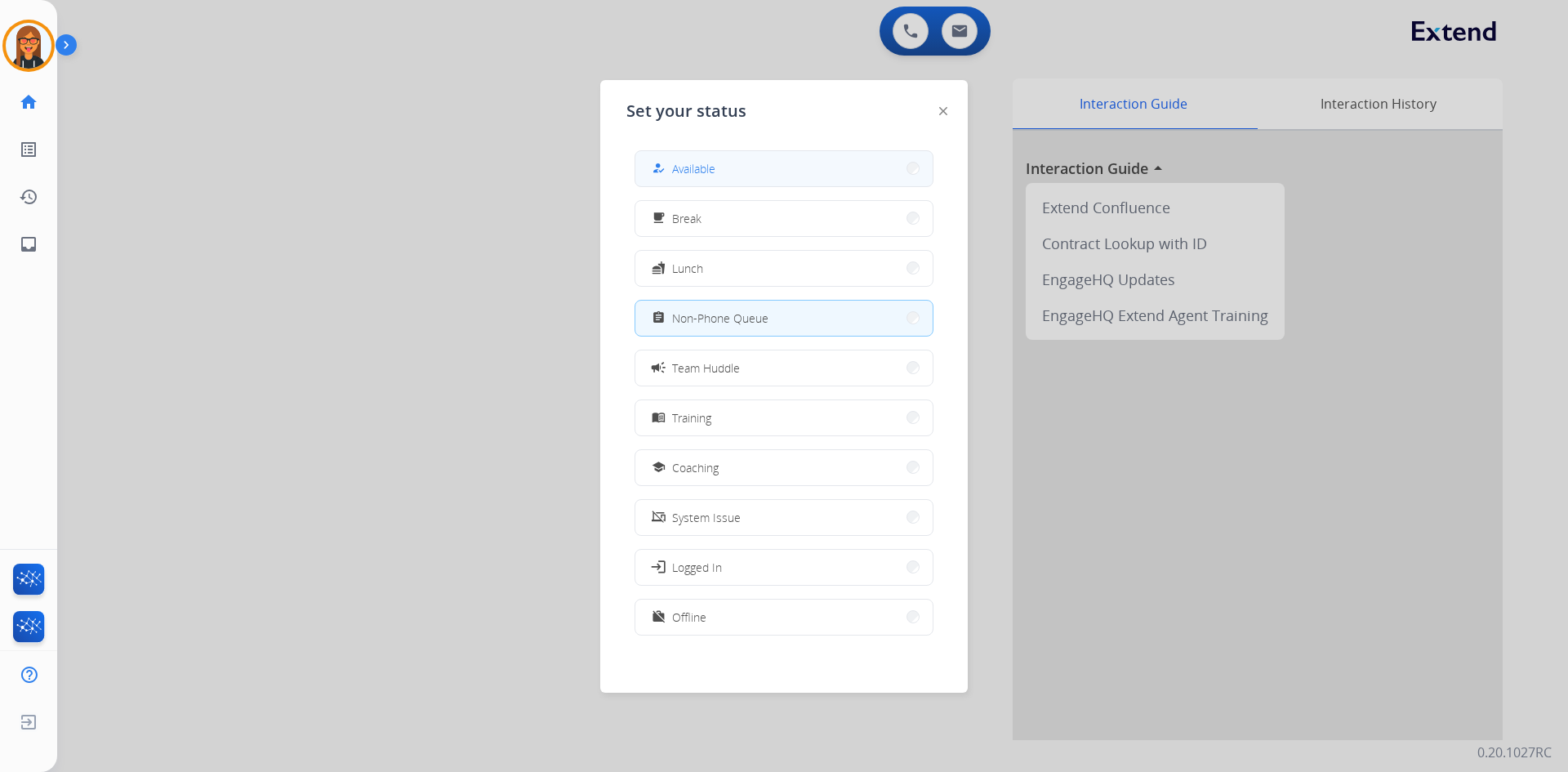
click at [778, 172] on button "how_to_reg Available" at bounding box center [783, 168] width 297 height 35
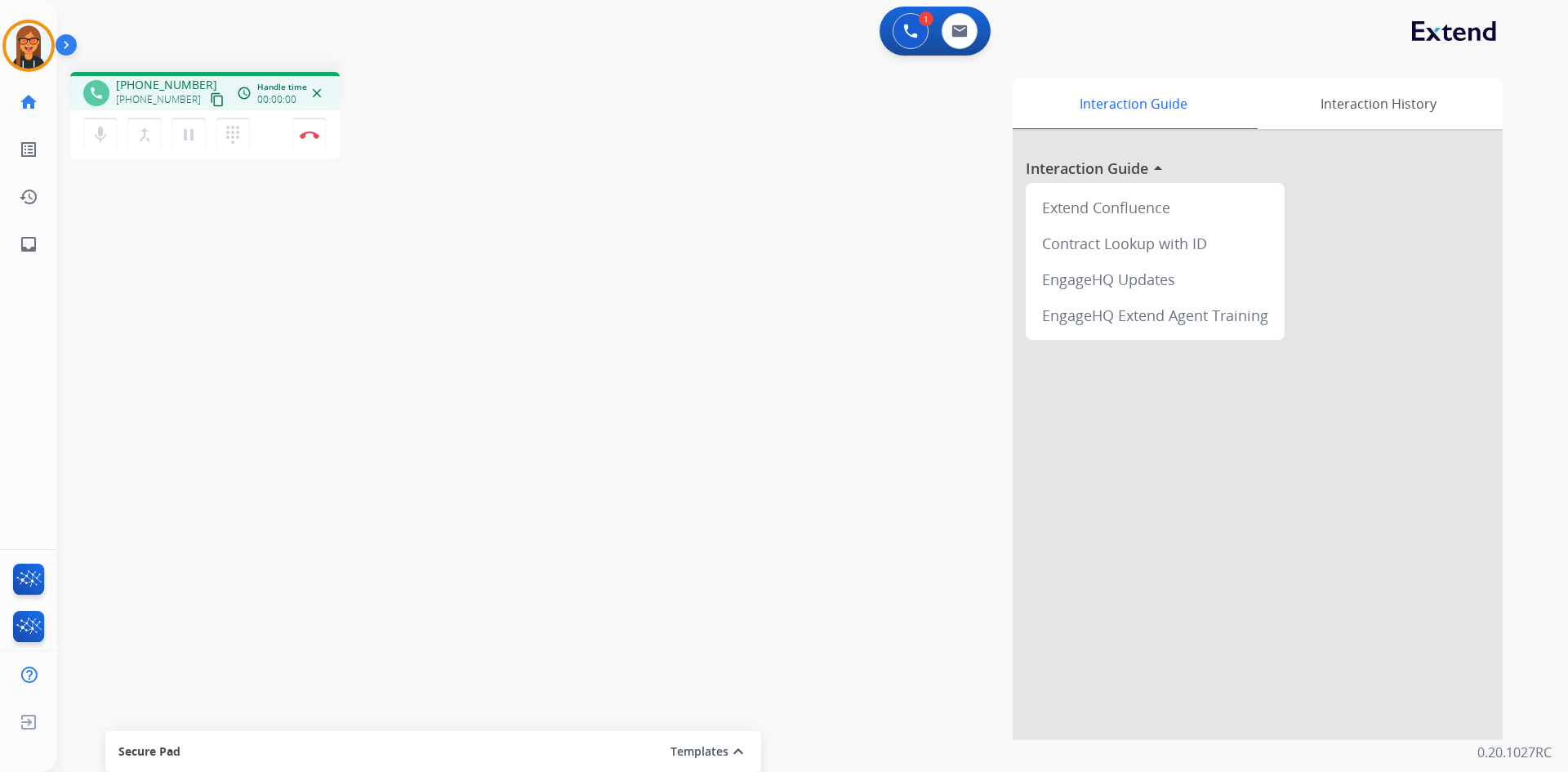
click at [210, 97] on mat-icon "content_copy" at bounding box center [217, 100] width 15 height 15
click at [305, 129] on button "Disconnect" at bounding box center [310, 135] width 35 height 35
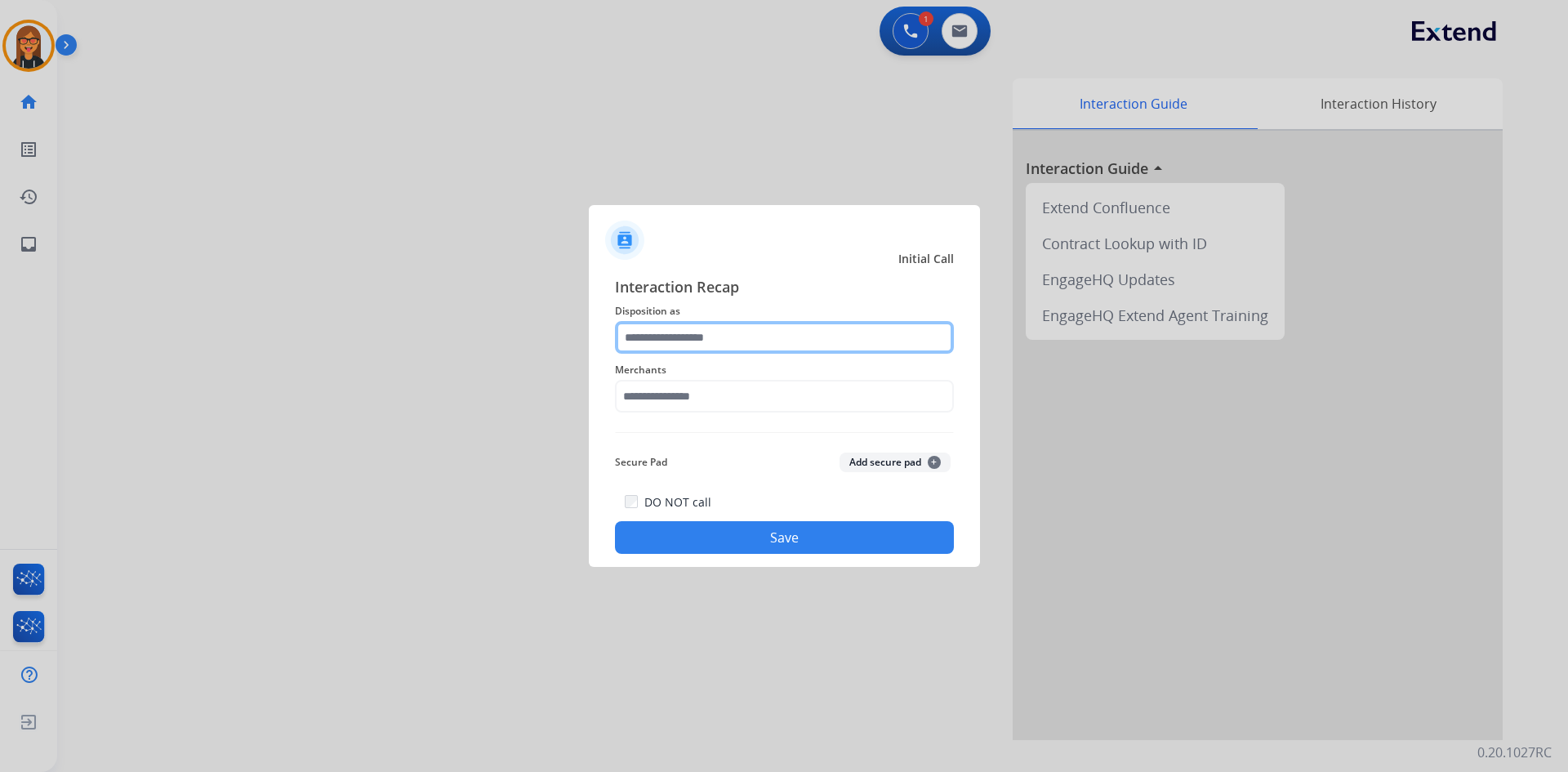
click at [687, 328] on input "text" at bounding box center [784, 338] width 338 height 33
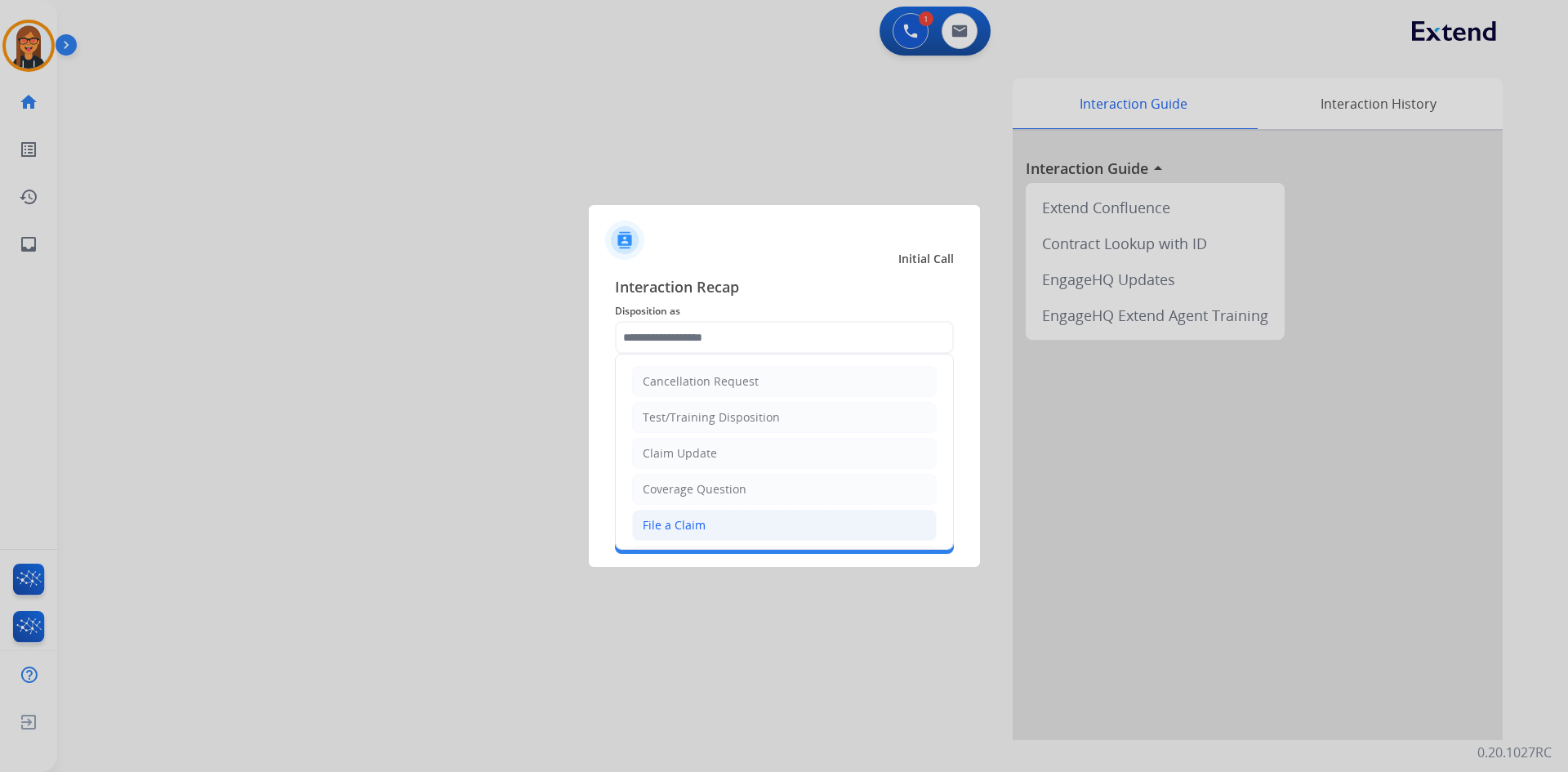
click at [711, 519] on li "File a Claim" at bounding box center [784, 526] width 305 height 31
type input "**********"
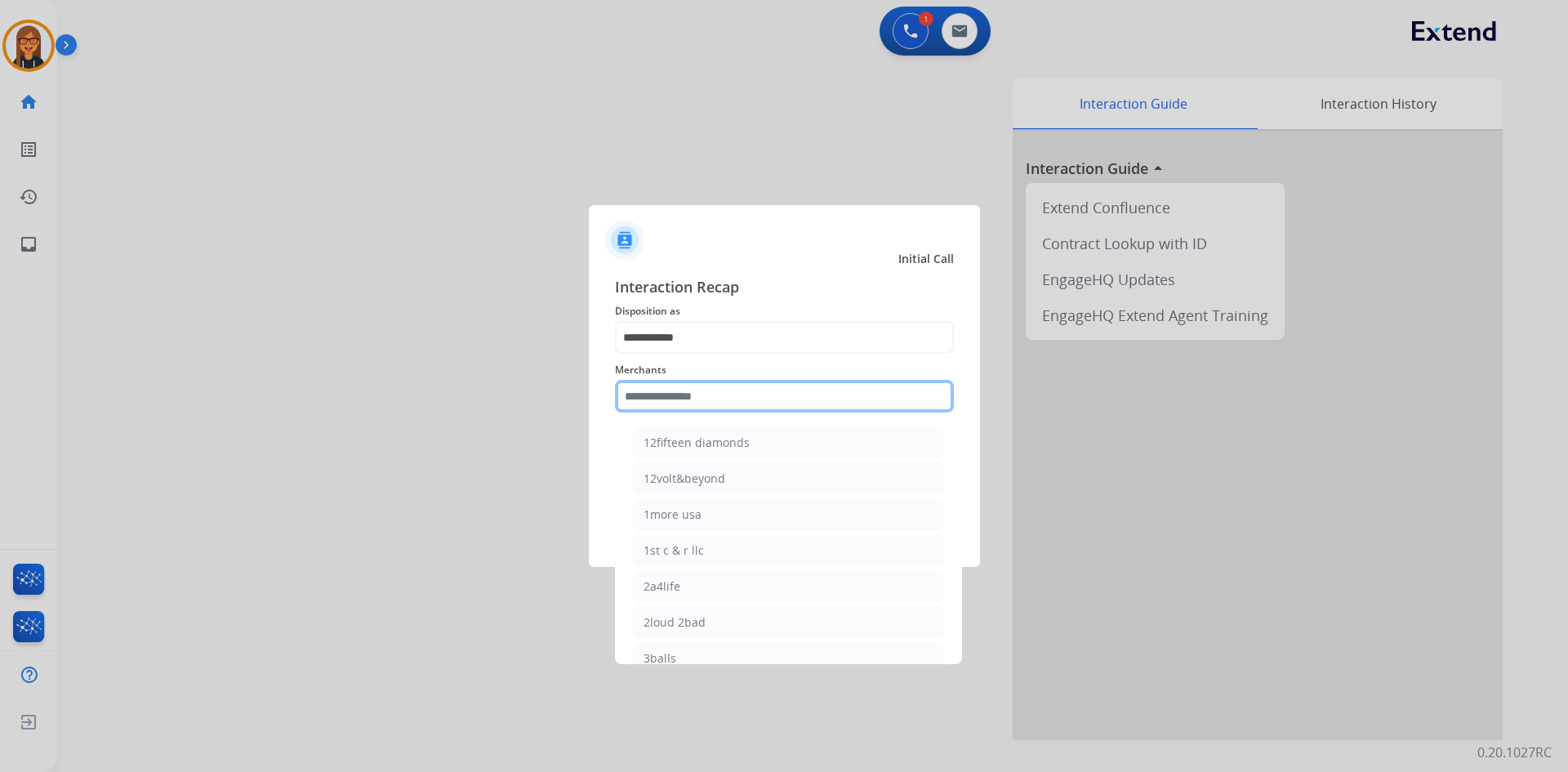
click at [701, 410] on input "text" at bounding box center [784, 396] width 338 height 33
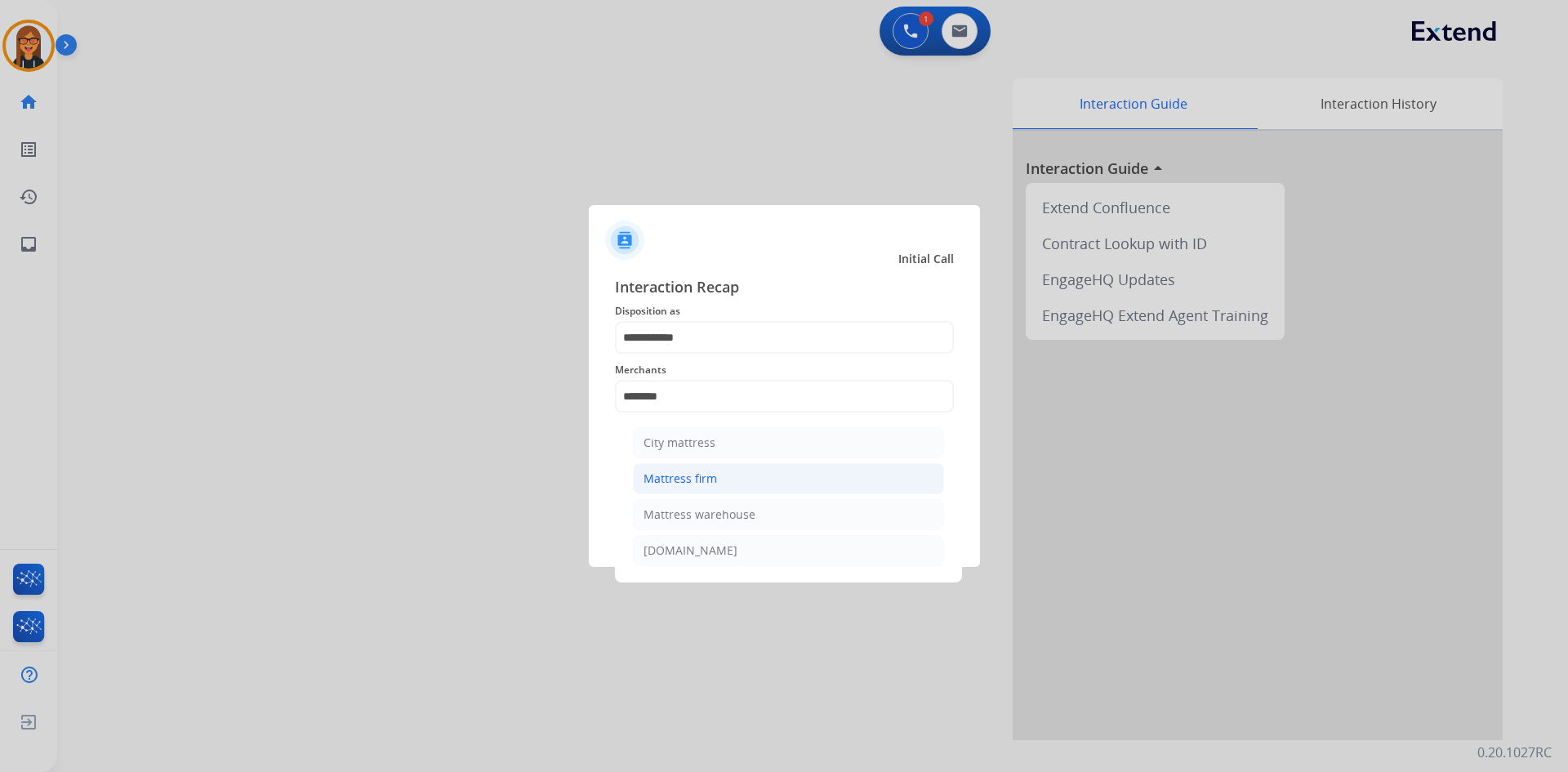
click at [727, 489] on li "Mattress firm" at bounding box center [788, 479] width 311 height 31
type input "**********"
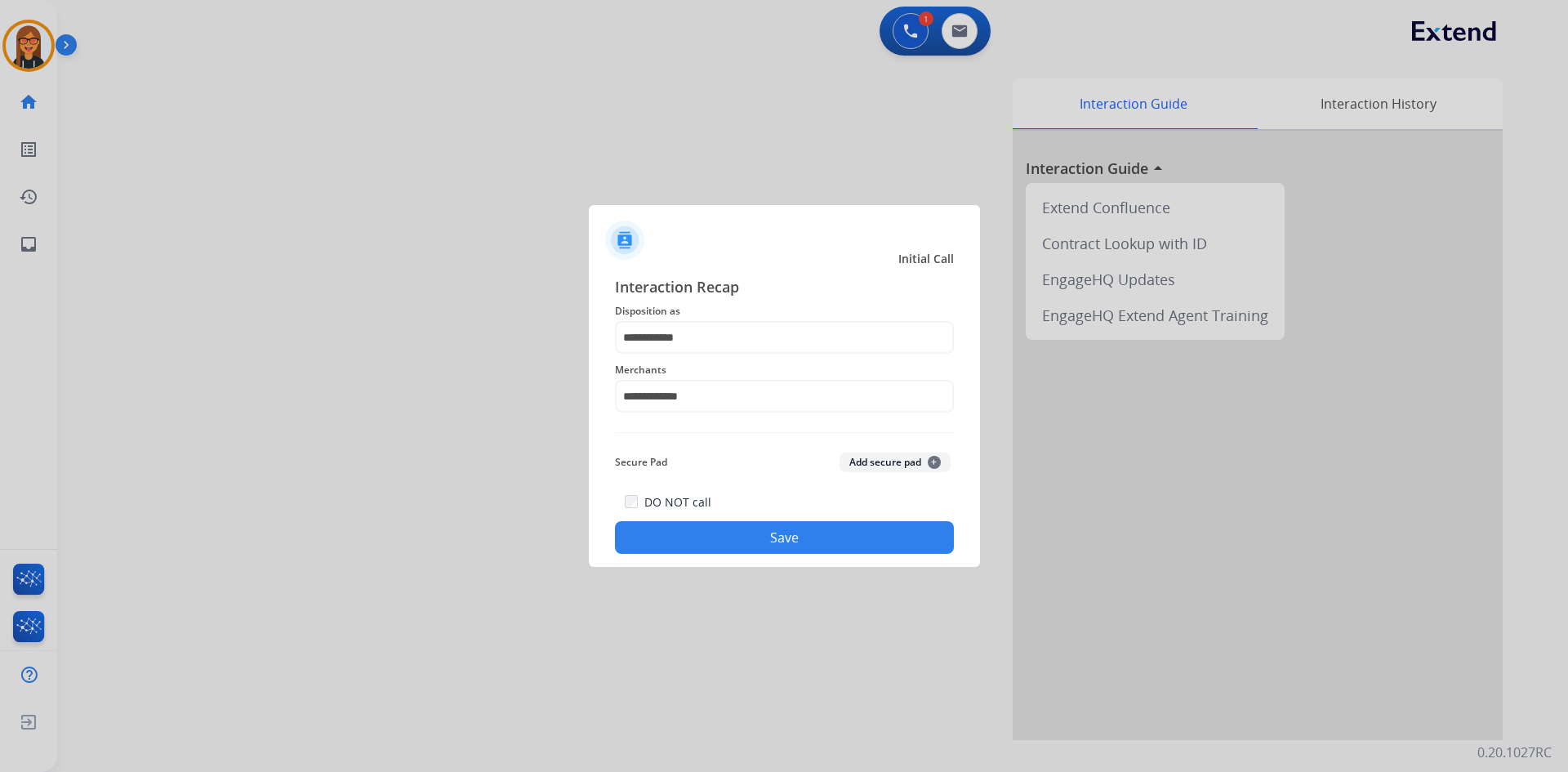
click at [754, 536] on button "Save" at bounding box center [784, 538] width 338 height 33
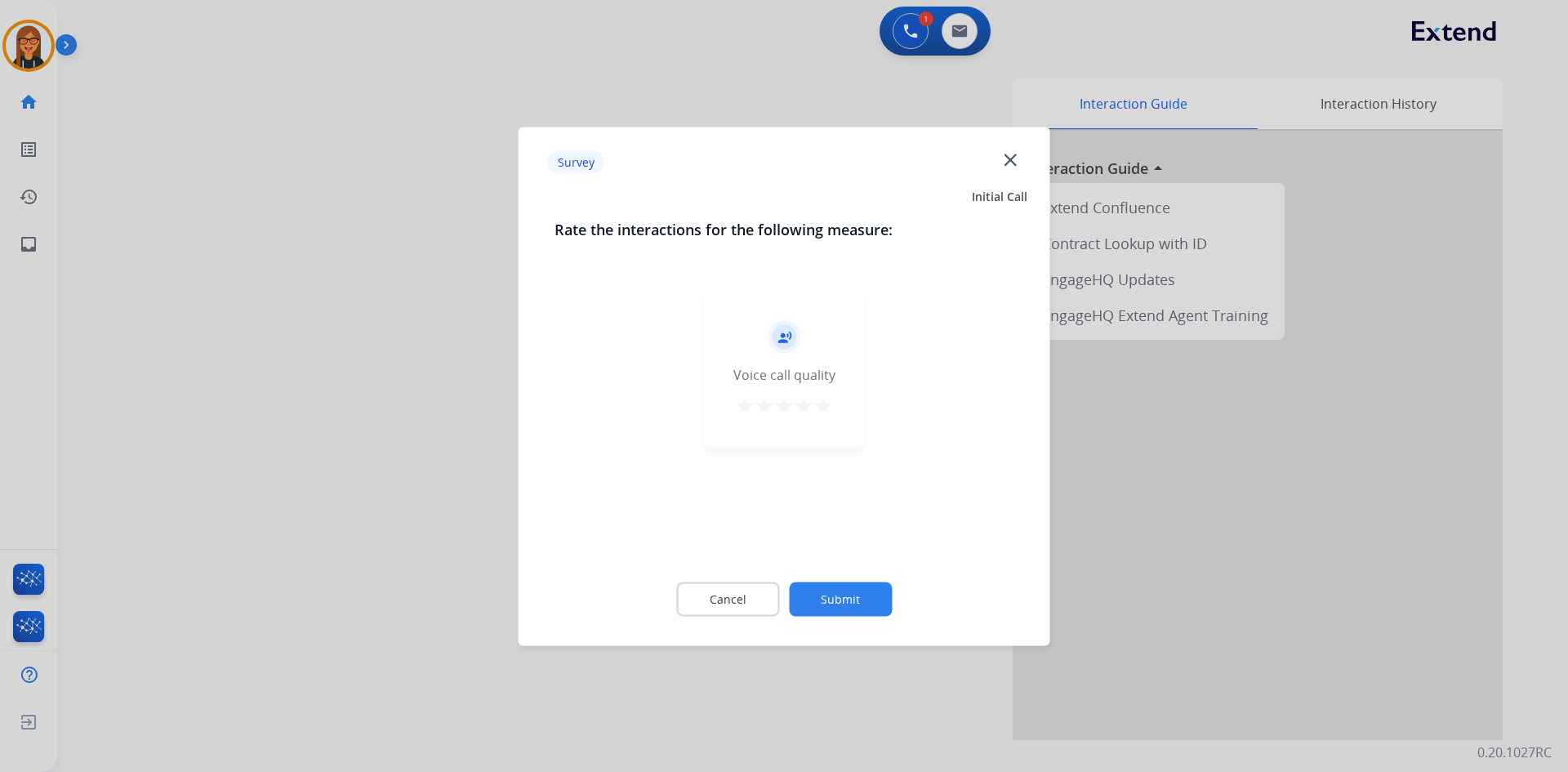
click at [869, 611] on button "Submit" at bounding box center [840, 599] width 103 height 35
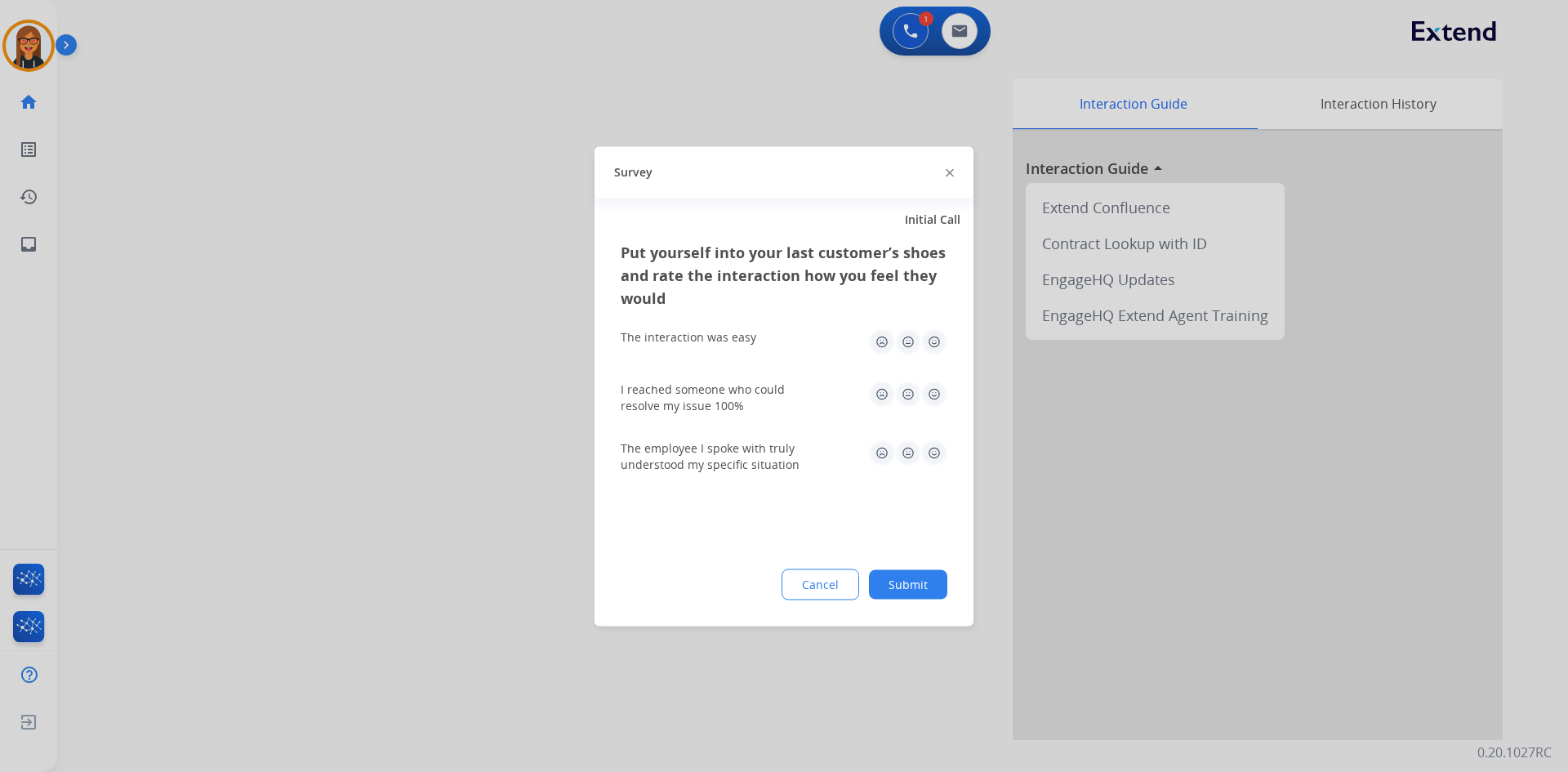
click at [916, 601] on div "Put yourself into your last customer’s shoes and rate the interaction how you f…" at bounding box center [784, 433] width 379 height 386
click at [917, 592] on button "Submit" at bounding box center [908, 584] width 78 height 30
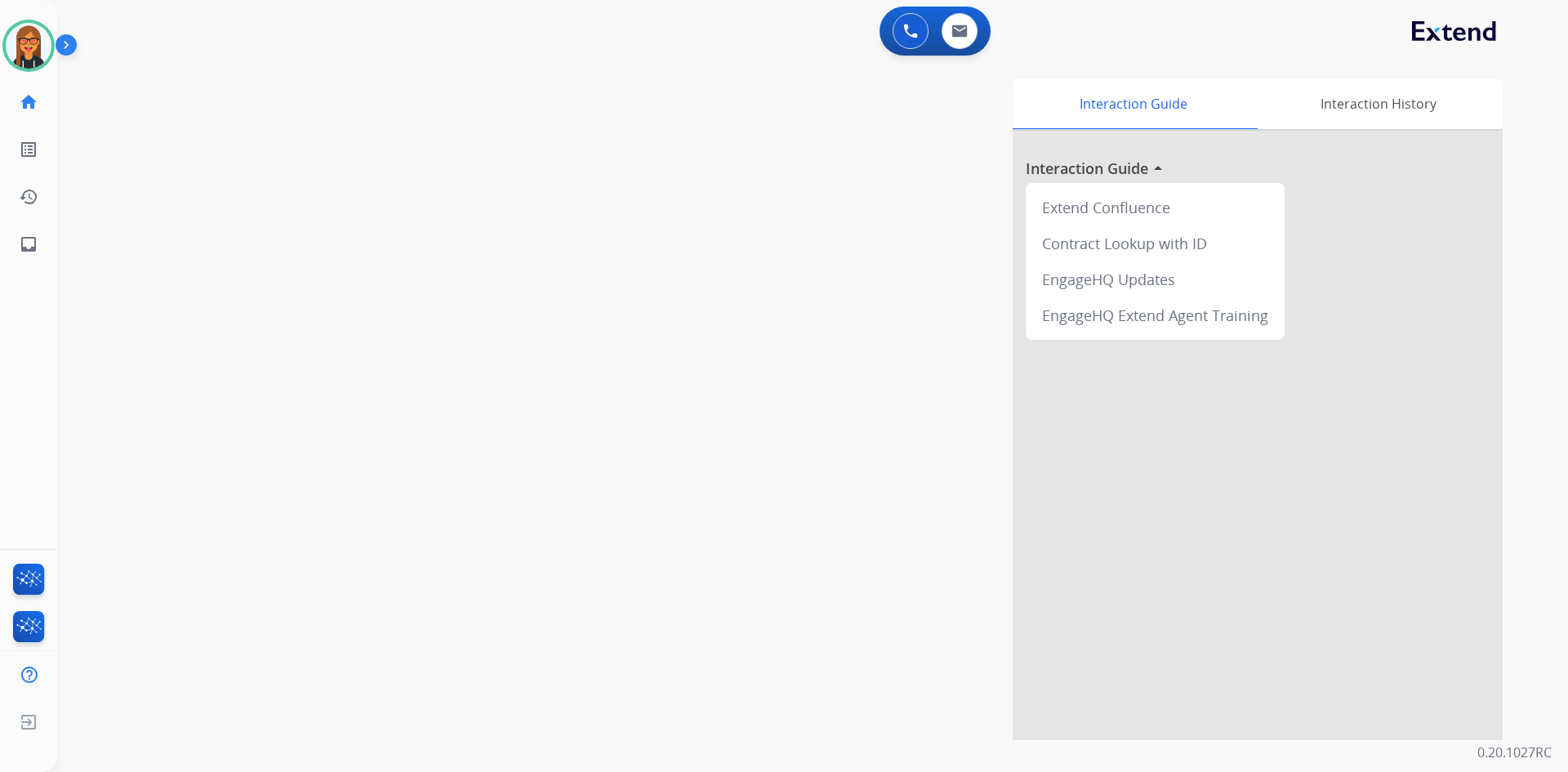
click at [541, 363] on div "Interaction Guide Interaction History Interaction Guide arrow_drop_up Extend Co…" at bounding box center [1021, 409] width 962 height 662
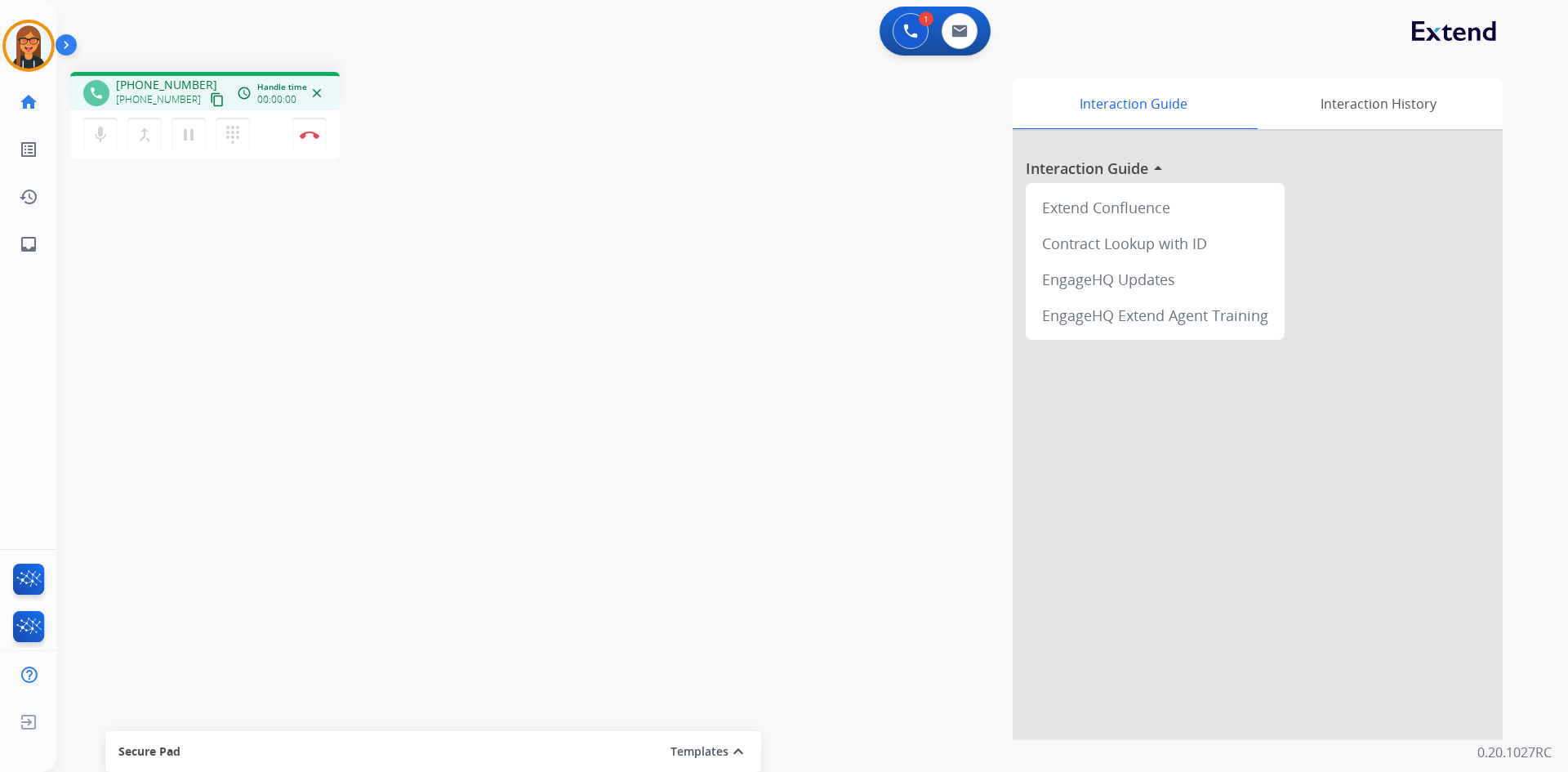
click at [210, 97] on mat-icon "content_copy" at bounding box center [217, 100] width 15 height 15
click at [962, 36] on img at bounding box center [959, 31] width 16 height 13
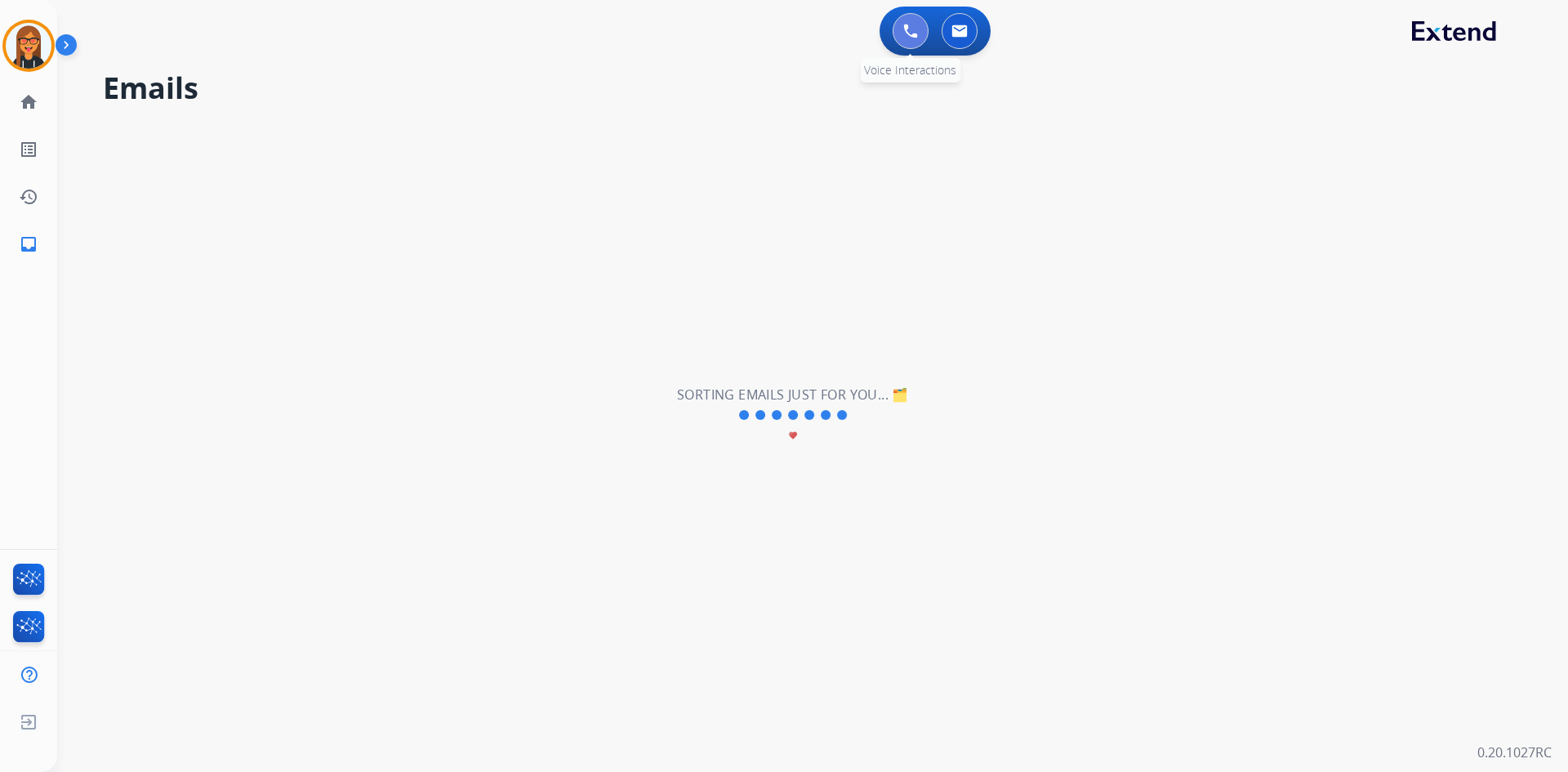
click at [917, 37] on button at bounding box center [911, 31] width 36 height 36
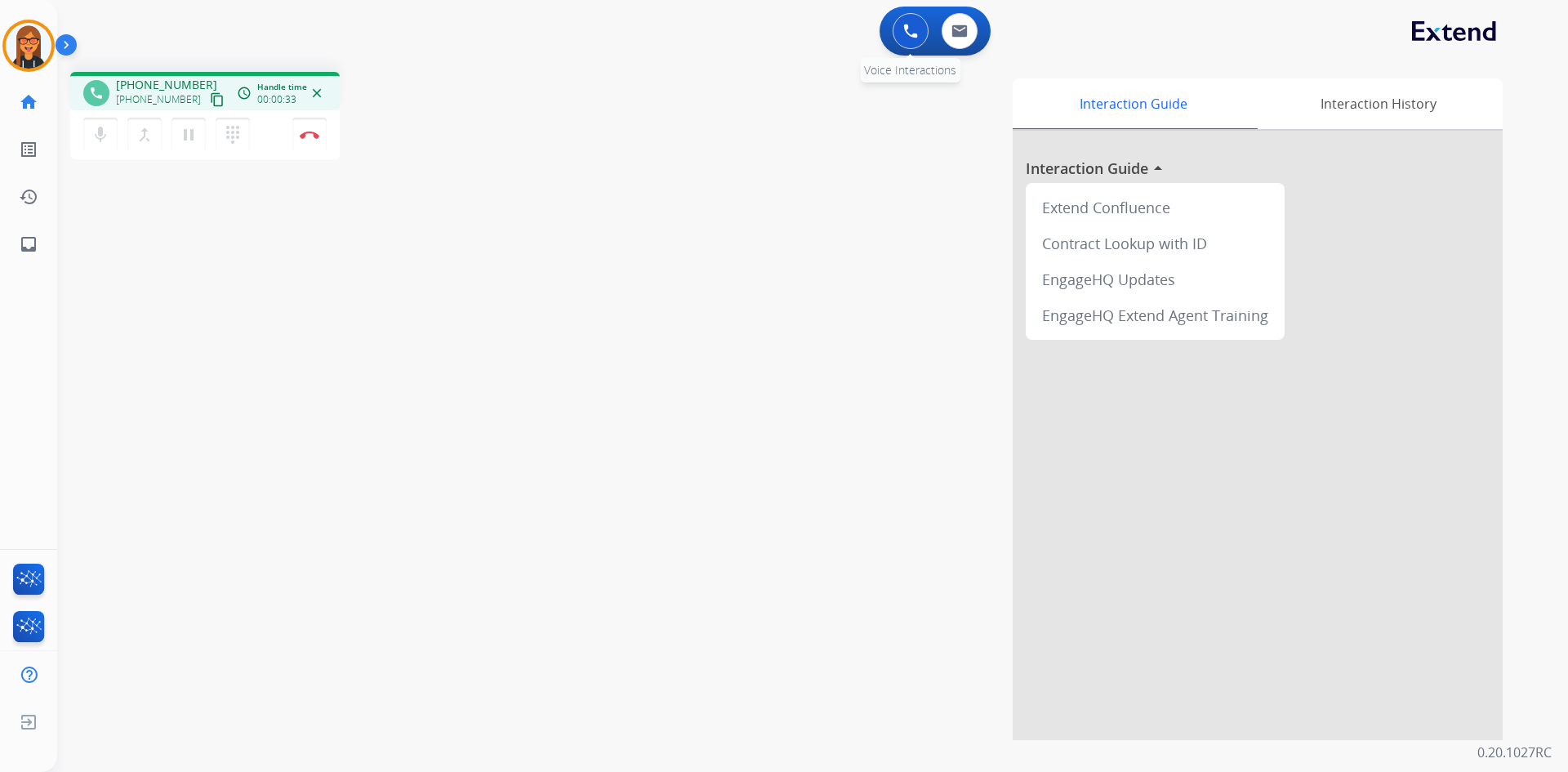
click at [901, 31] on button at bounding box center [911, 31] width 36 height 36
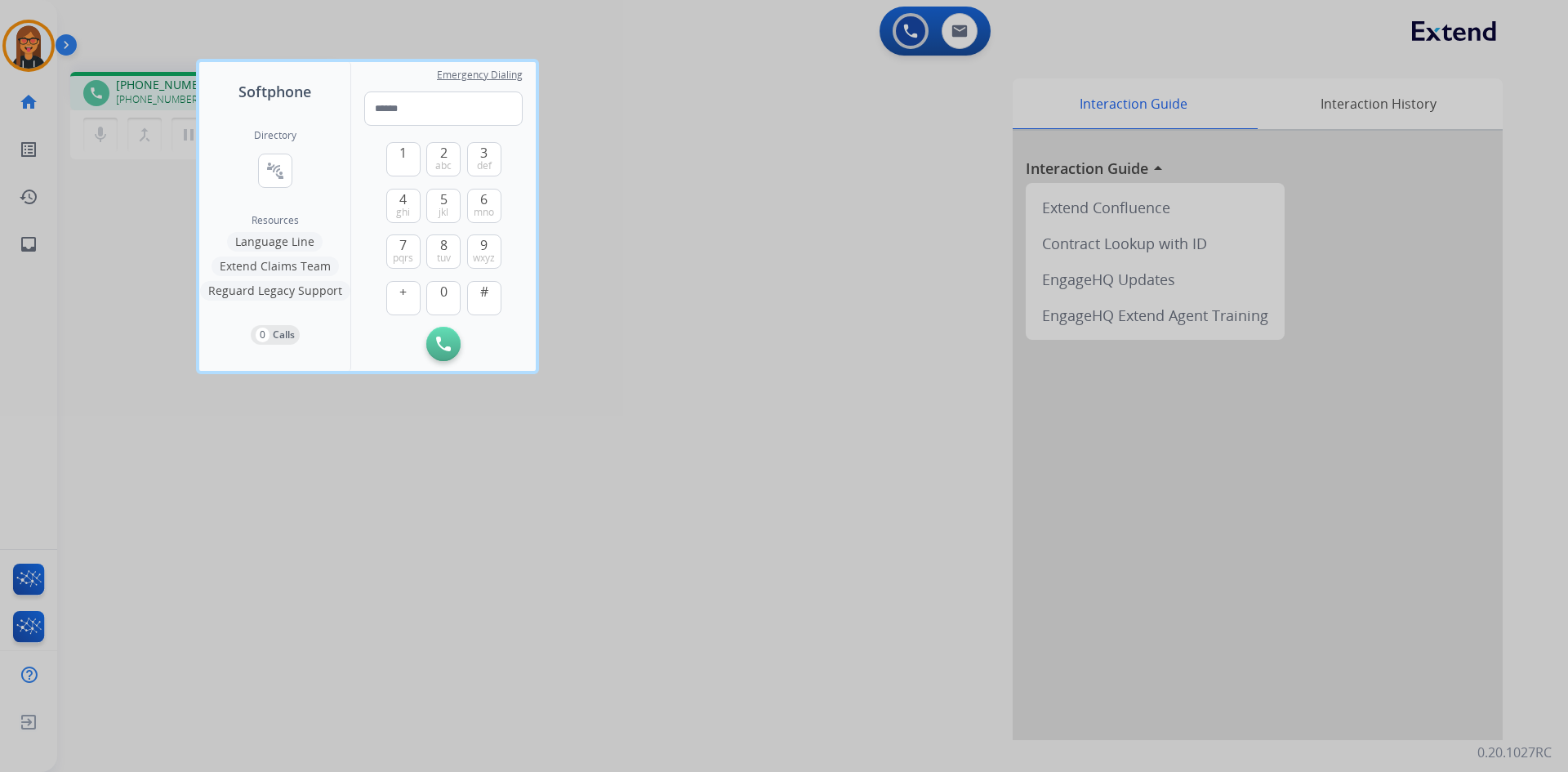
click at [277, 244] on button "Language Line" at bounding box center [275, 242] width 96 height 20
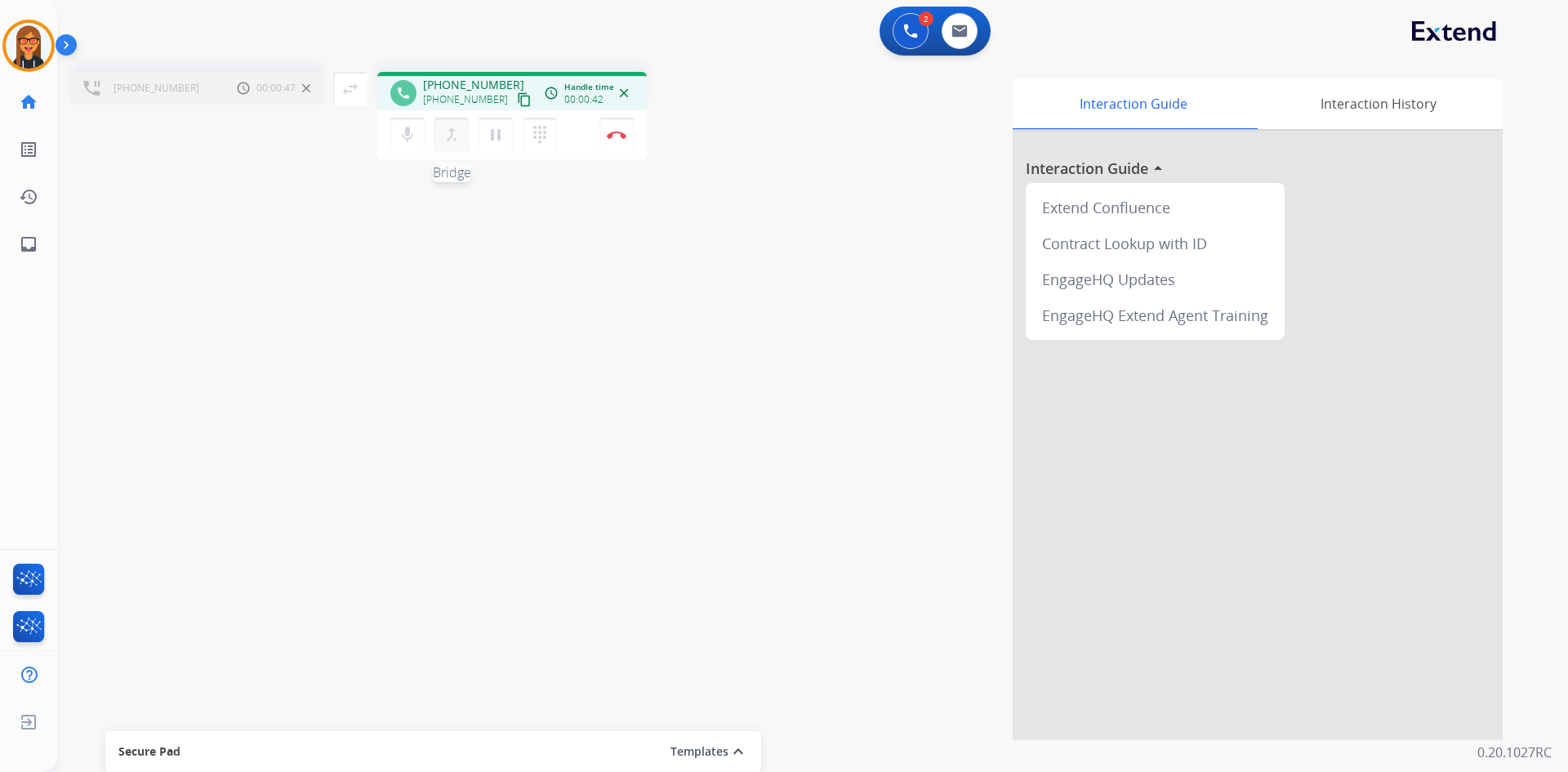
click at [459, 150] on button "merge_type Bridge" at bounding box center [452, 135] width 35 height 35
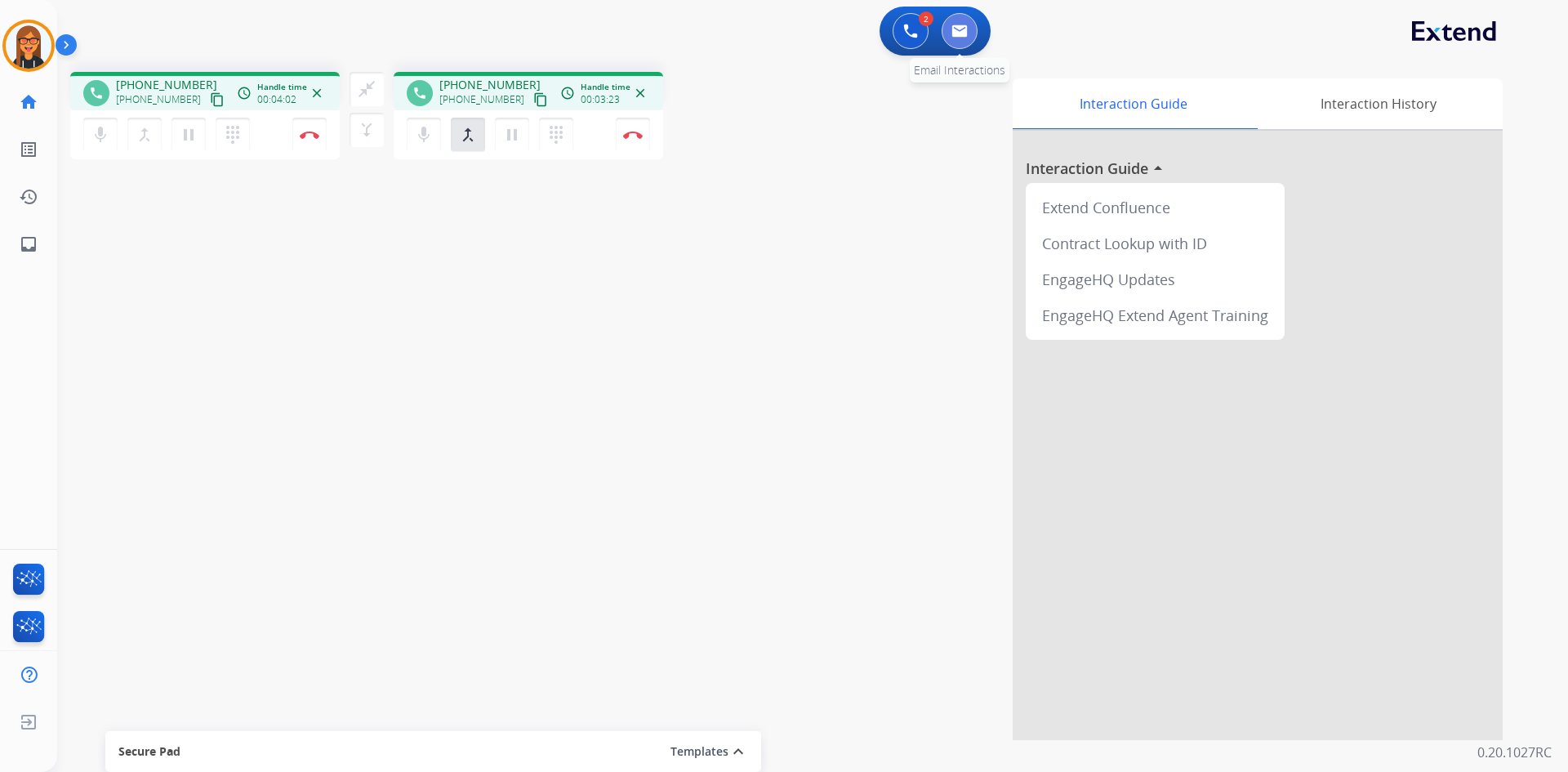
click at [960, 40] on button at bounding box center [959, 31] width 36 height 36
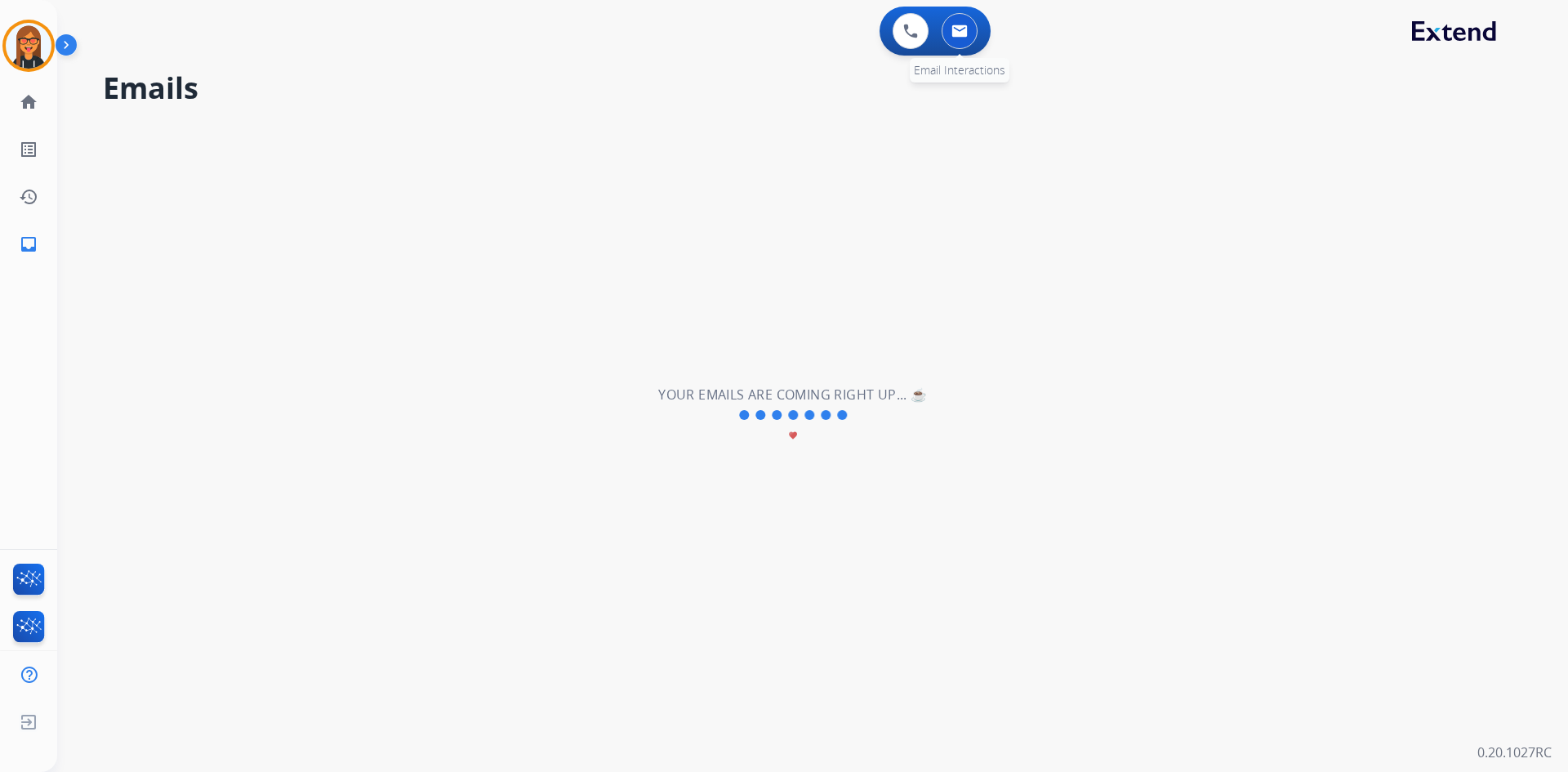
click at [962, 36] on img at bounding box center [959, 31] width 16 height 13
click at [947, 32] on button at bounding box center [959, 31] width 36 height 36
click at [20, 101] on mat-icon "home" at bounding box center [29, 102] width 20 height 20
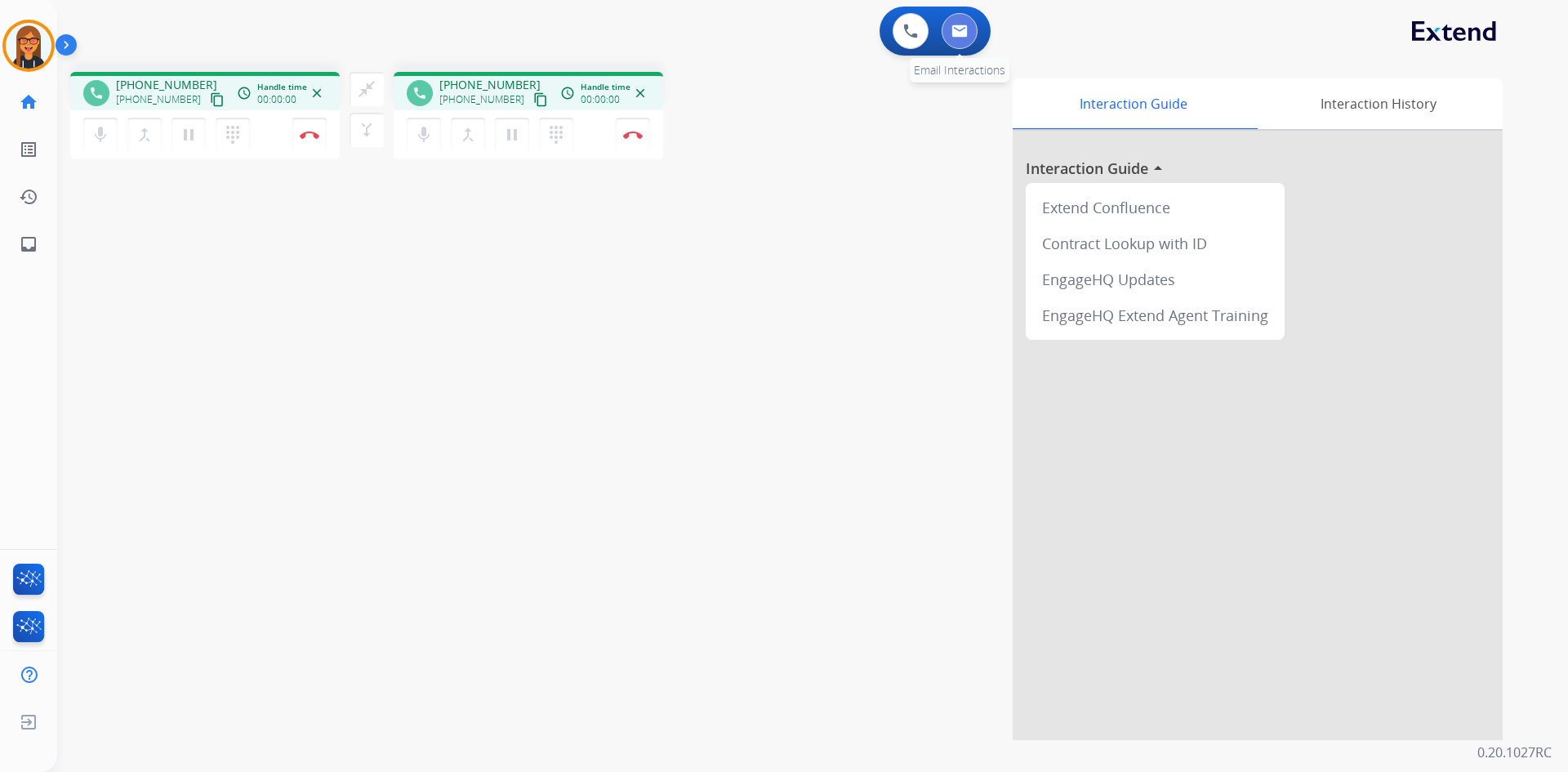
click at [958, 37] on img at bounding box center [959, 31] width 16 height 13
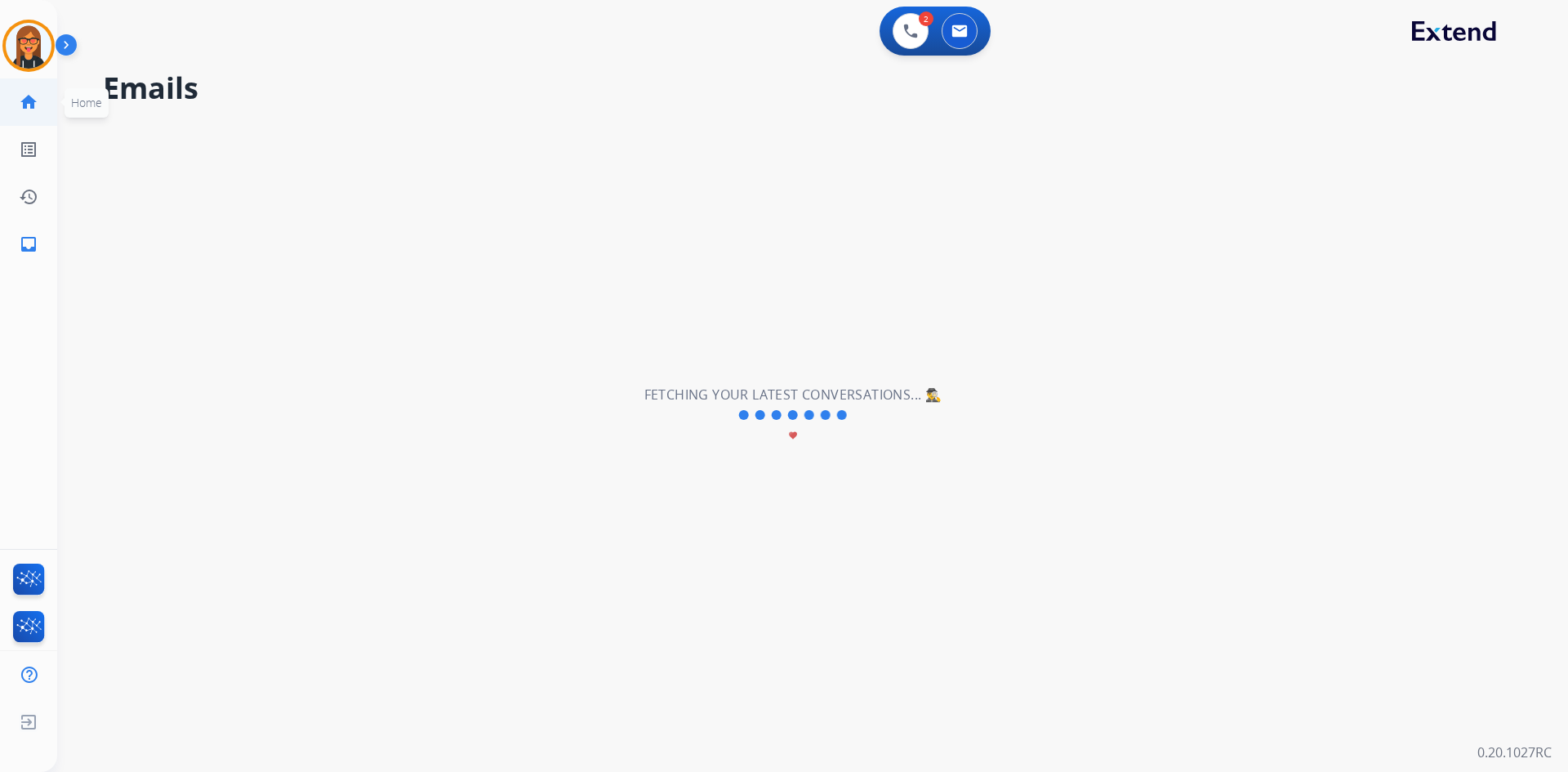
click at [41, 112] on link "home Home" at bounding box center [29, 102] width 46 height 46
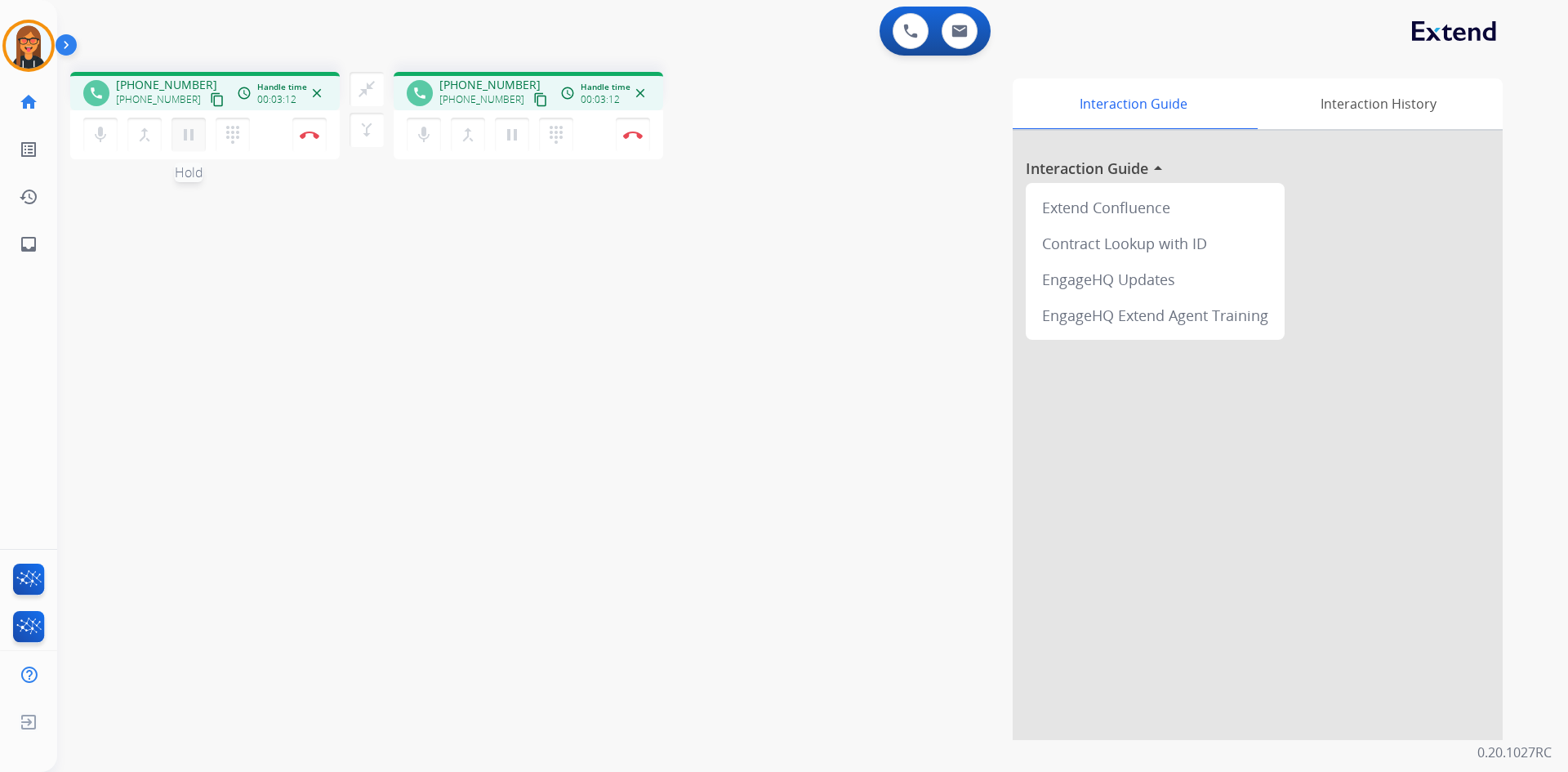
click at [197, 143] on mat-icon "pause" at bounding box center [189, 135] width 20 height 20
click at [950, 32] on button at bounding box center [959, 31] width 36 height 36
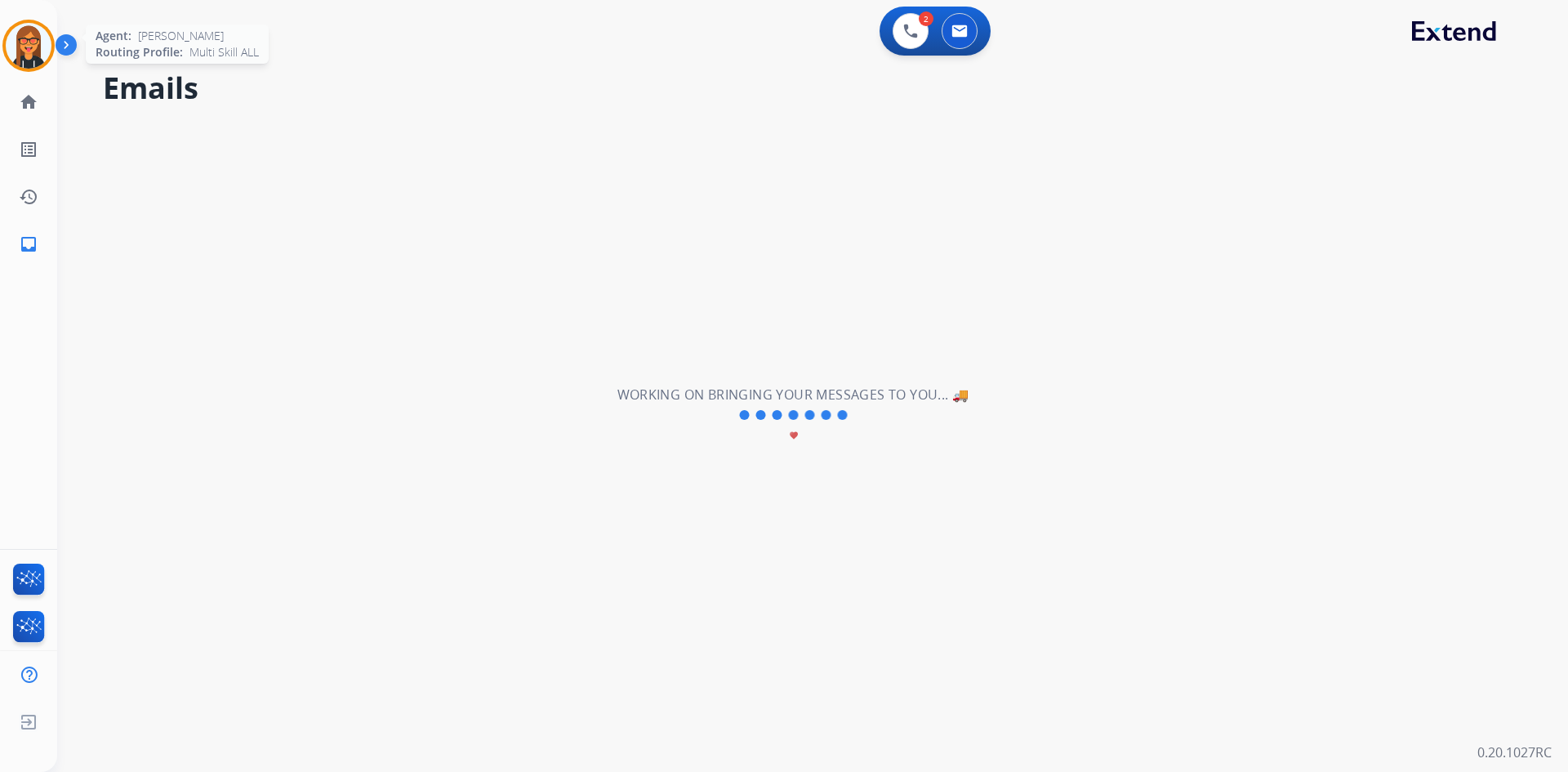
click at [16, 63] on img at bounding box center [29, 46] width 46 height 46
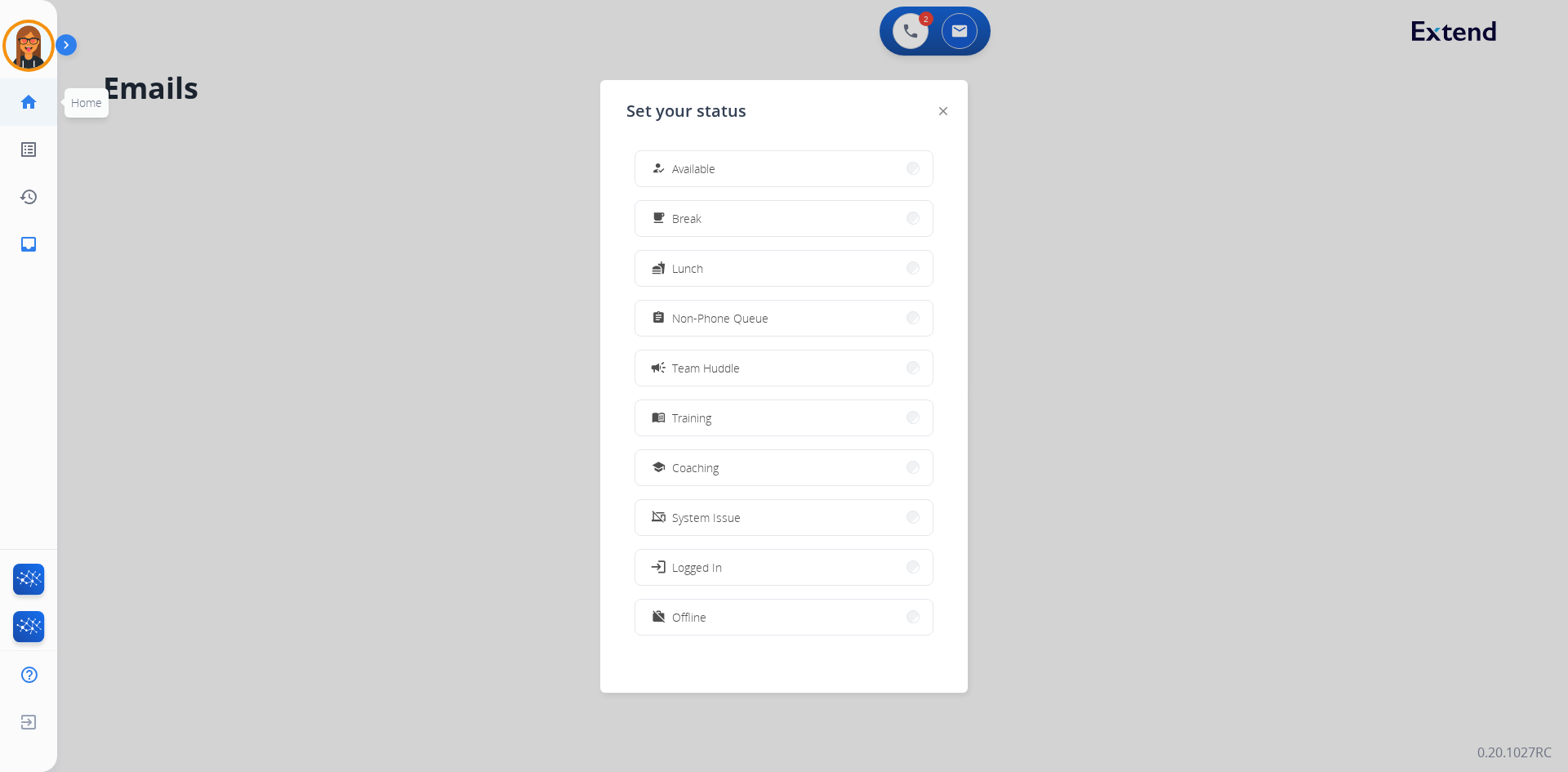
click at [13, 121] on link "home Home" at bounding box center [29, 102] width 46 height 46
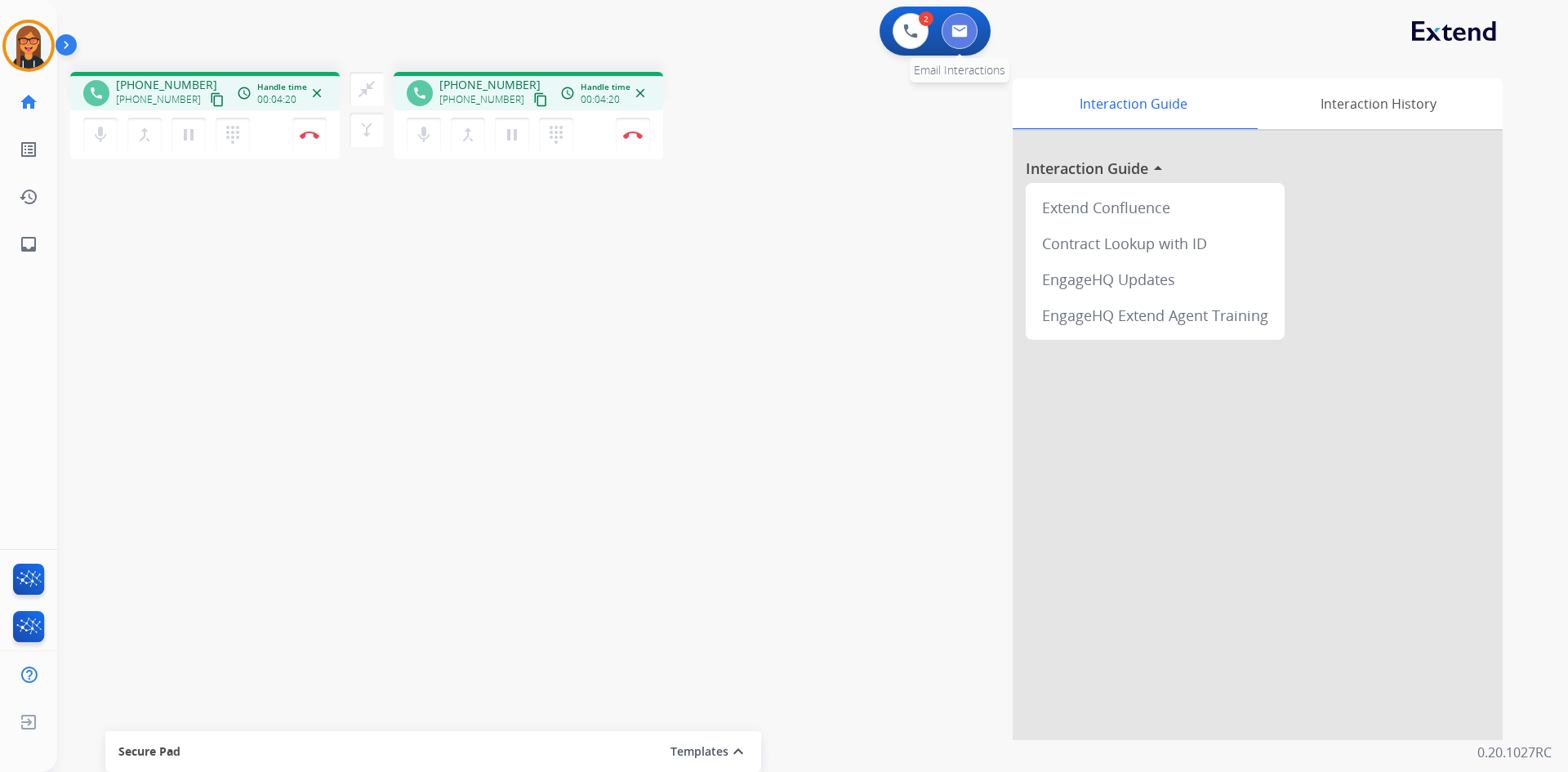
click at [969, 24] on button at bounding box center [959, 31] width 36 height 36
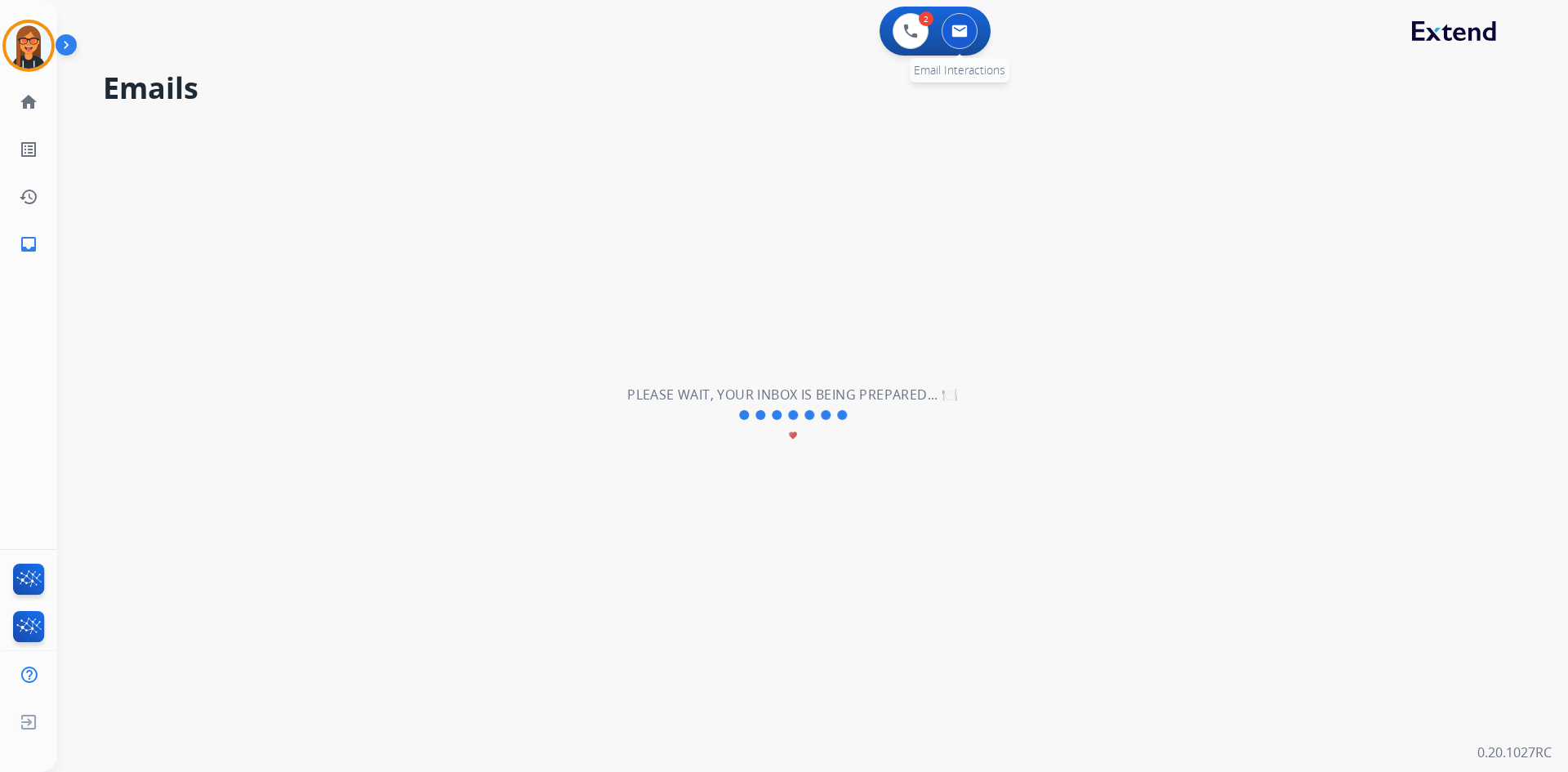
click at [963, 33] on img at bounding box center [959, 31] width 16 height 13
click at [18, 115] on link "home Home" at bounding box center [29, 102] width 46 height 46
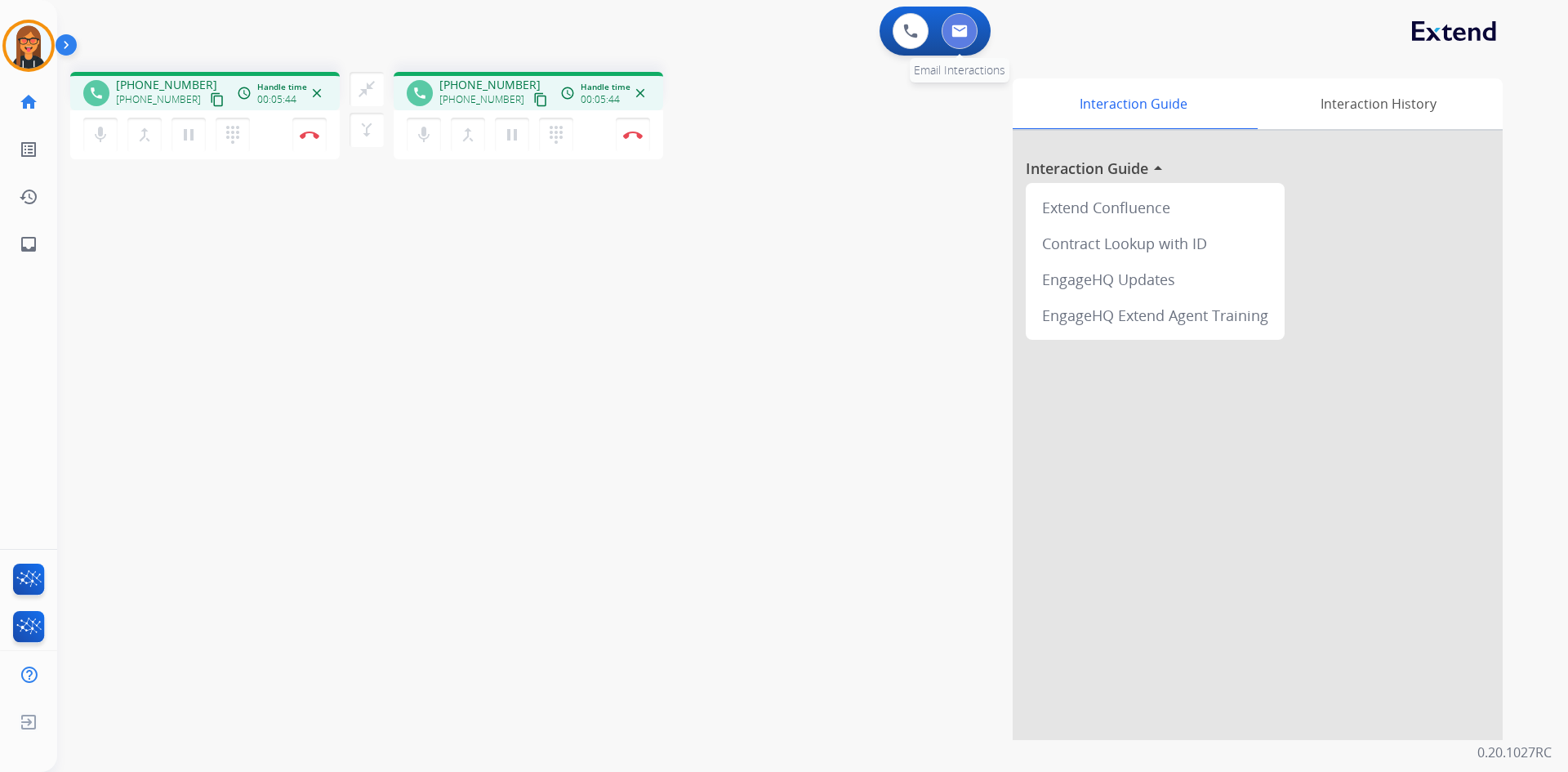
click at [955, 24] on button at bounding box center [959, 31] width 36 height 36
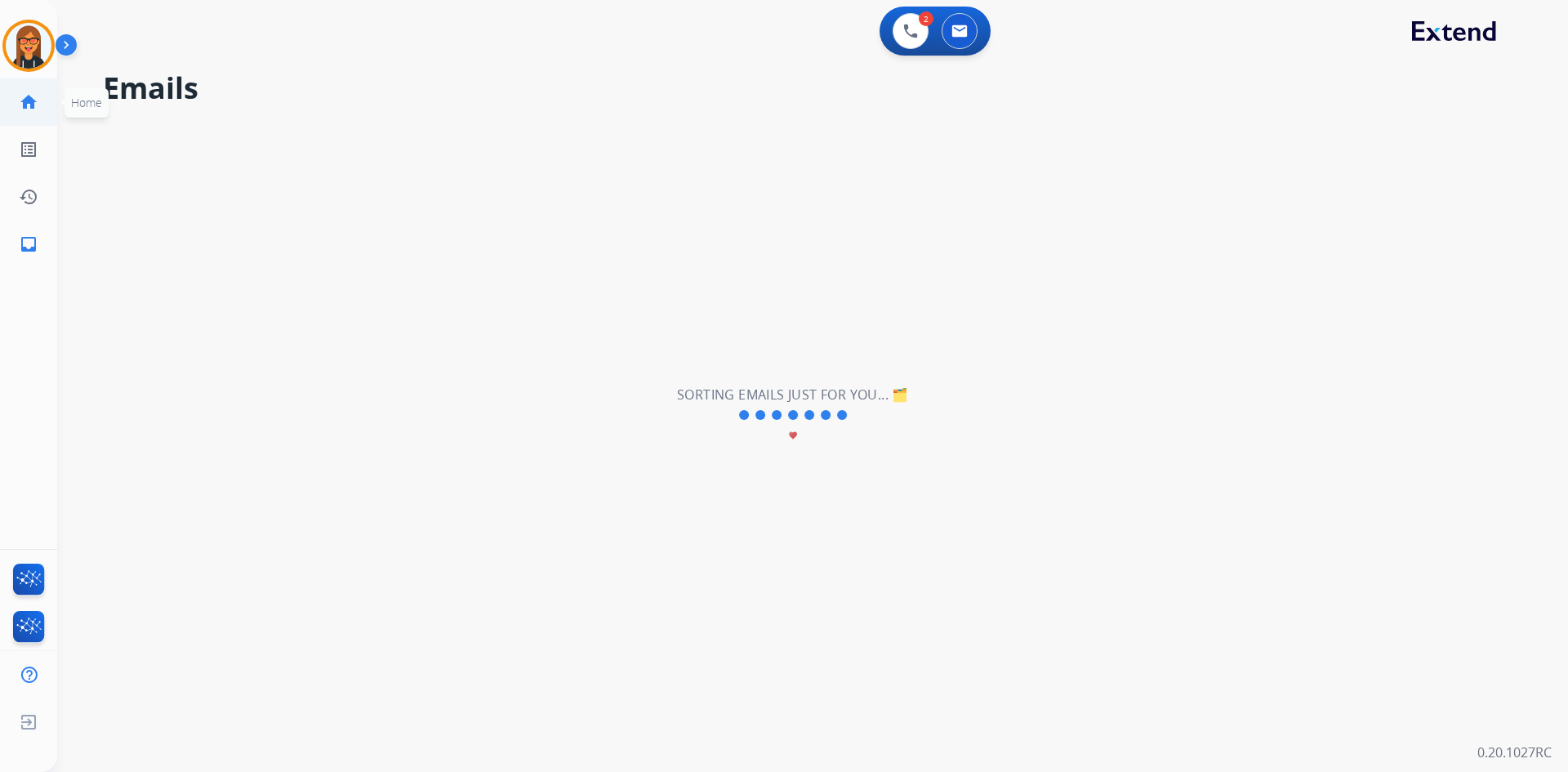
click at [42, 118] on link "home Home" at bounding box center [29, 102] width 46 height 46
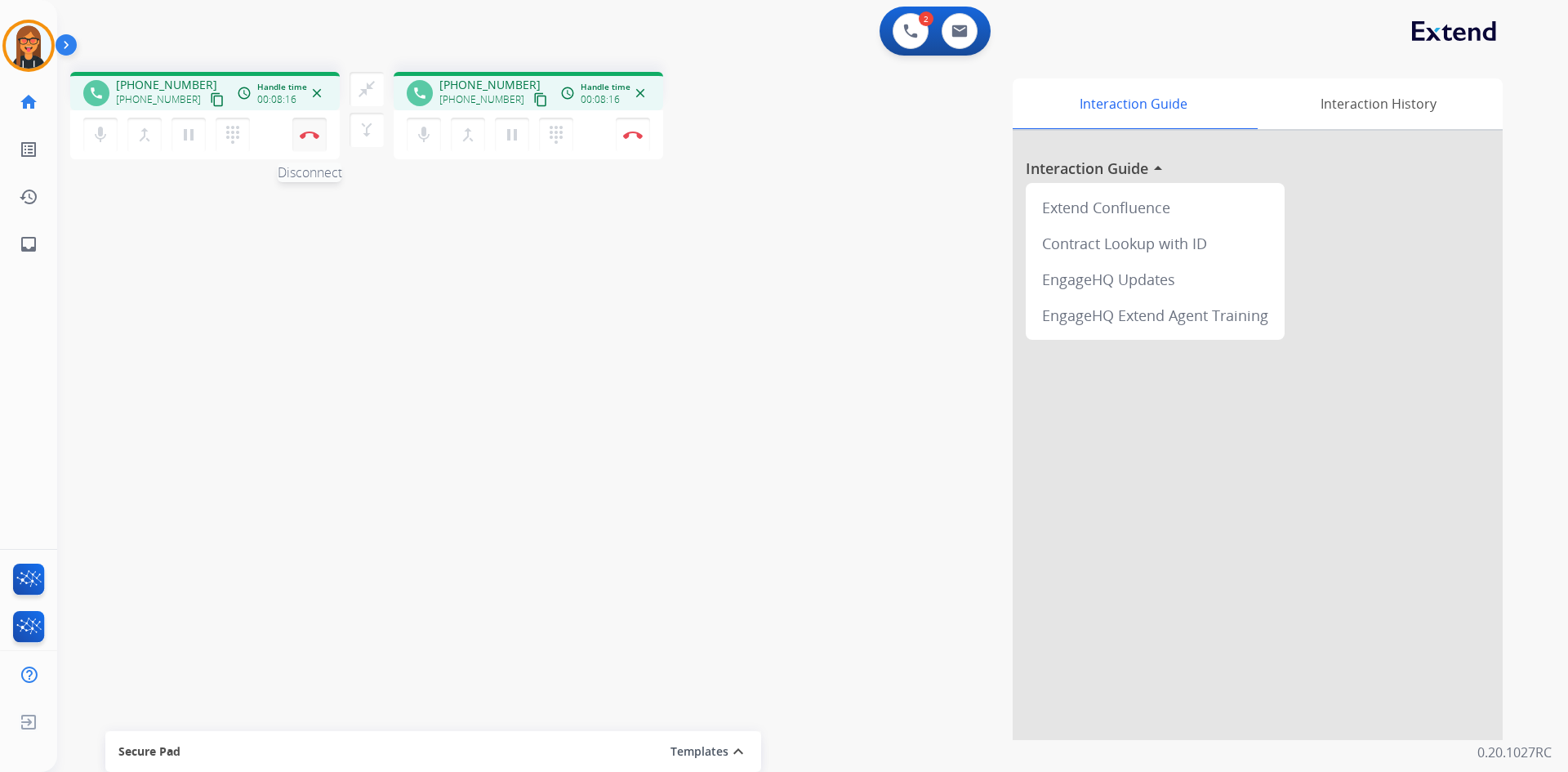
click at [303, 144] on button "Disconnect" at bounding box center [310, 135] width 35 height 35
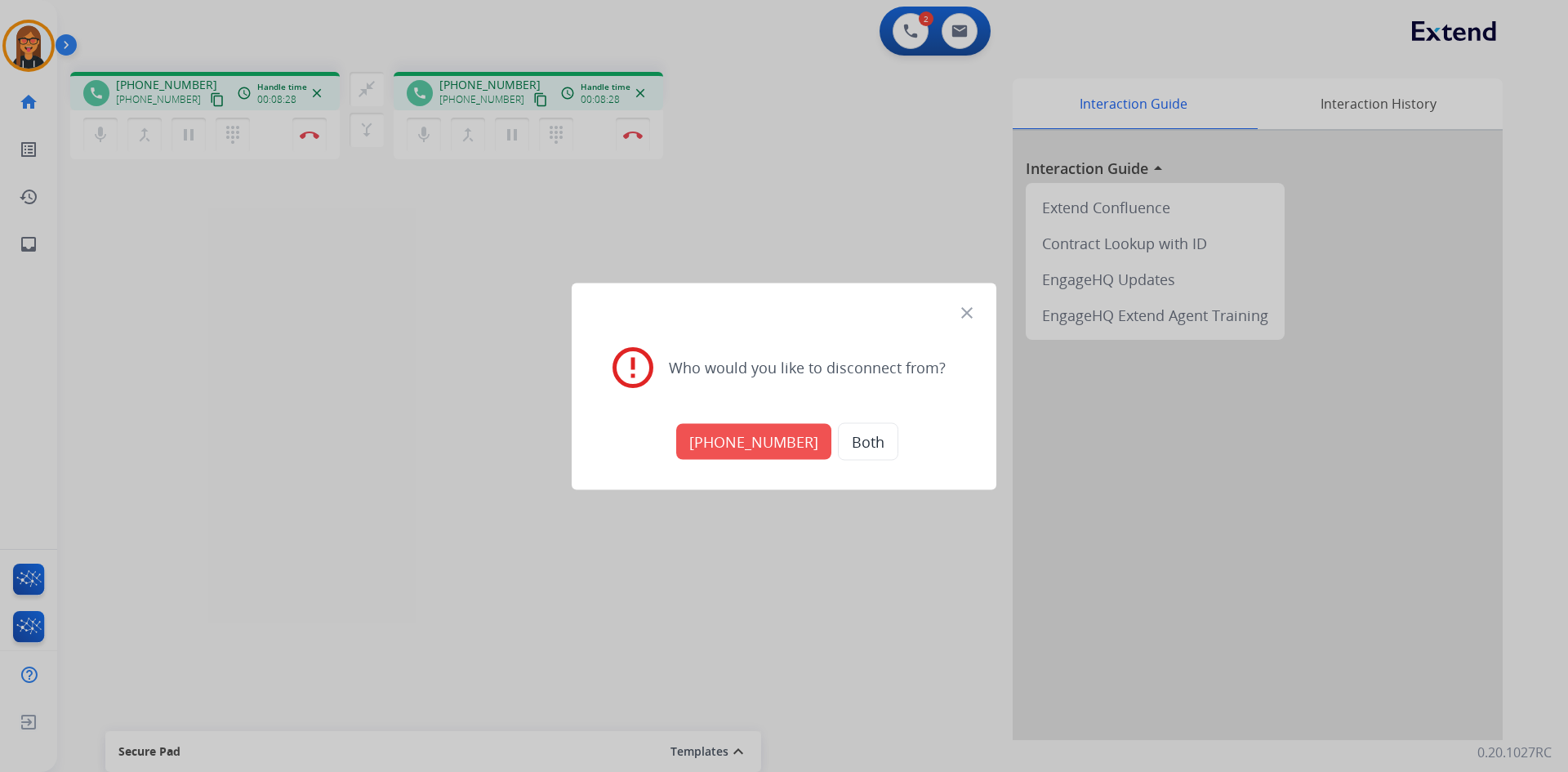
click at [844, 439] on button "Both" at bounding box center [867, 442] width 60 height 38
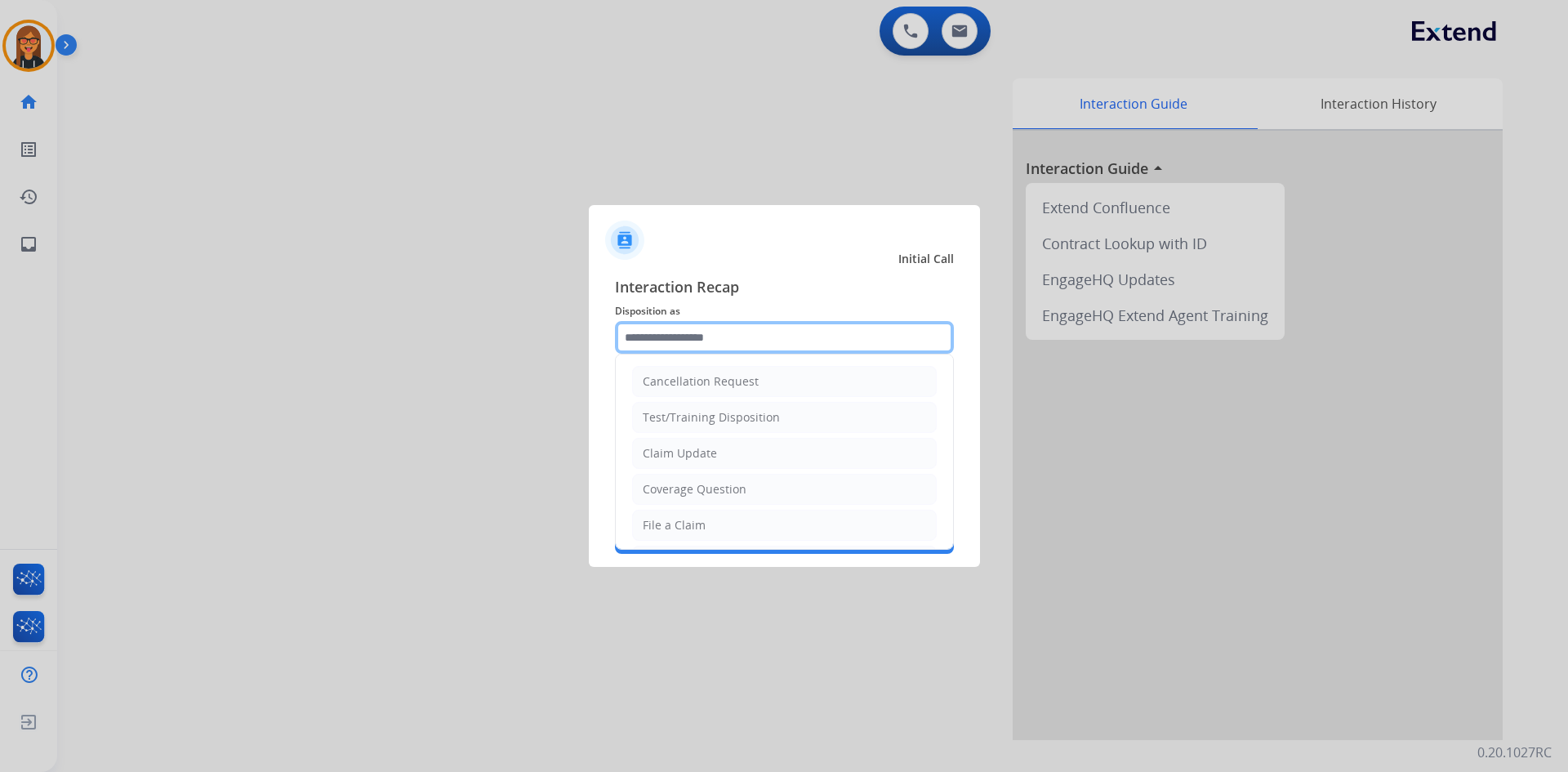
click at [663, 334] on input "text" at bounding box center [784, 338] width 338 height 33
click at [690, 455] on div "Claim Update" at bounding box center [679, 453] width 74 height 16
type input "**********"
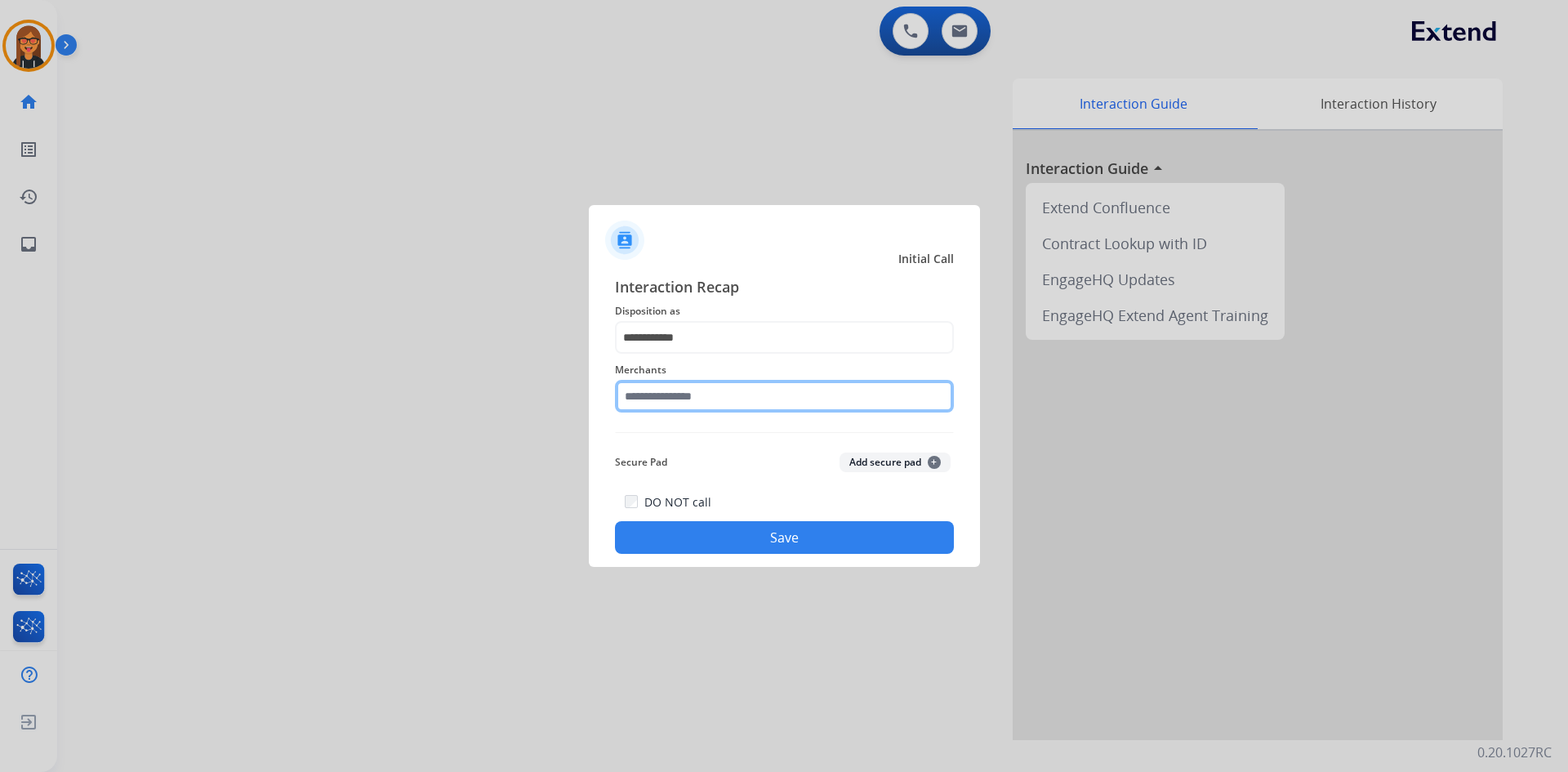
click at [696, 398] on input "text" at bounding box center [784, 396] width 338 height 33
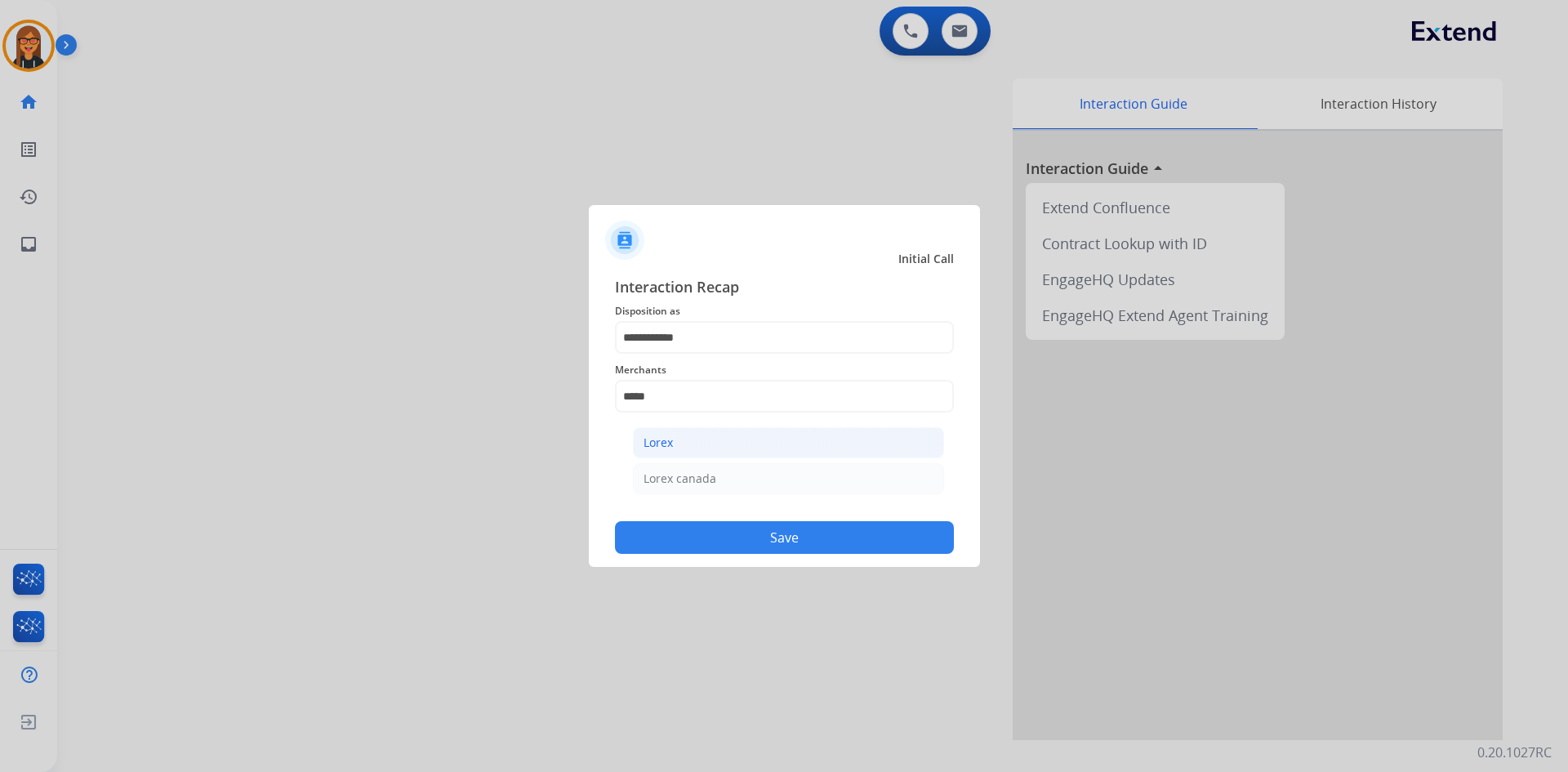
click at [696, 435] on li "Lorex" at bounding box center [788, 443] width 311 height 31
type input "*****"
click at [721, 538] on button "Save" at bounding box center [784, 538] width 338 height 33
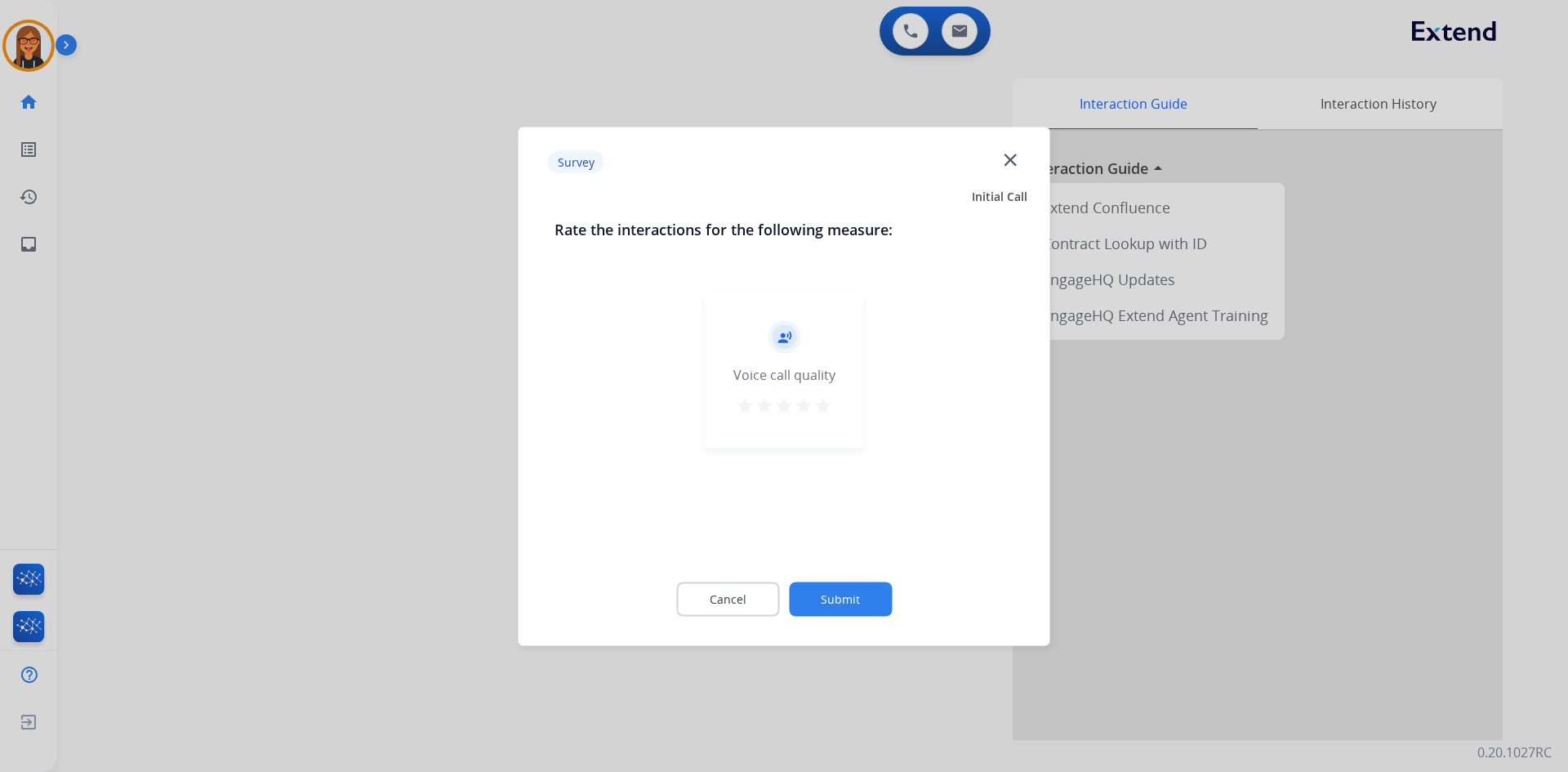
click at [858, 607] on button "Submit" at bounding box center [840, 599] width 103 height 35
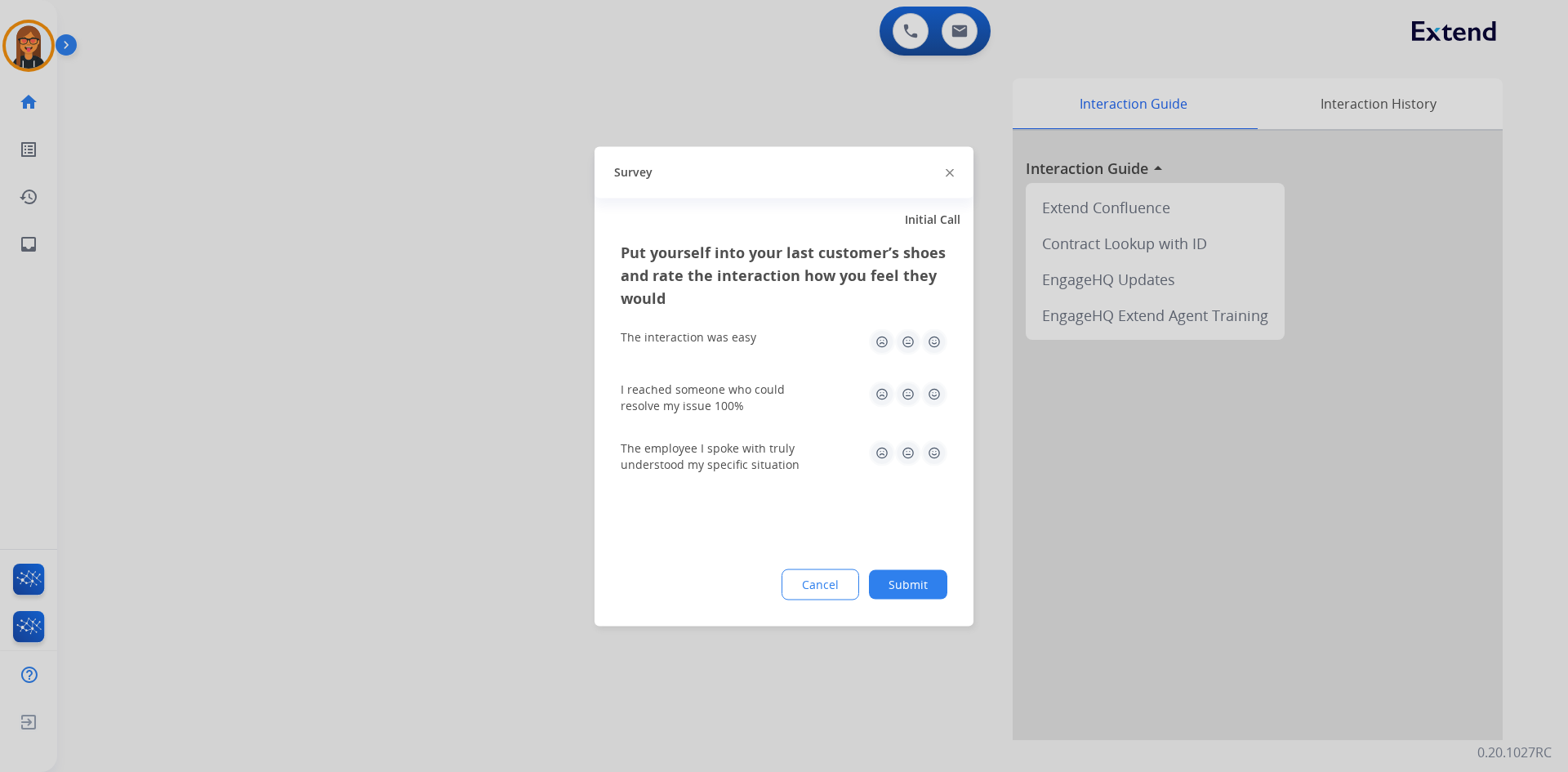
click at [891, 594] on button "Submit" at bounding box center [908, 584] width 78 height 30
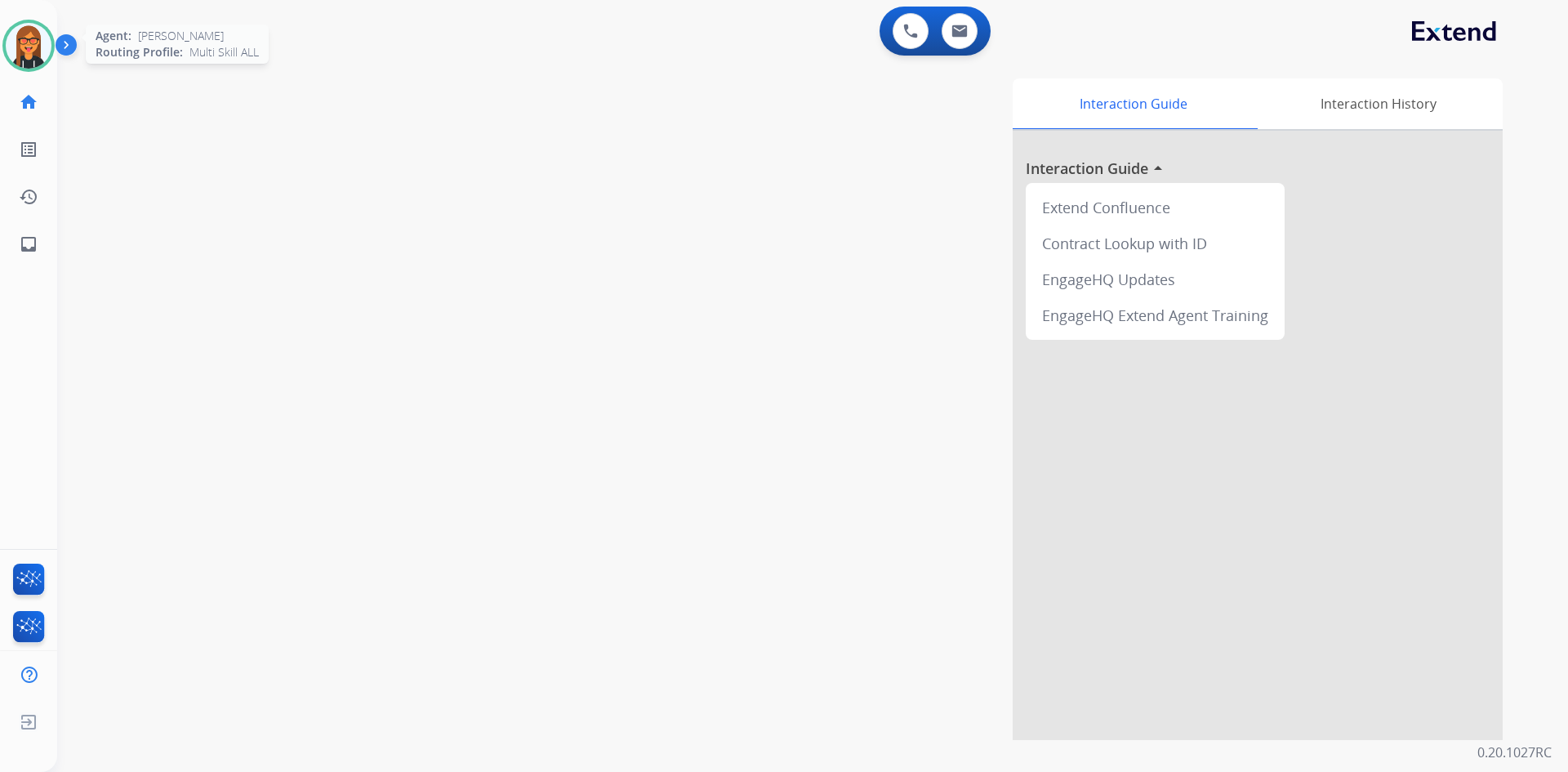
click at [27, 24] on img at bounding box center [29, 46] width 46 height 46
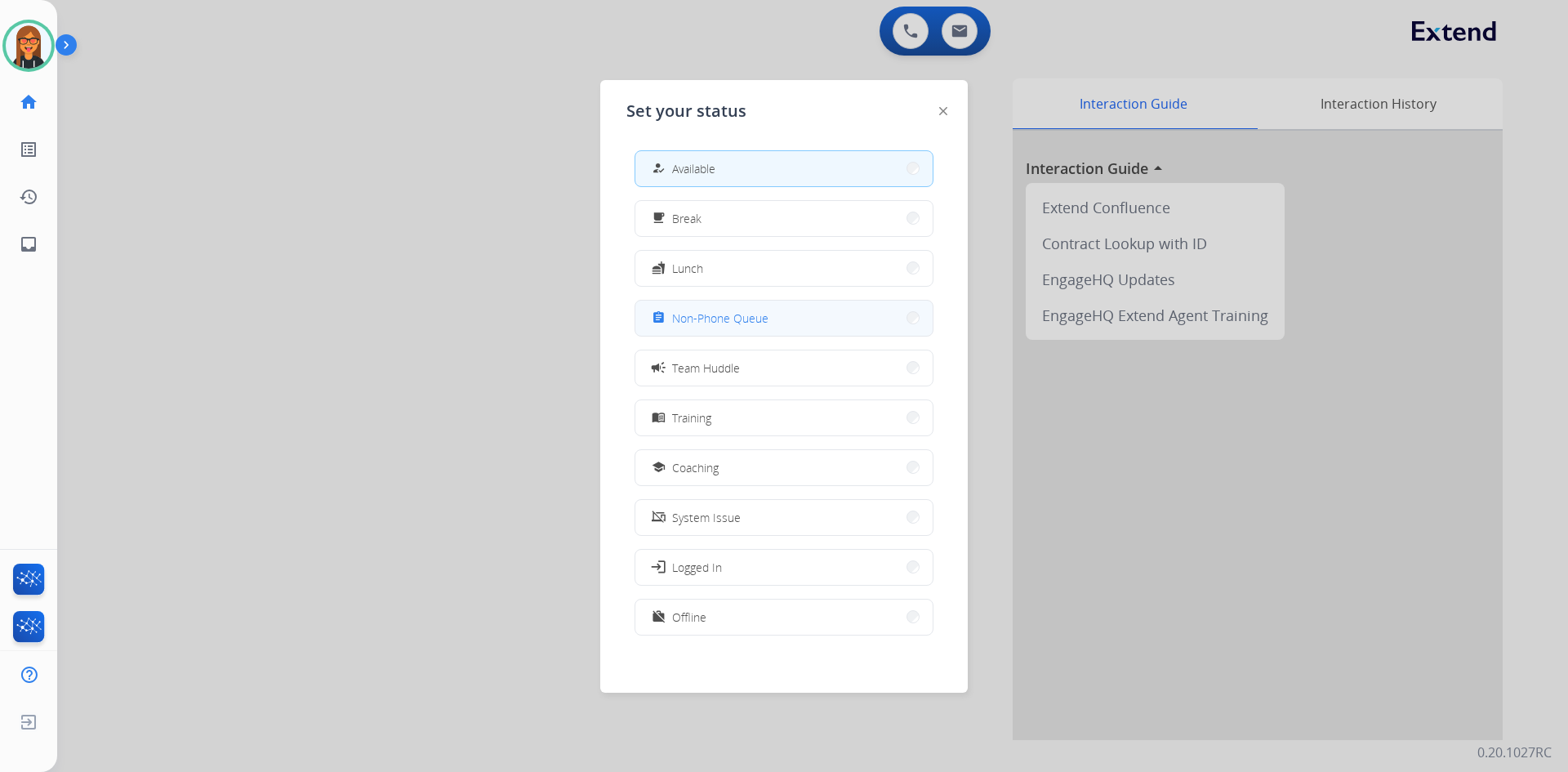
click at [780, 307] on button "assignment Non-Phone Queue" at bounding box center [783, 318] width 297 height 35
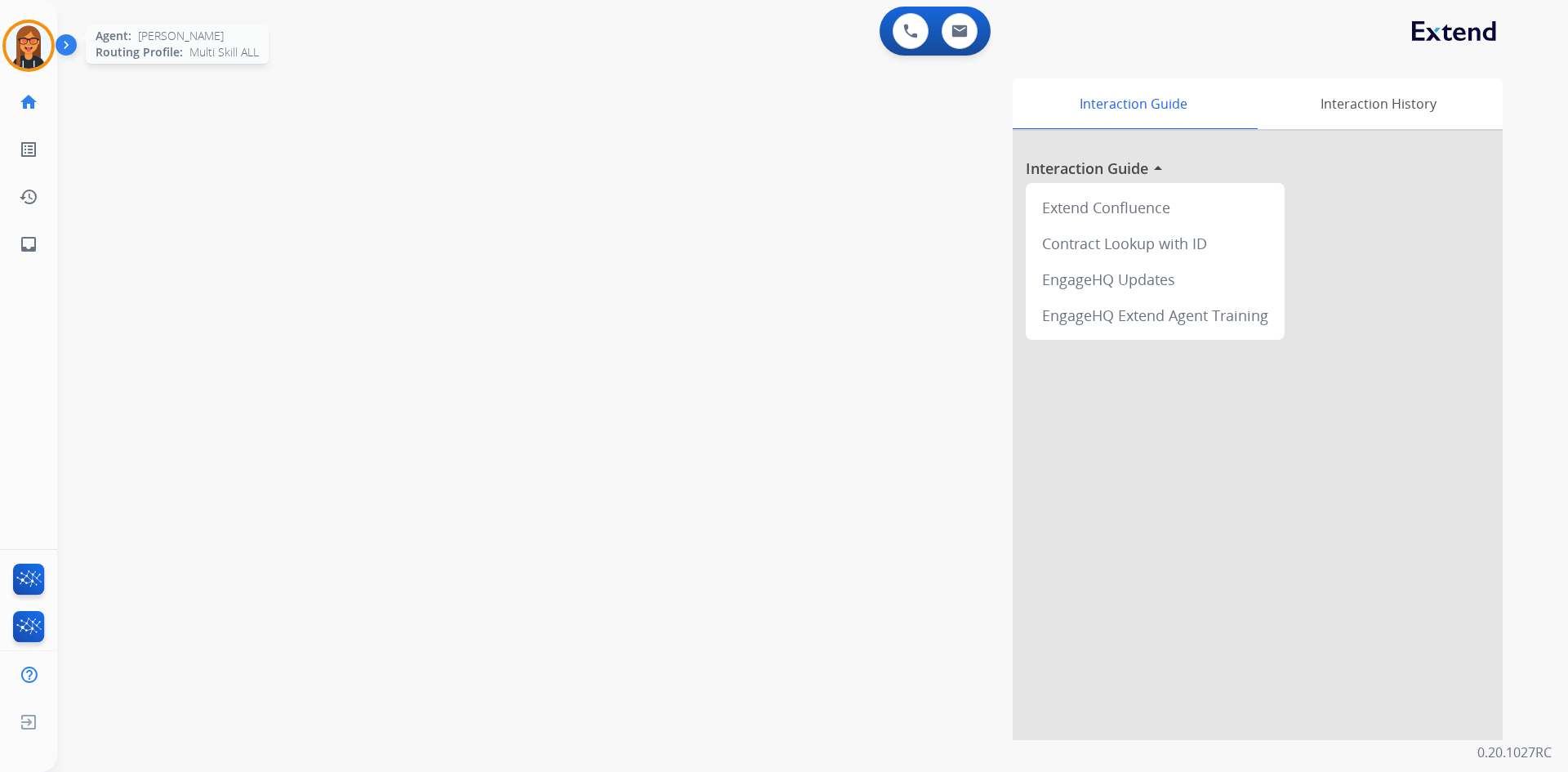
click at [21, 53] on img at bounding box center [29, 46] width 46 height 46
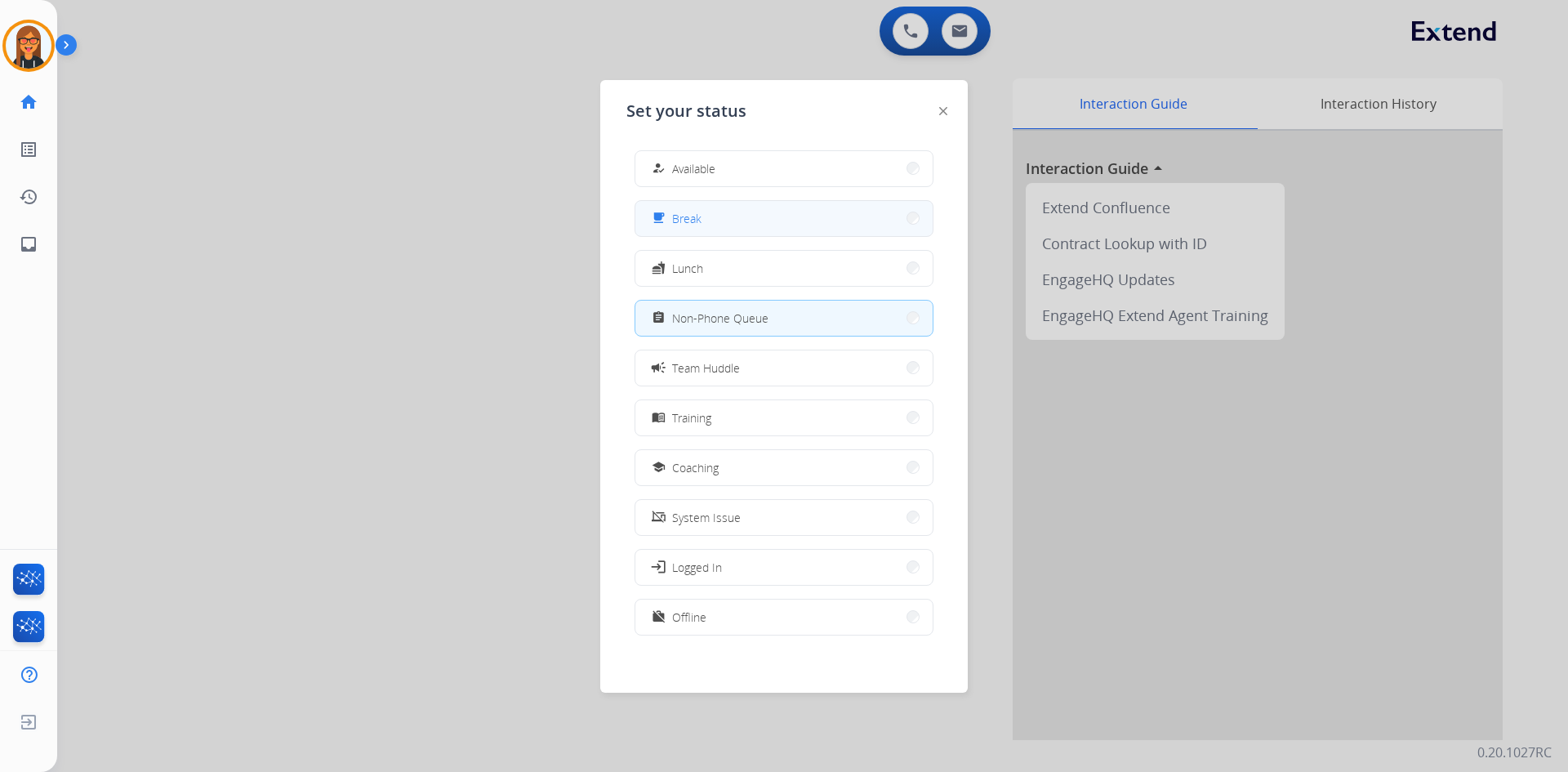
click at [730, 225] on button "free_breakfast Break" at bounding box center [783, 218] width 297 height 35
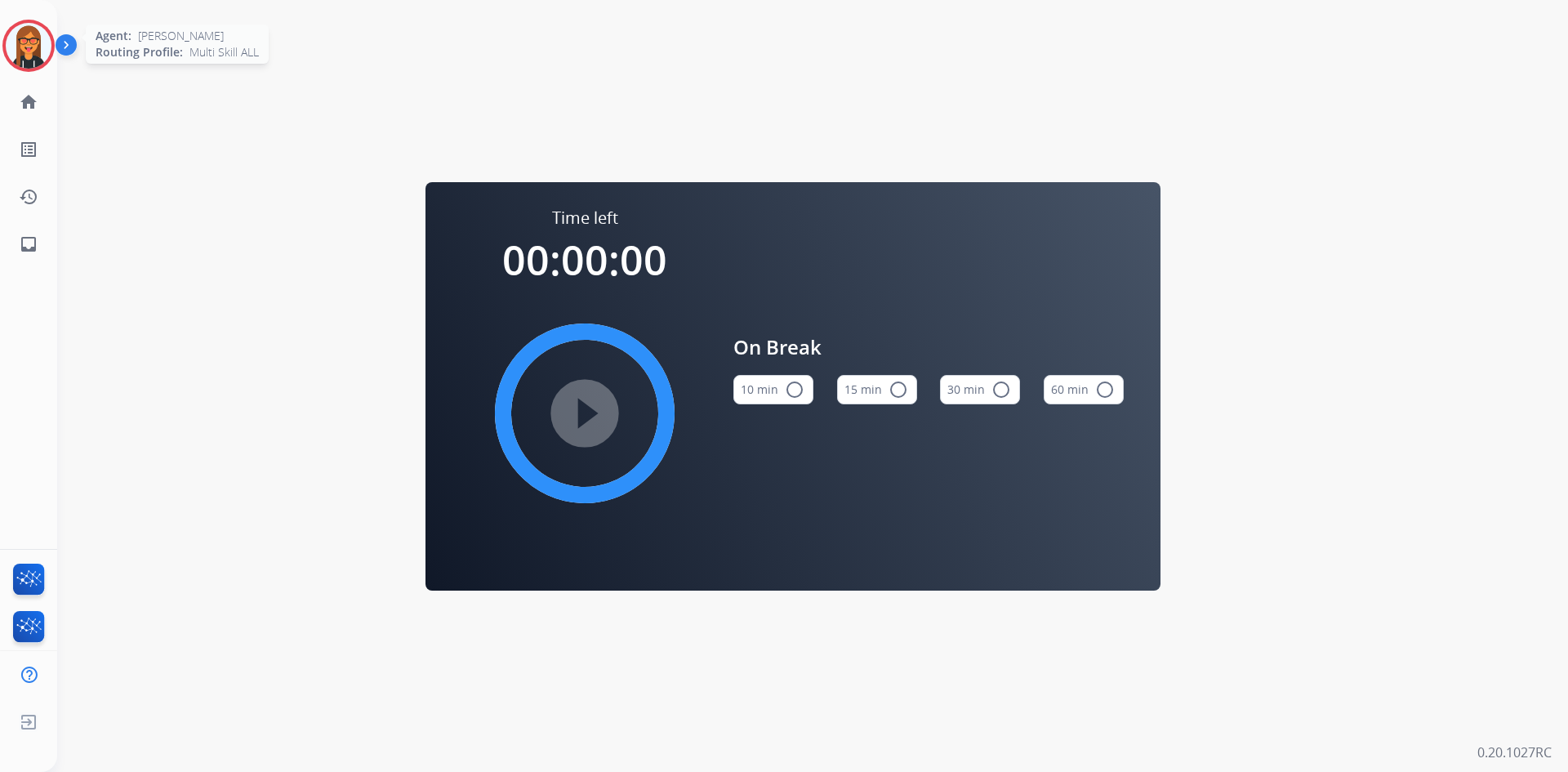
click at [24, 54] on img at bounding box center [29, 46] width 46 height 46
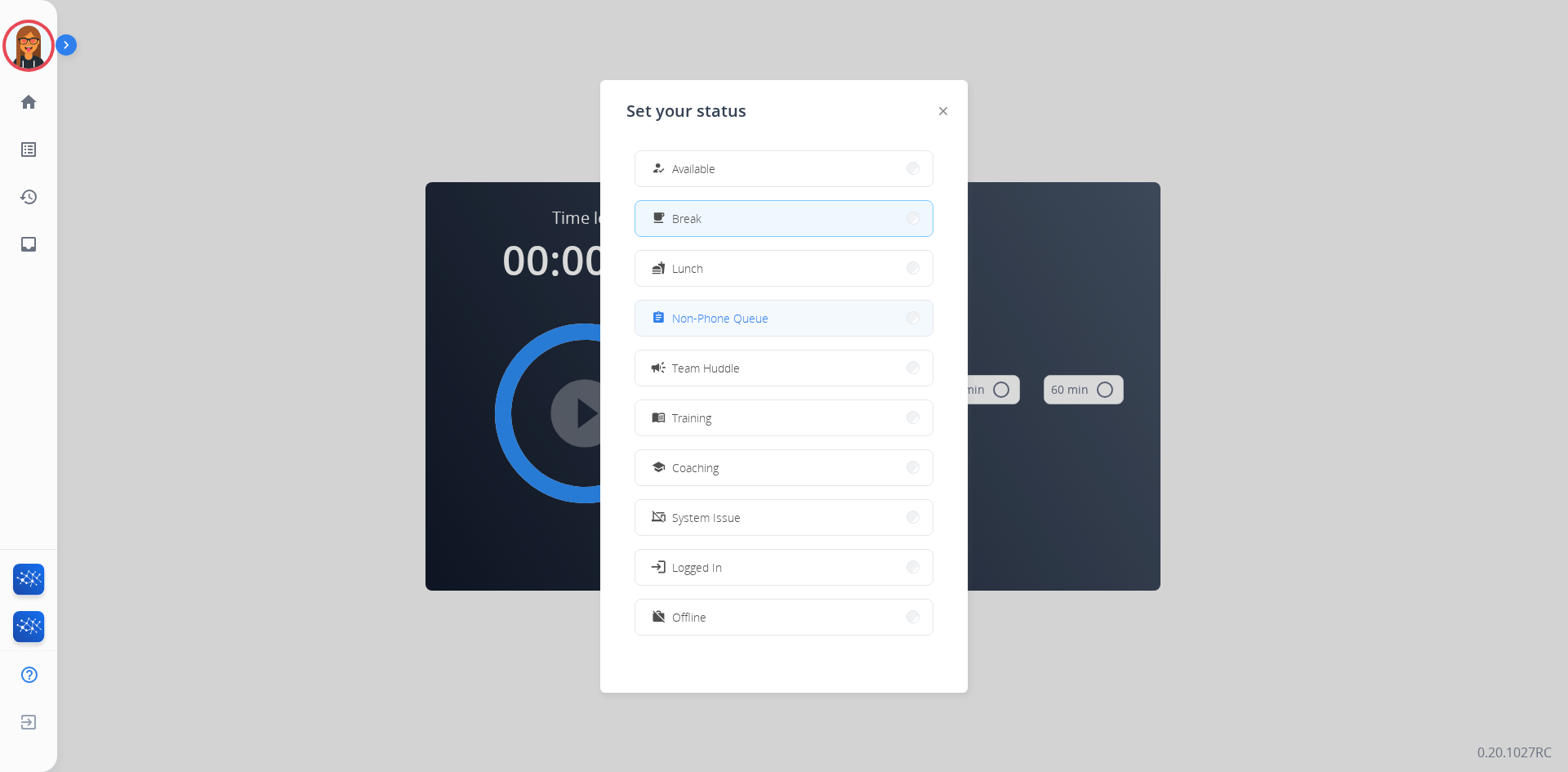
click at [767, 330] on button "assignment Non-Phone Queue" at bounding box center [783, 318] width 297 height 35
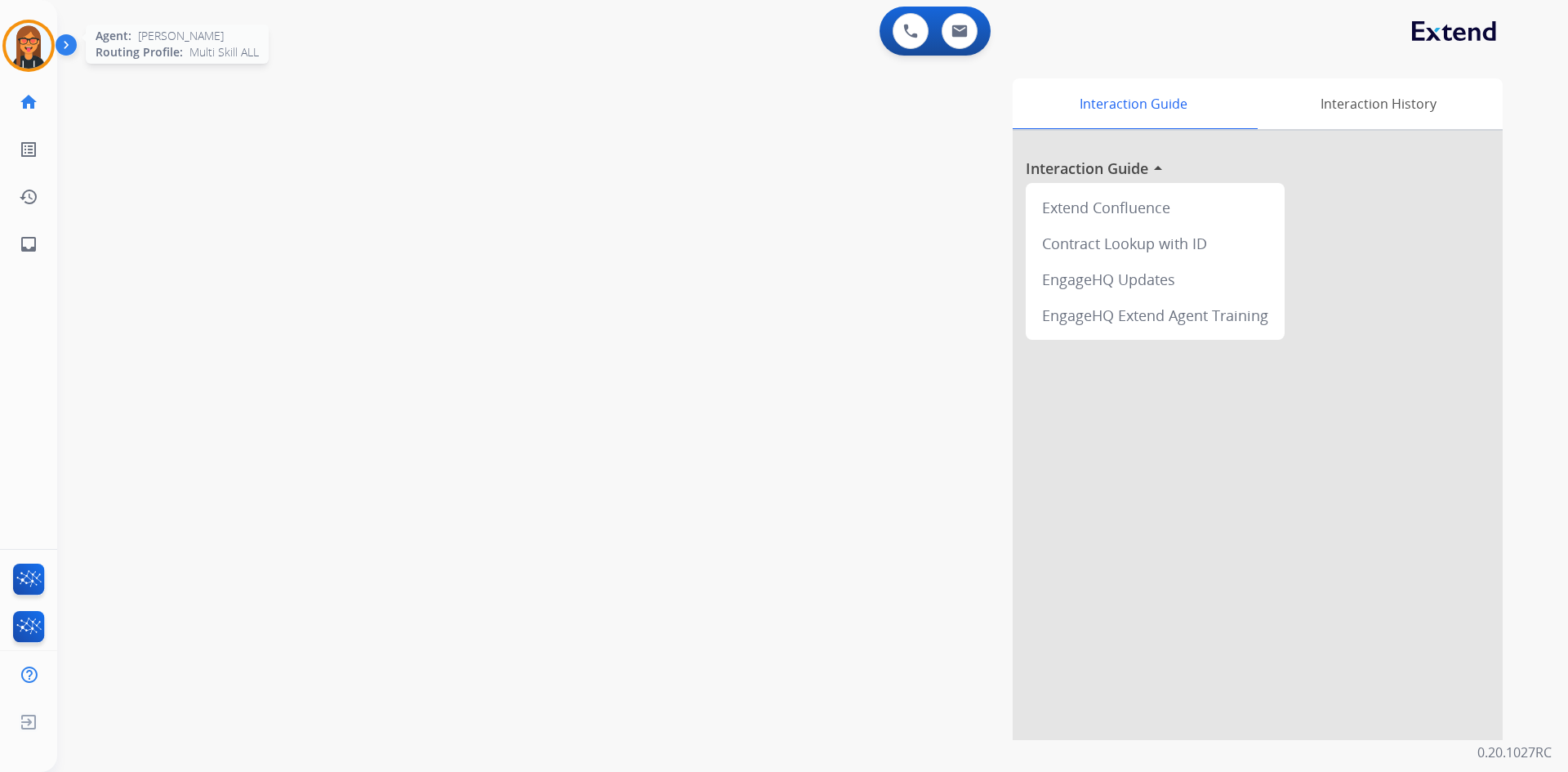
click at [16, 41] on img at bounding box center [29, 46] width 46 height 46
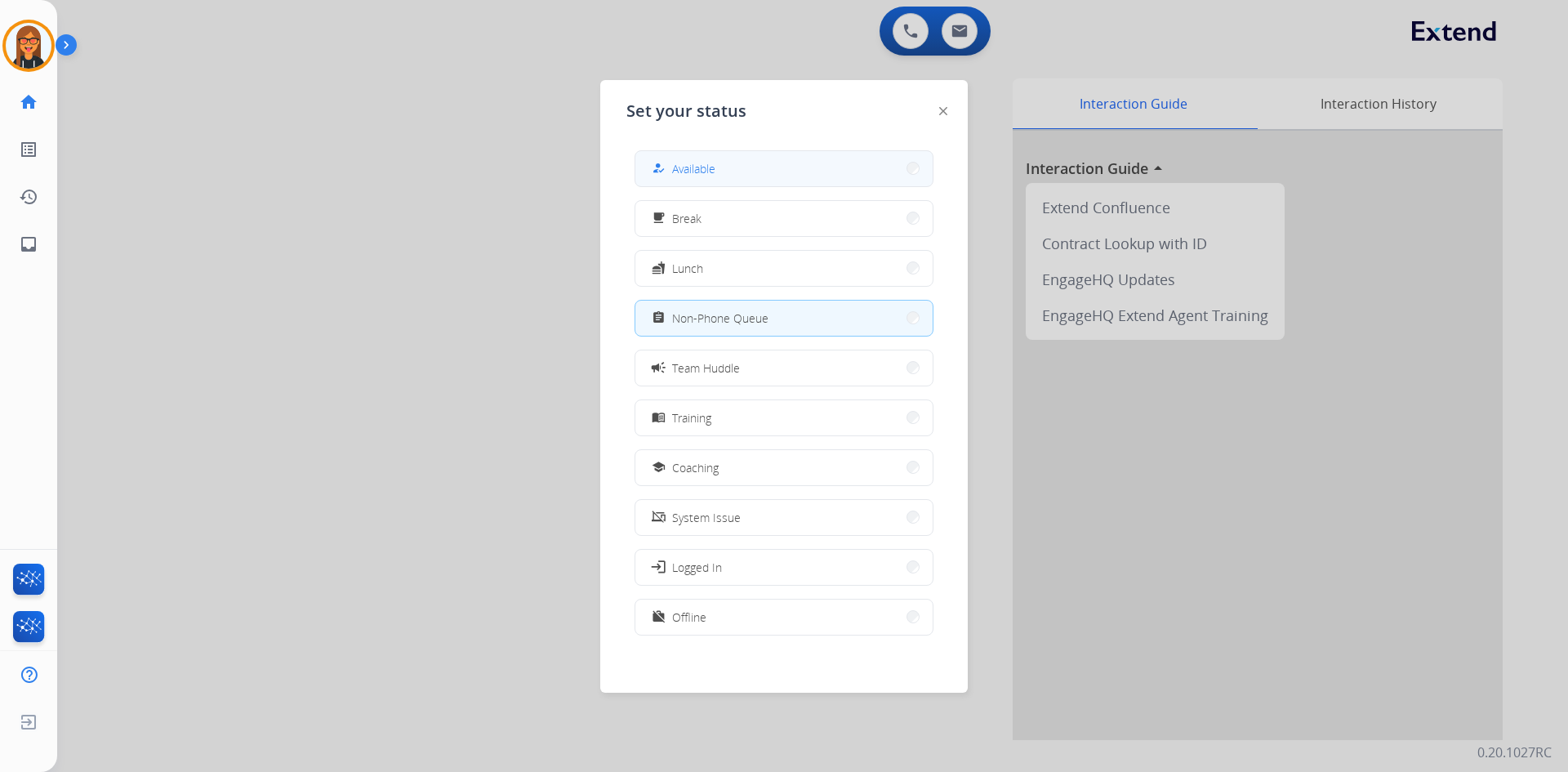
click at [690, 172] on span "Available" at bounding box center [693, 168] width 44 height 17
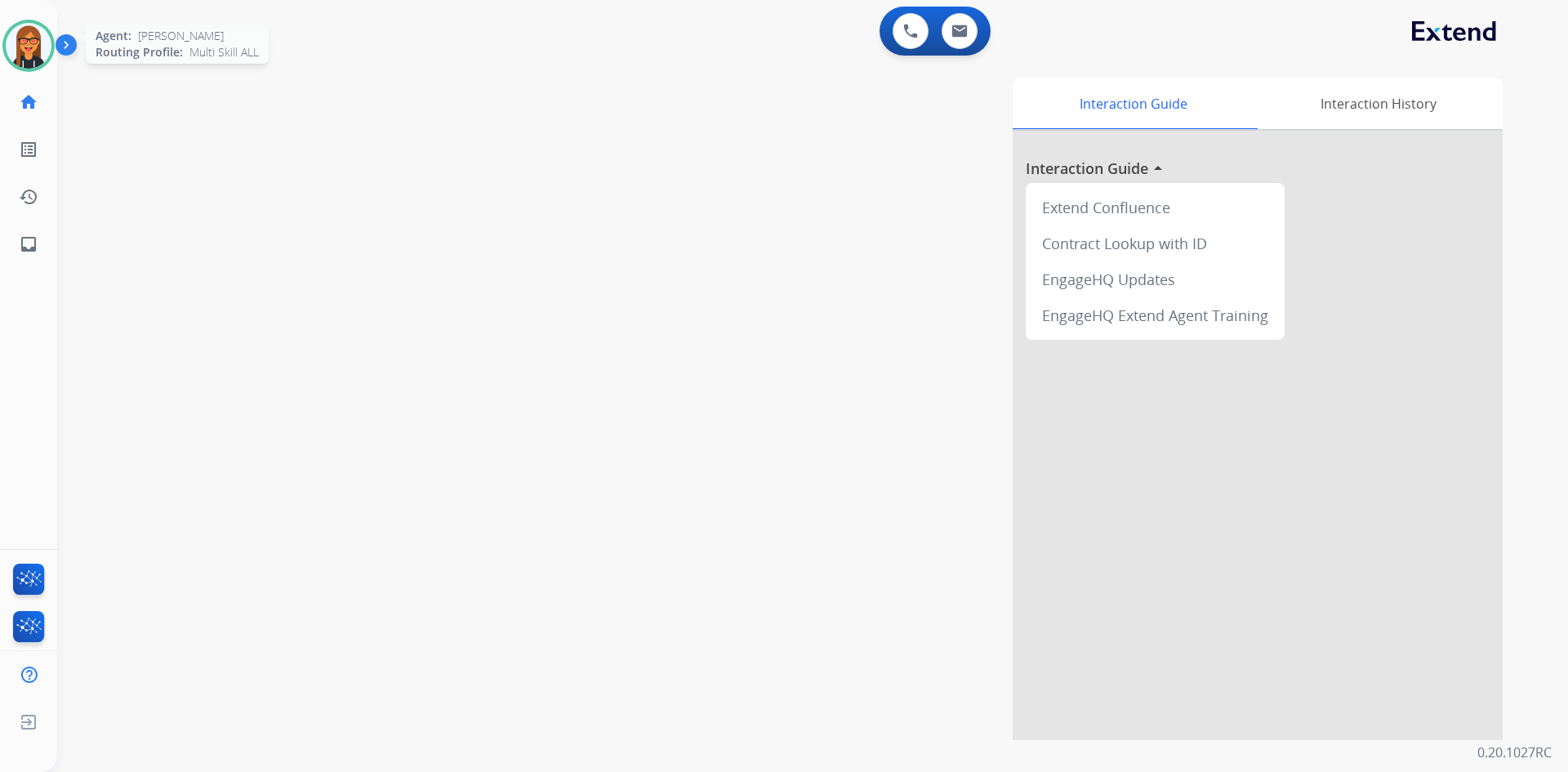
click at [36, 51] on img at bounding box center [29, 46] width 46 height 46
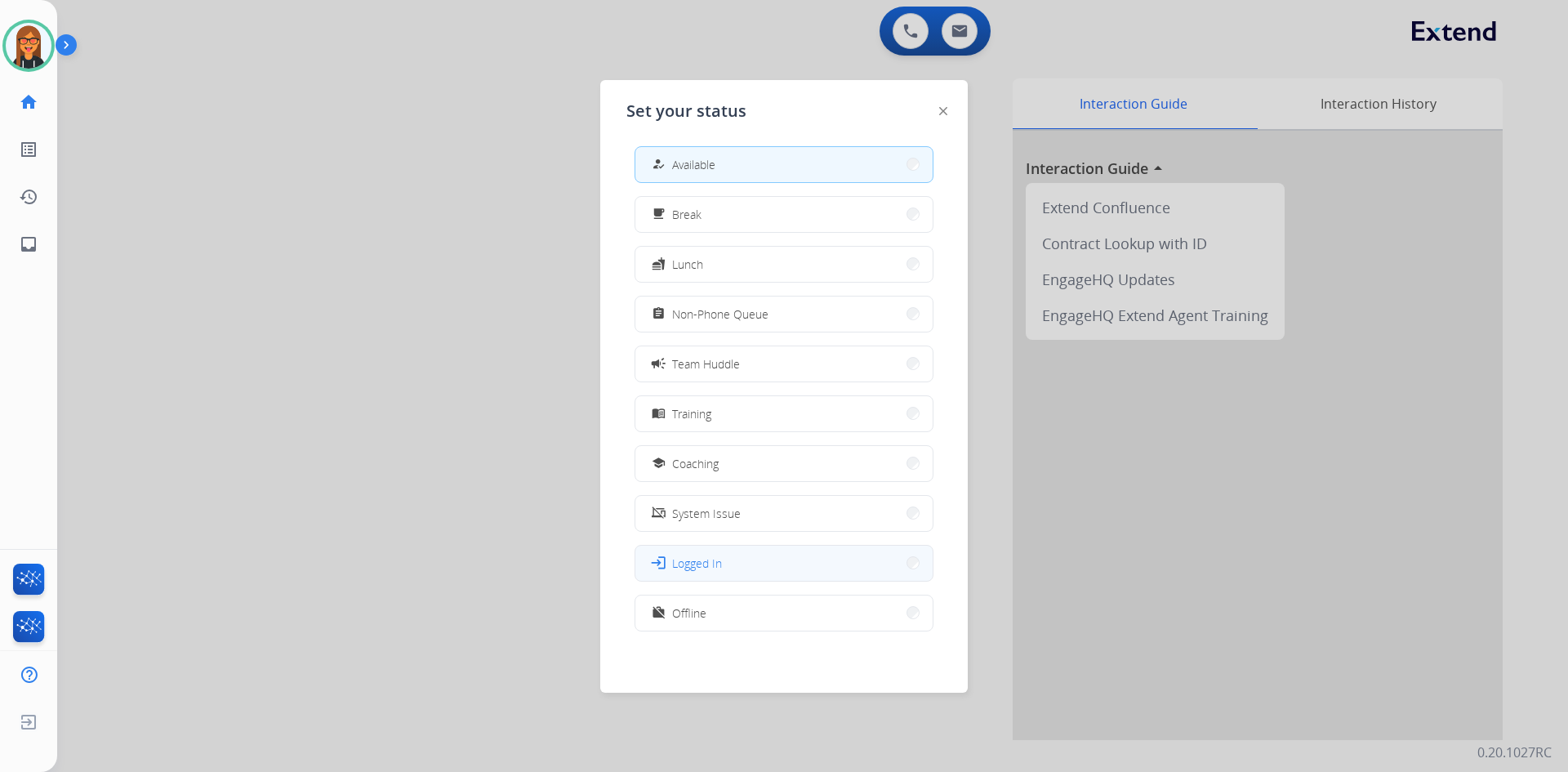
scroll to position [5, 0]
click at [735, 617] on button "work_off Offline" at bounding box center [783, 612] width 297 height 35
